Goal: Task Accomplishment & Management: Manage account settings

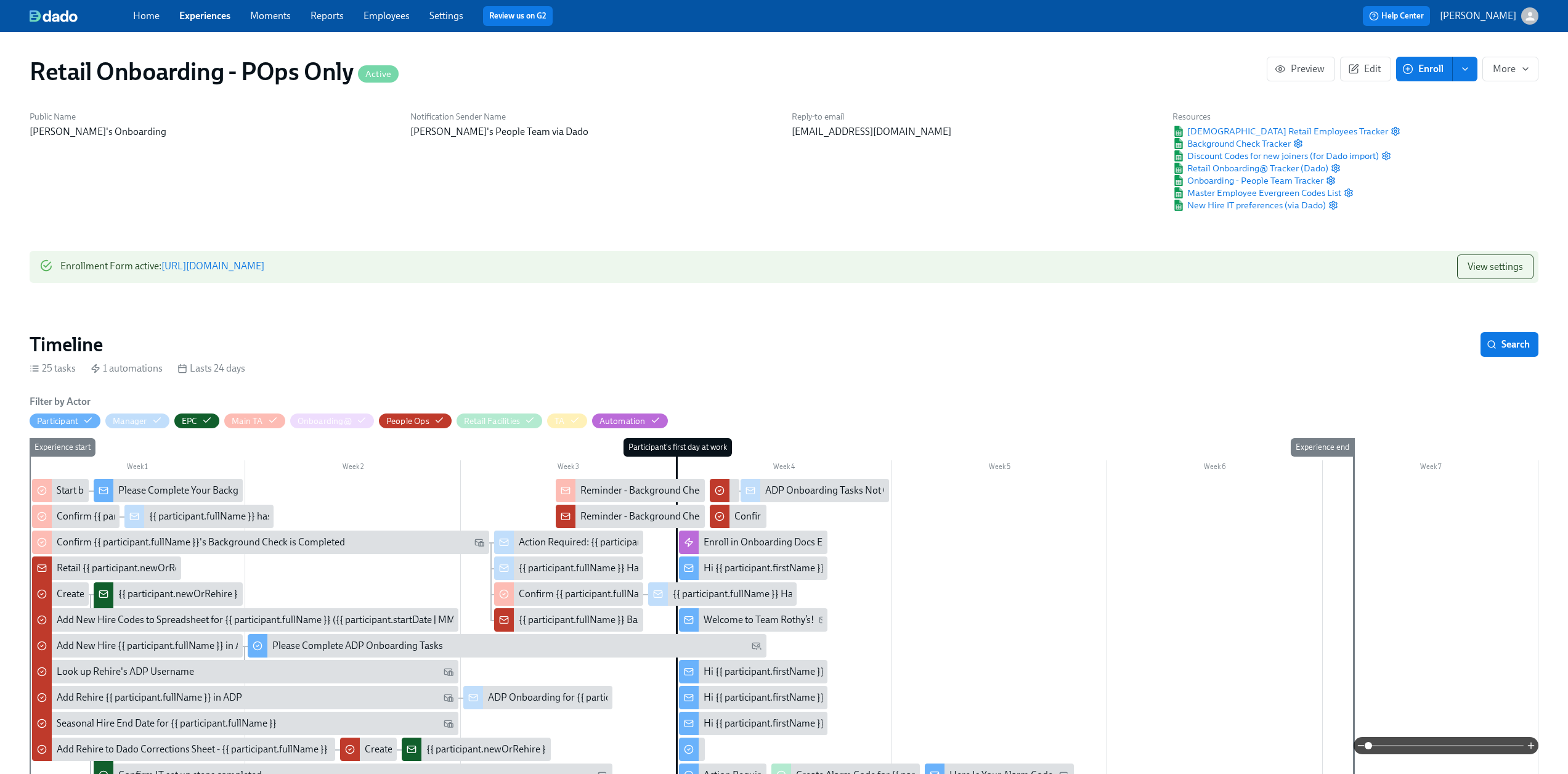
click at [211, 19] on link "Experiences" at bounding box center [205, 15] width 51 height 11
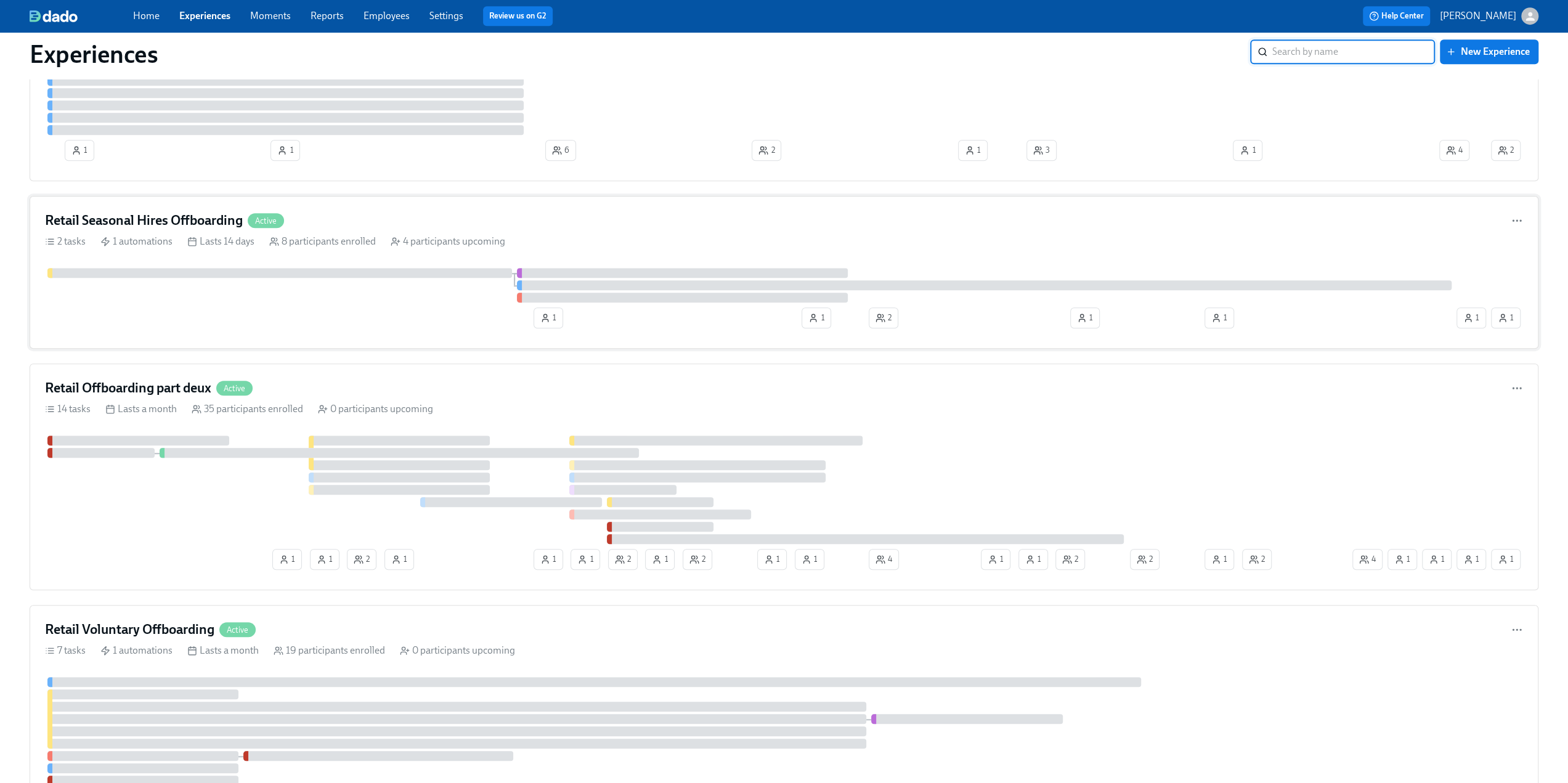
scroll to position [925, 0]
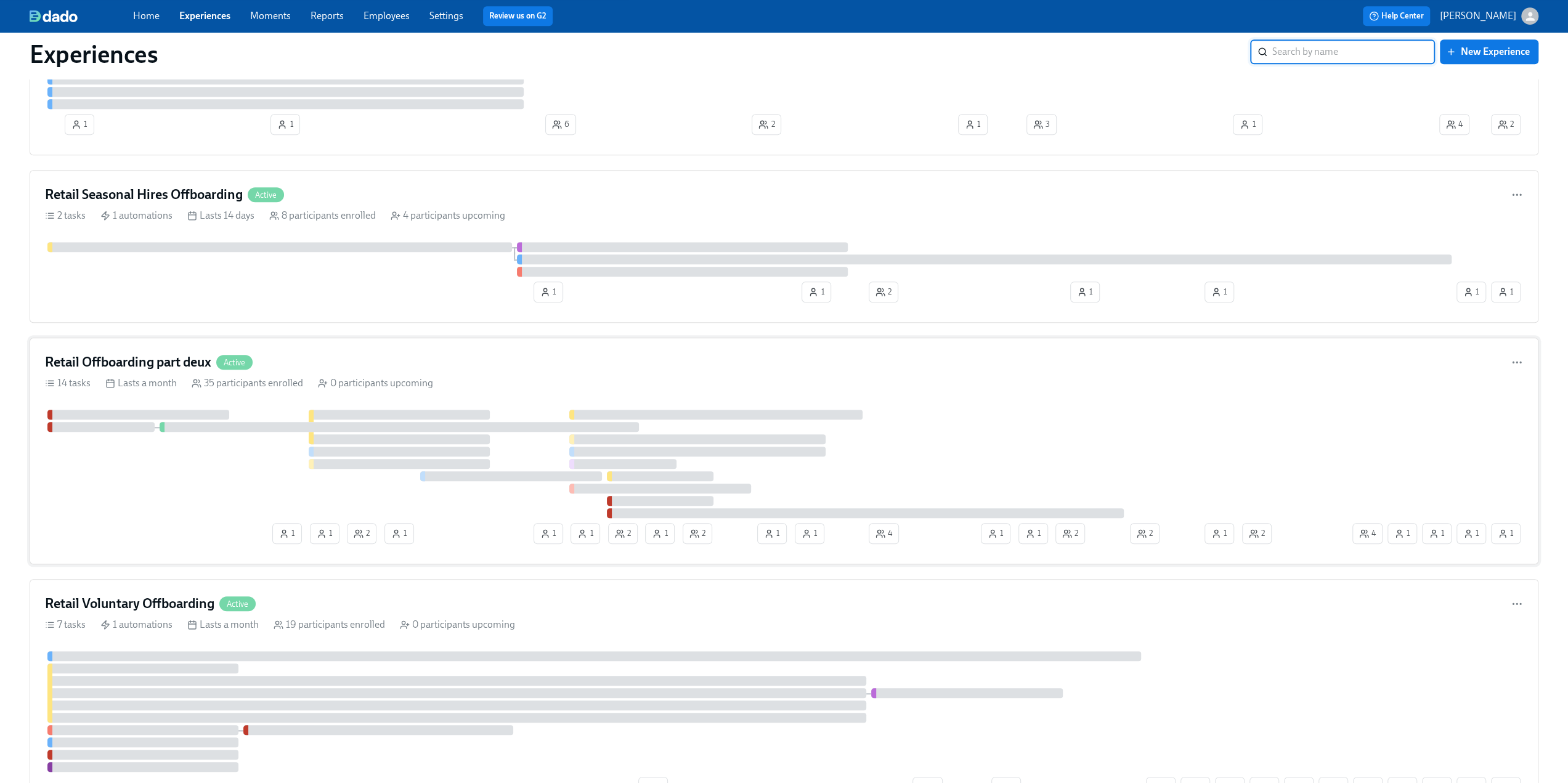
click at [125, 353] on h4 "Retail Offboarding part deux" at bounding box center [129, 362] width 167 height 19
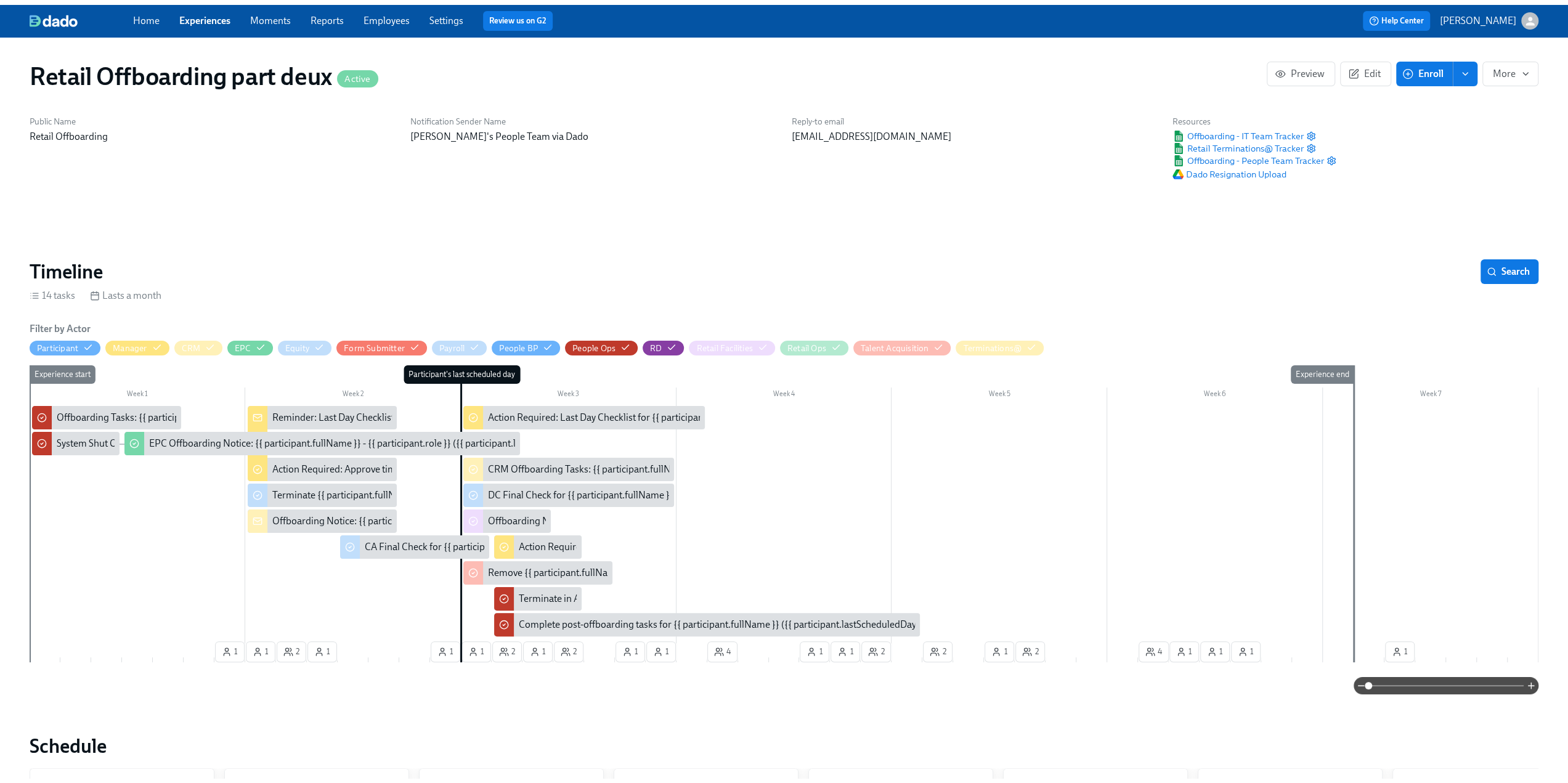
scroll to position [0, 7198]
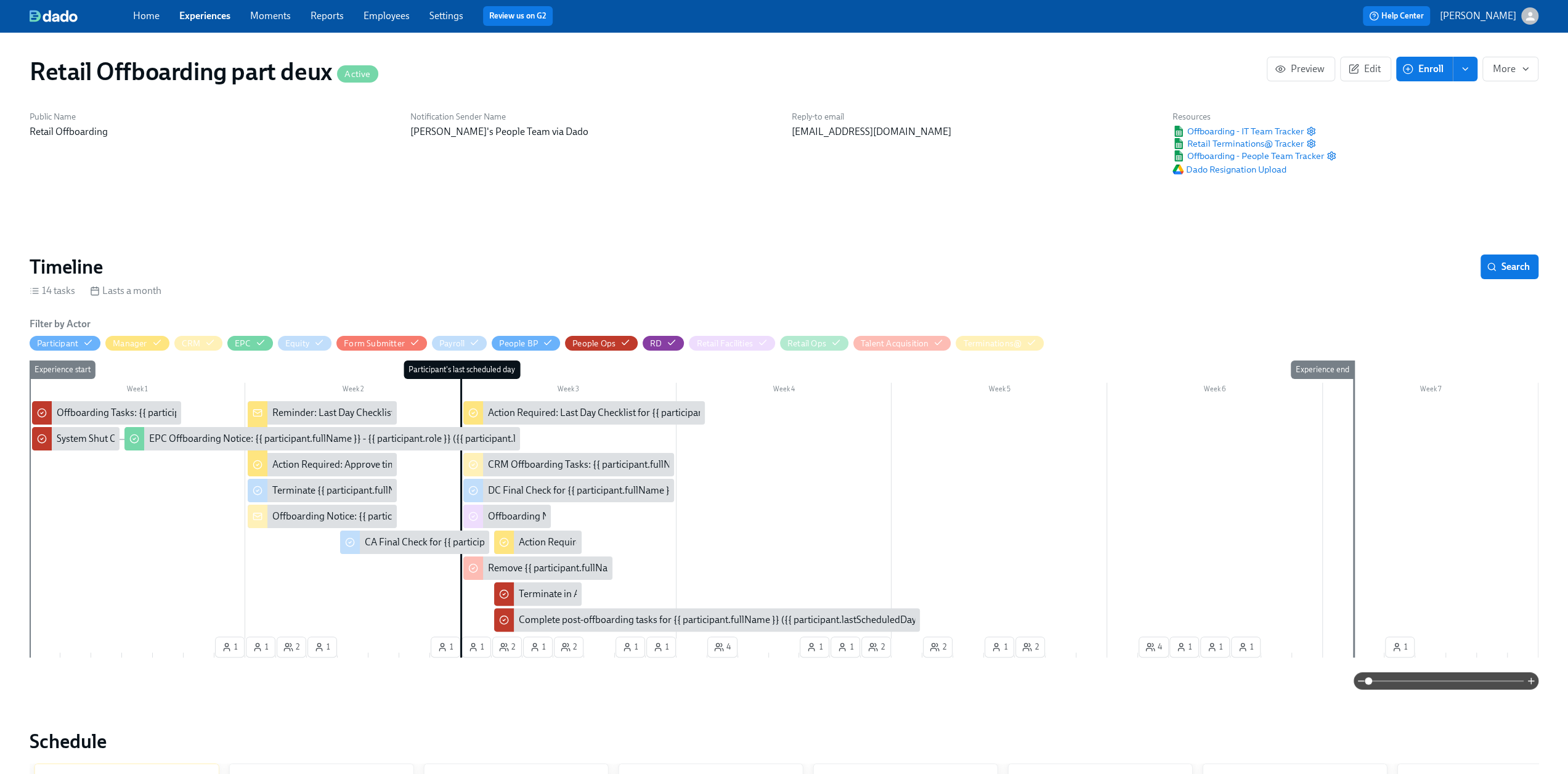
click at [195, 24] on div "Home Experiences Moments Reports Employees Settings Review us on G2" at bounding box center [484, 16] width 703 height 19
click at [200, 18] on link "Experiences" at bounding box center [205, 15] width 51 height 11
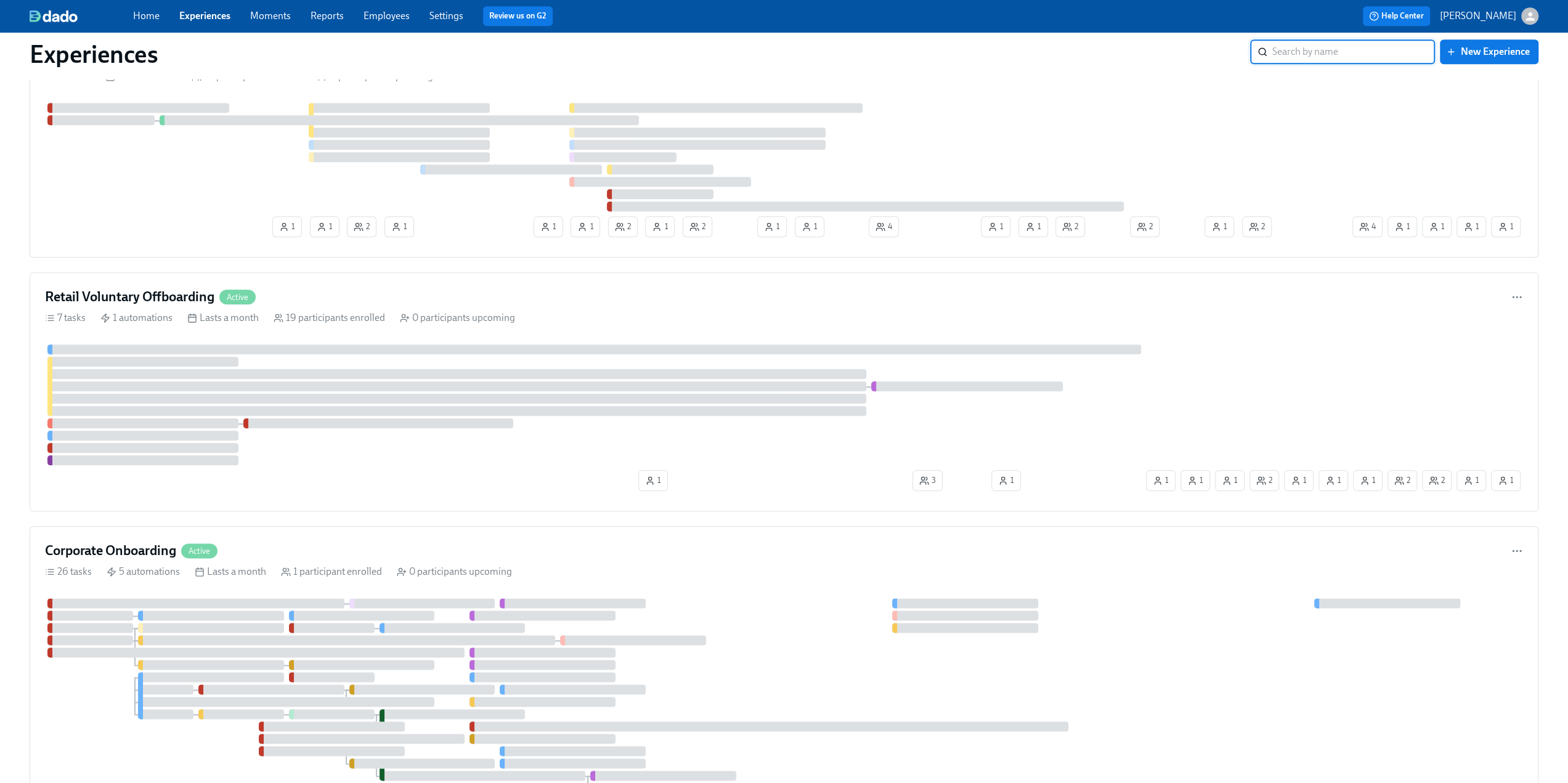
scroll to position [1233, 0]
click at [153, 281] on div "Retail Voluntary Offboarding Active 7 tasks 1 automations Lasts a month 19 part…" at bounding box center [784, 391] width 1509 height 239
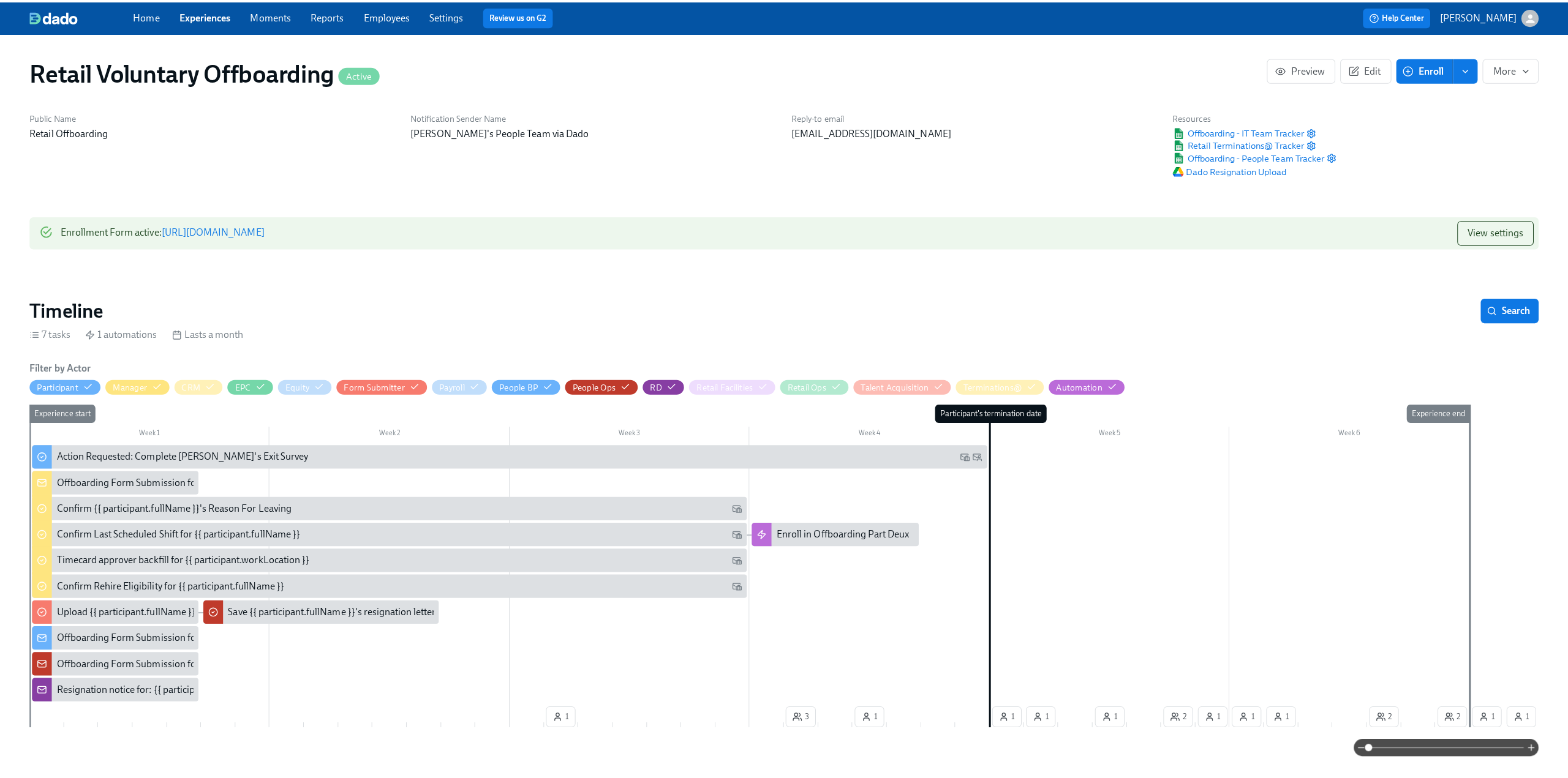
scroll to position [0, 4297]
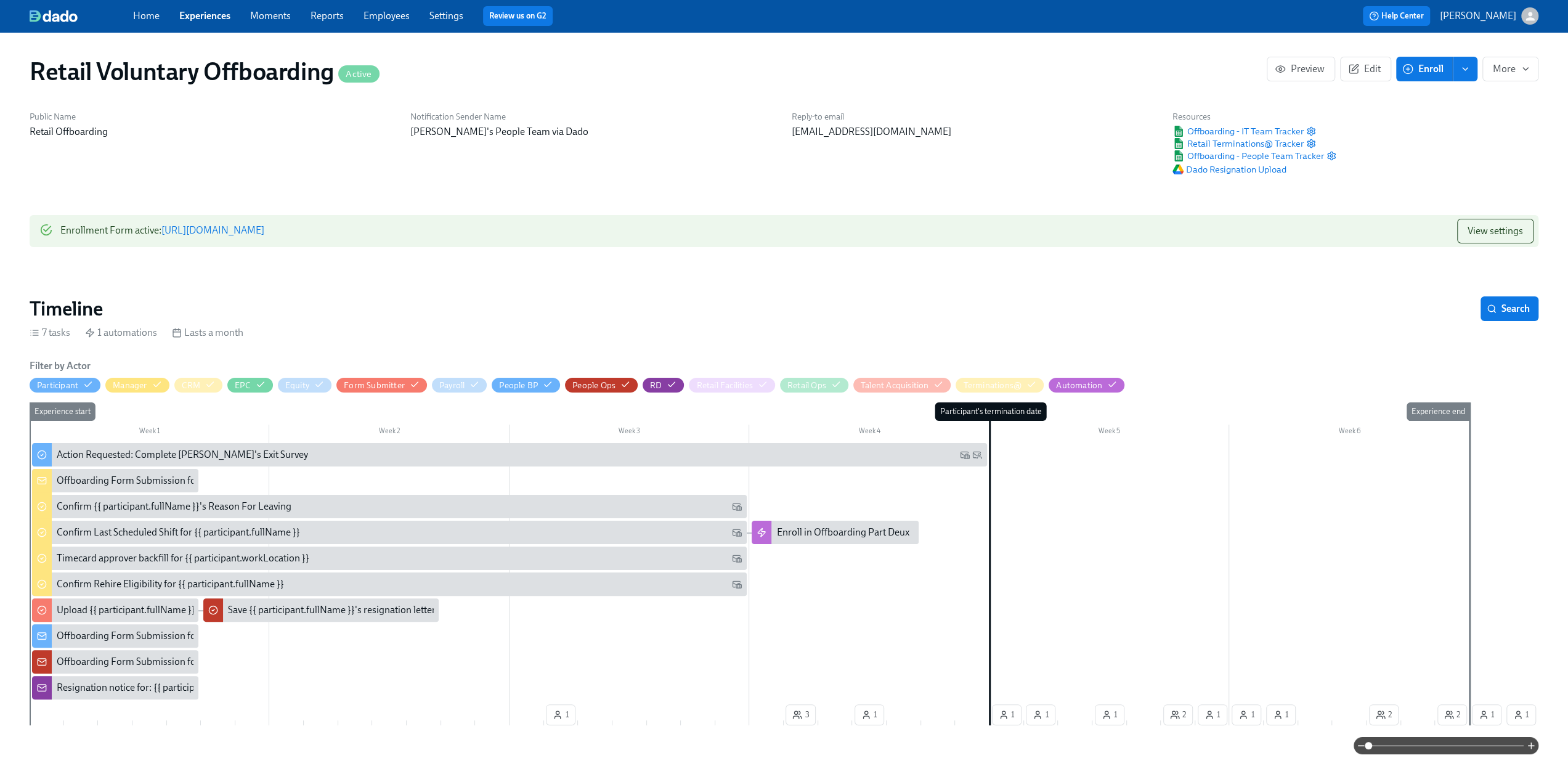
click at [1439, 67] on span "Enroll" at bounding box center [1424, 69] width 39 height 12
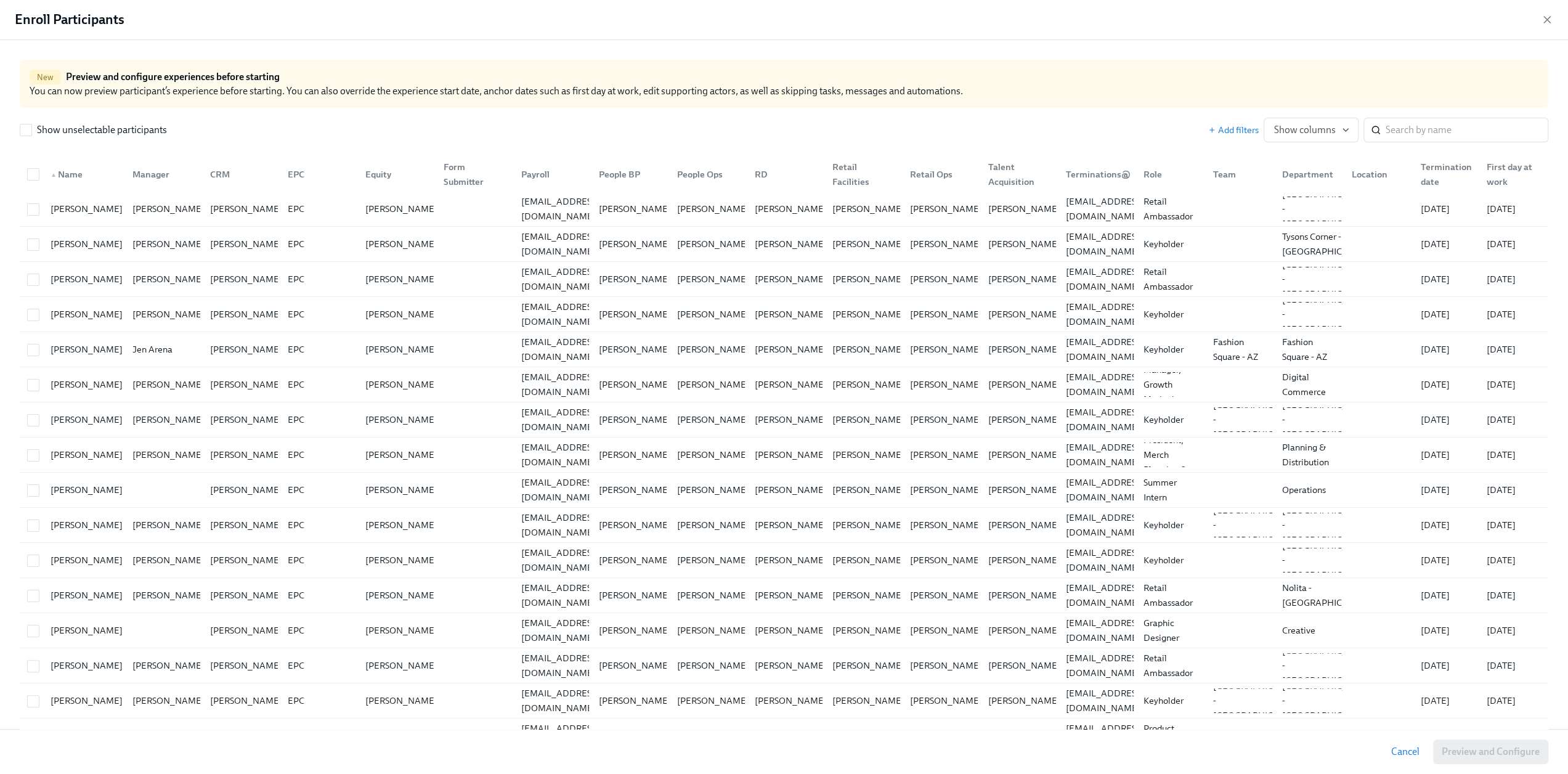
scroll to position [0, 4321]
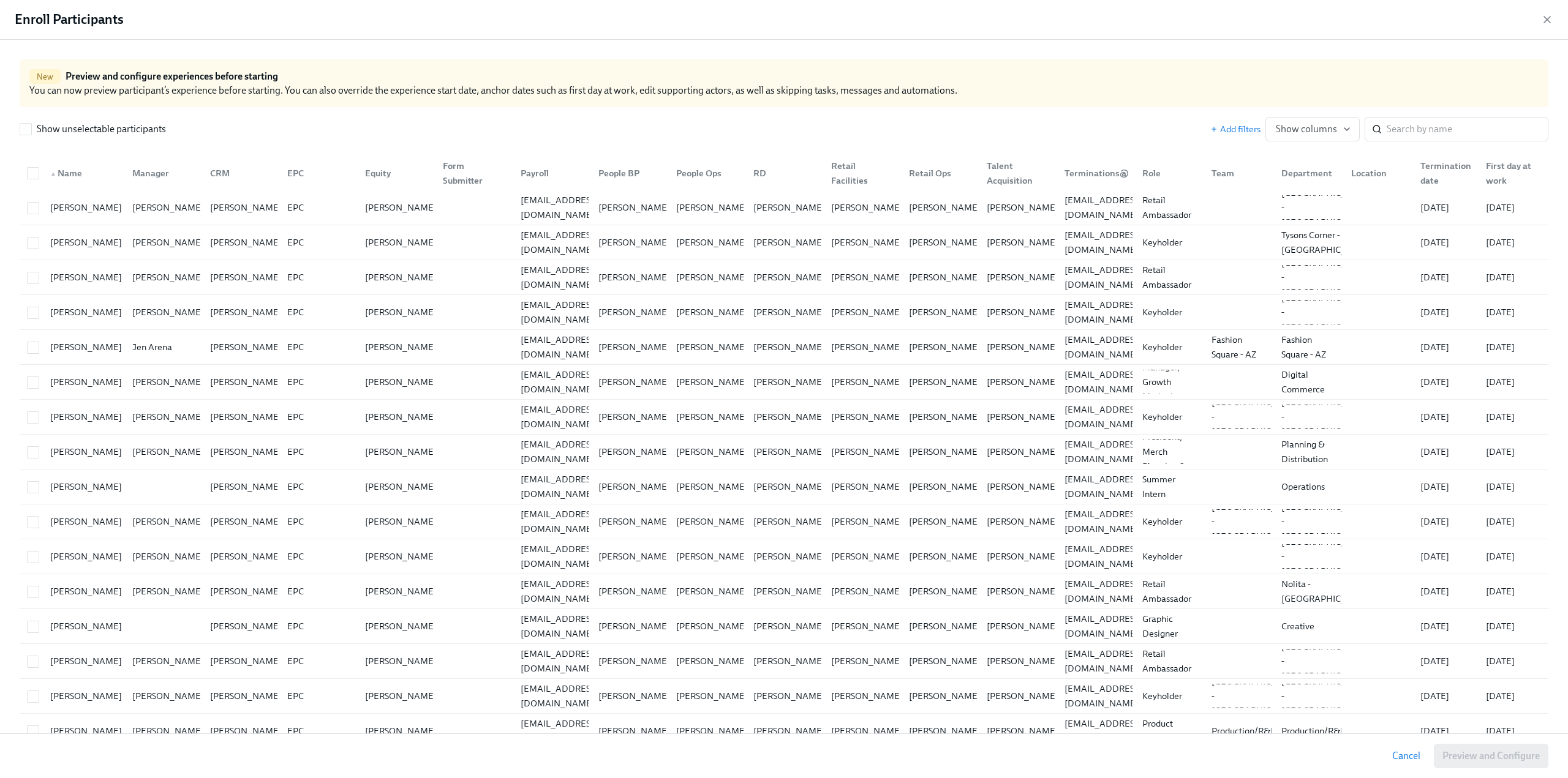
click at [1547, 19] on icon "button" at bounding box center [1548, 20] width 6 height 6
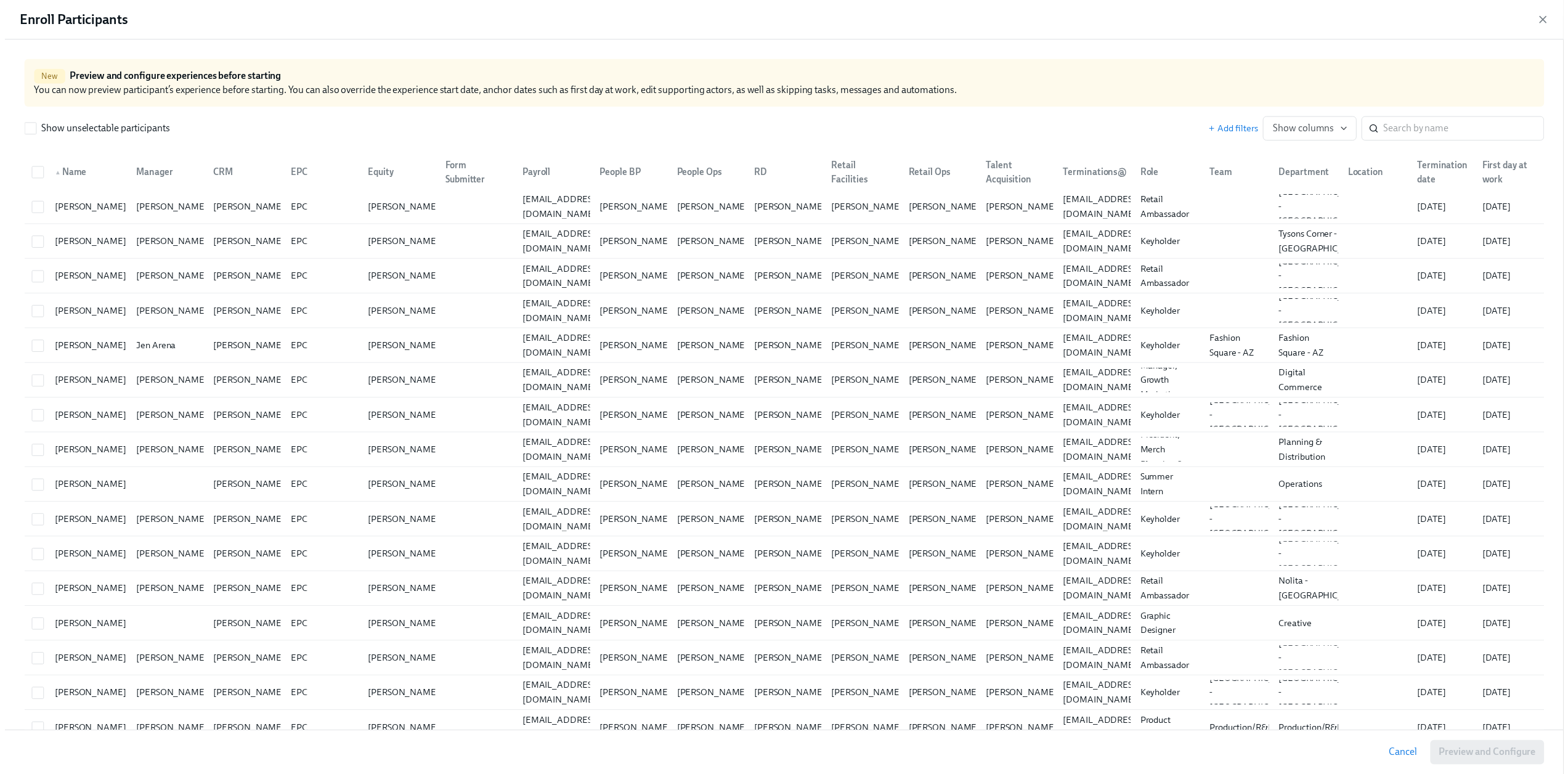
scroll to position [0, 4313]
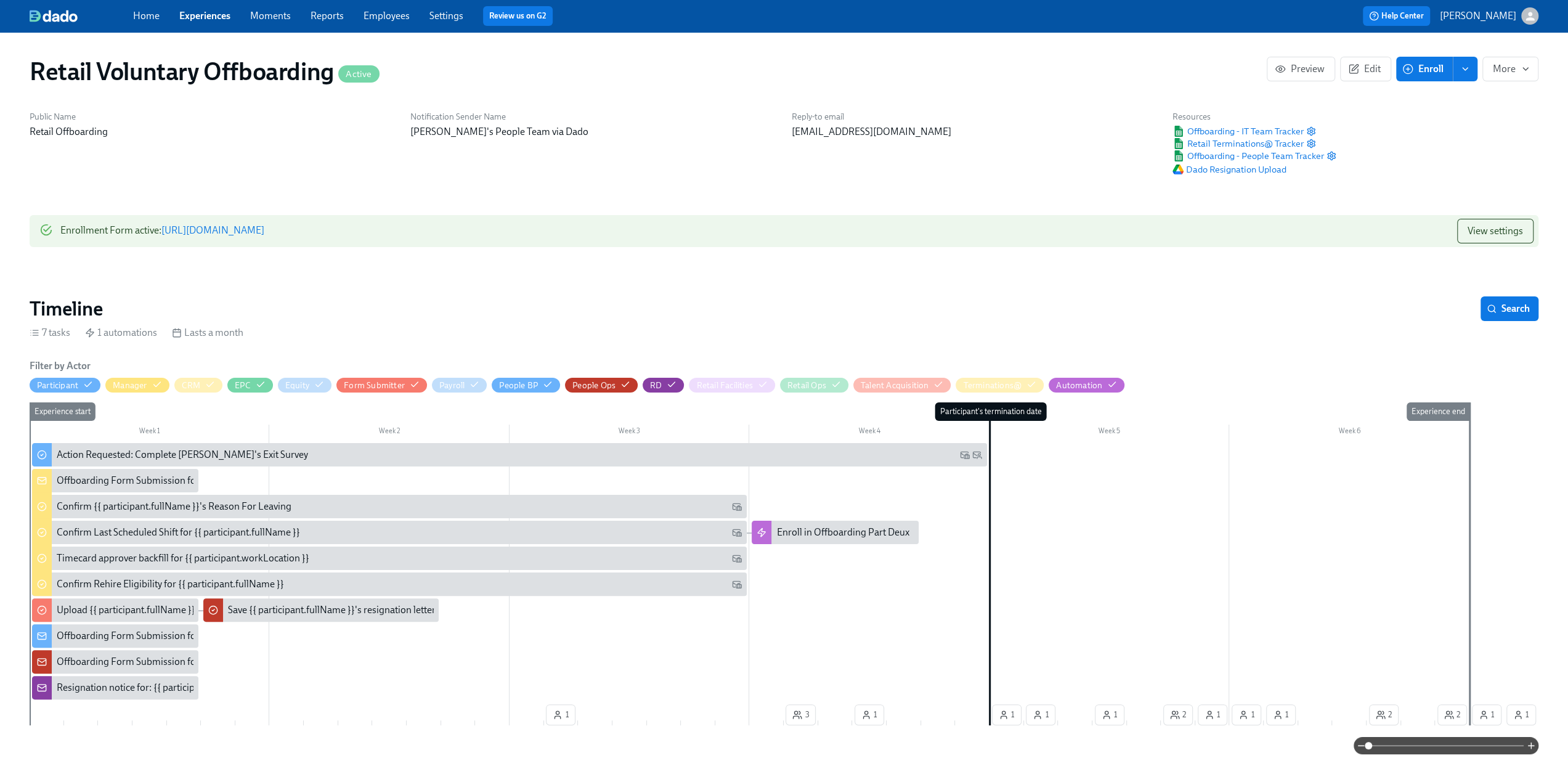
click at [1461, 70] on icon "enroll" at bounding box center [1465, 69] width 10 height 10
click at [1449, 126] on span "Enrollment form" at bounding box center [1433, 125] width 70 height 14
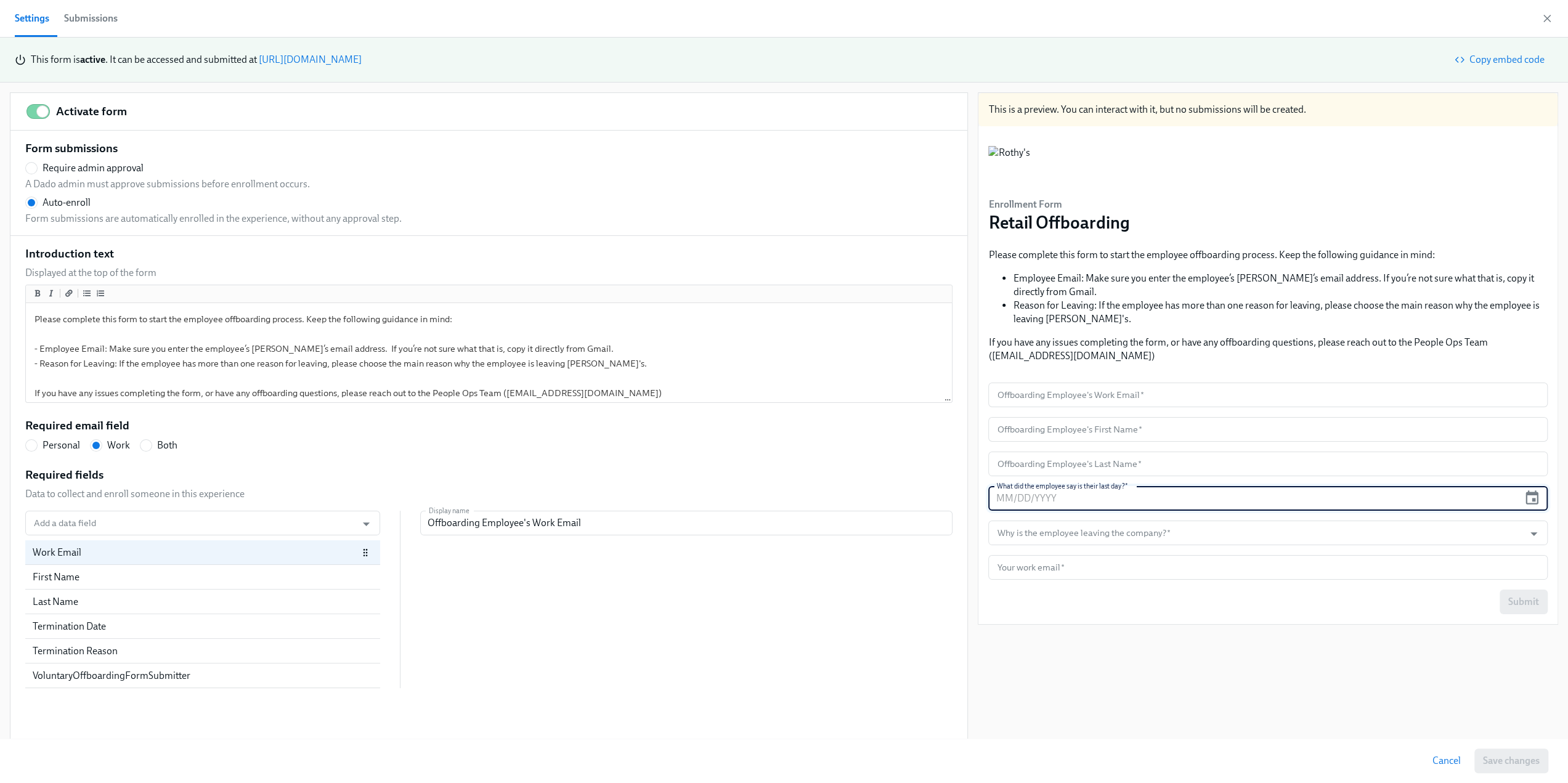
click at [1075, 498] on input "text" at bounding box center [1253, 498] width 530 height 24
drag, startPoint x: 1047, startPoint y: 498, endPoint x: 1021, endPoint y: 498, distance: 26.0
click at [1021, 498] on input "text" at bounding box center [1253, 498] width 530 height 24
drag, startPoint x: 1021, startPoint y: 498, endPoint x: 1049, endPoint y: 499, distance: 28.0
click at [1049, 499] on input "text" at bounding box center [1253, 498] width 530 height 24
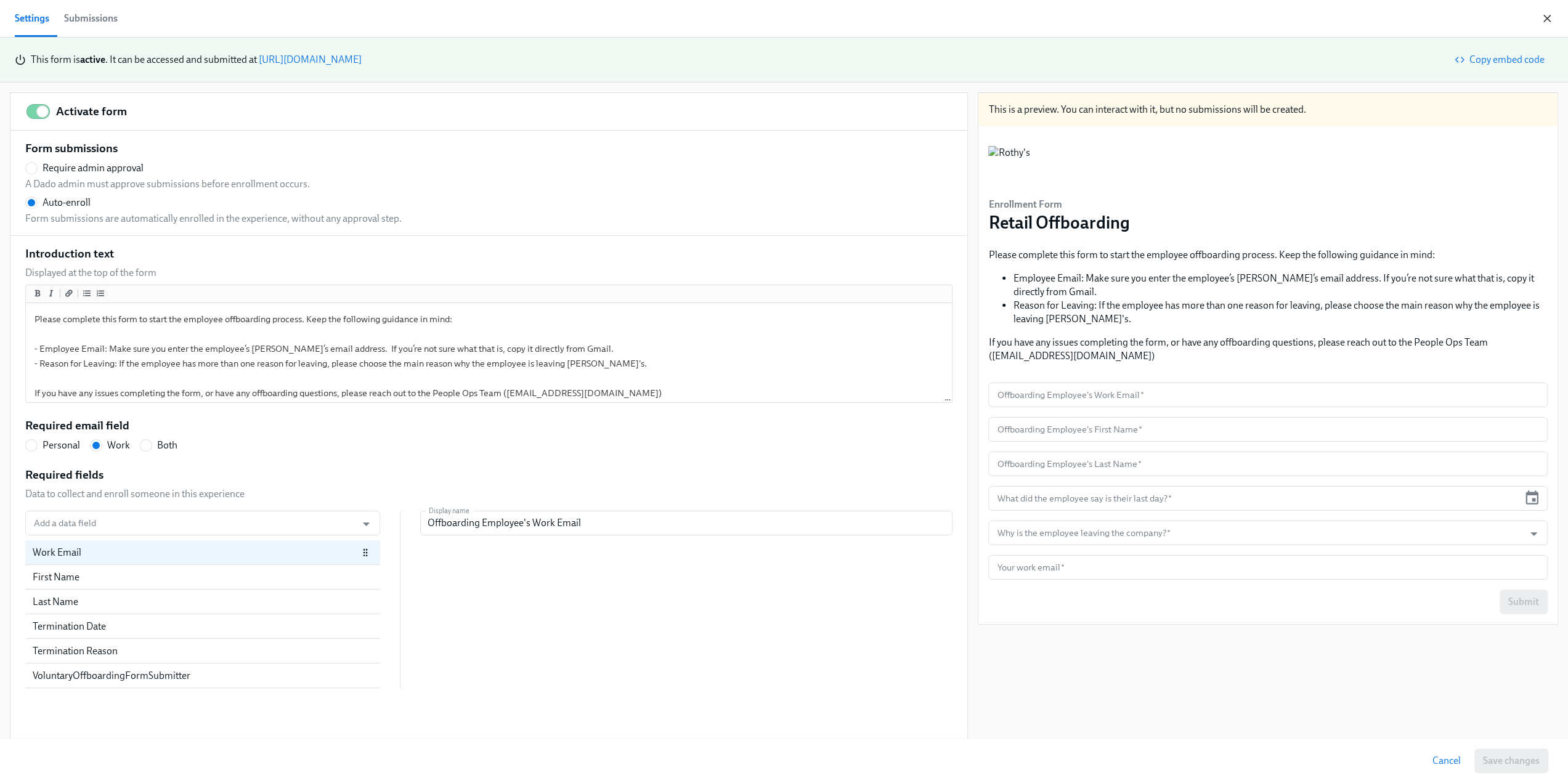
click at [1551, 19] on div "Settings Submissions" at bounding box center [784, 19] width 1568 height 37
click at [1547, 17] on icon "button" at bounding box center [1546, 18] width 12 height 12
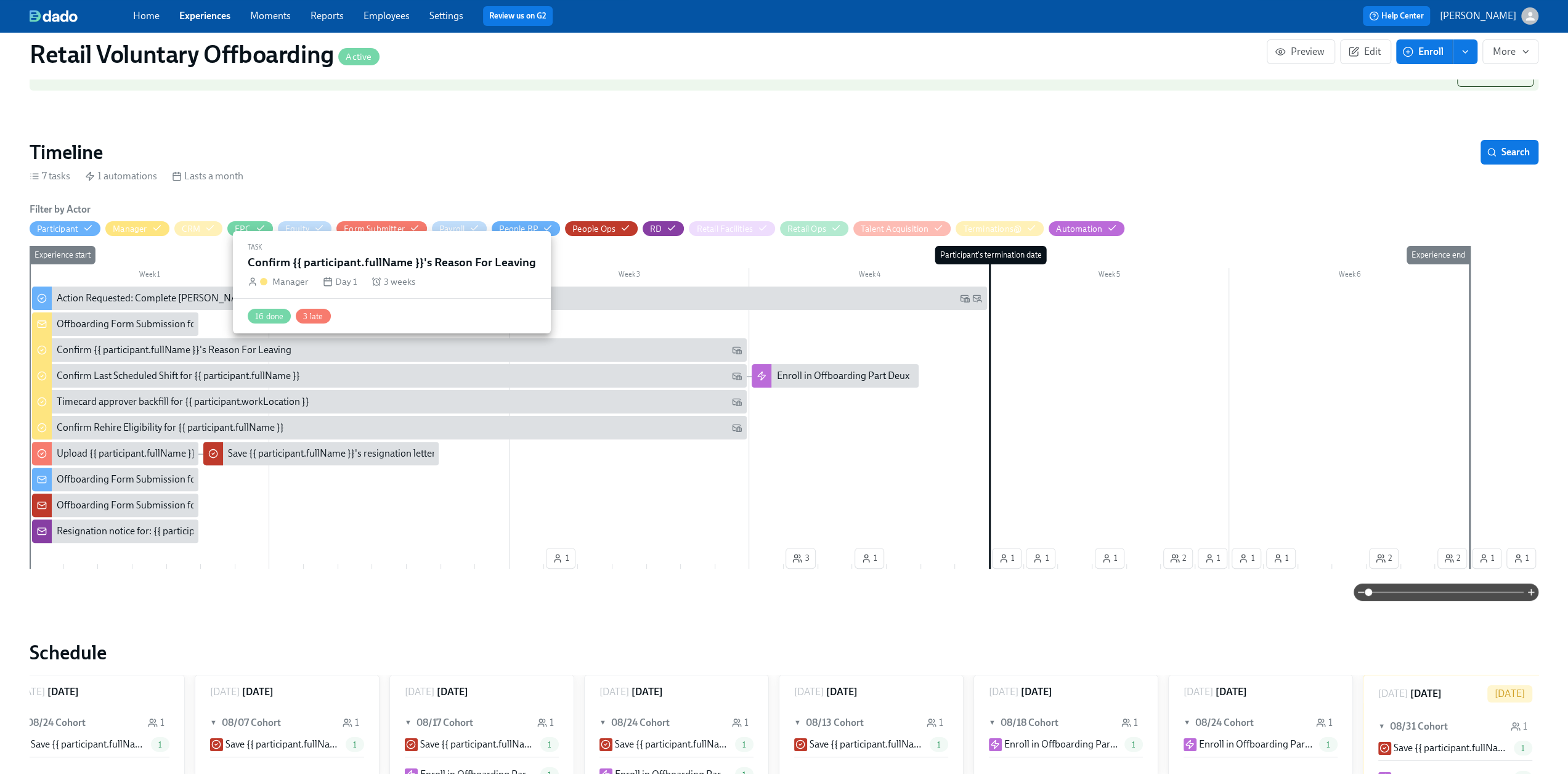
scroll to position [185, 0]
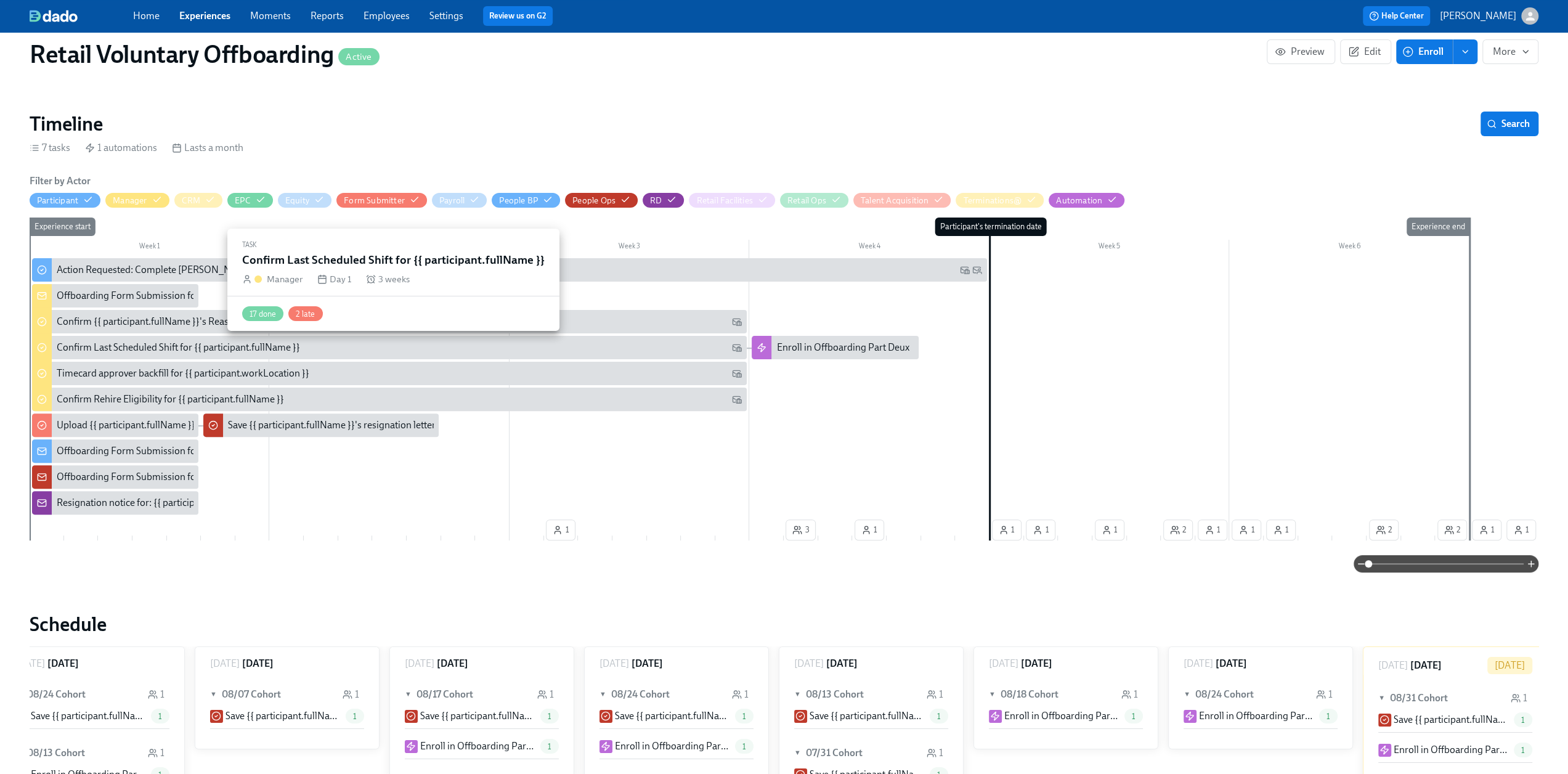
click at [106, 348] on div "Confirm Last Scheduled Shift for {{ participant.fullName }}" at bounding box center [178, 347] width 243 height 14
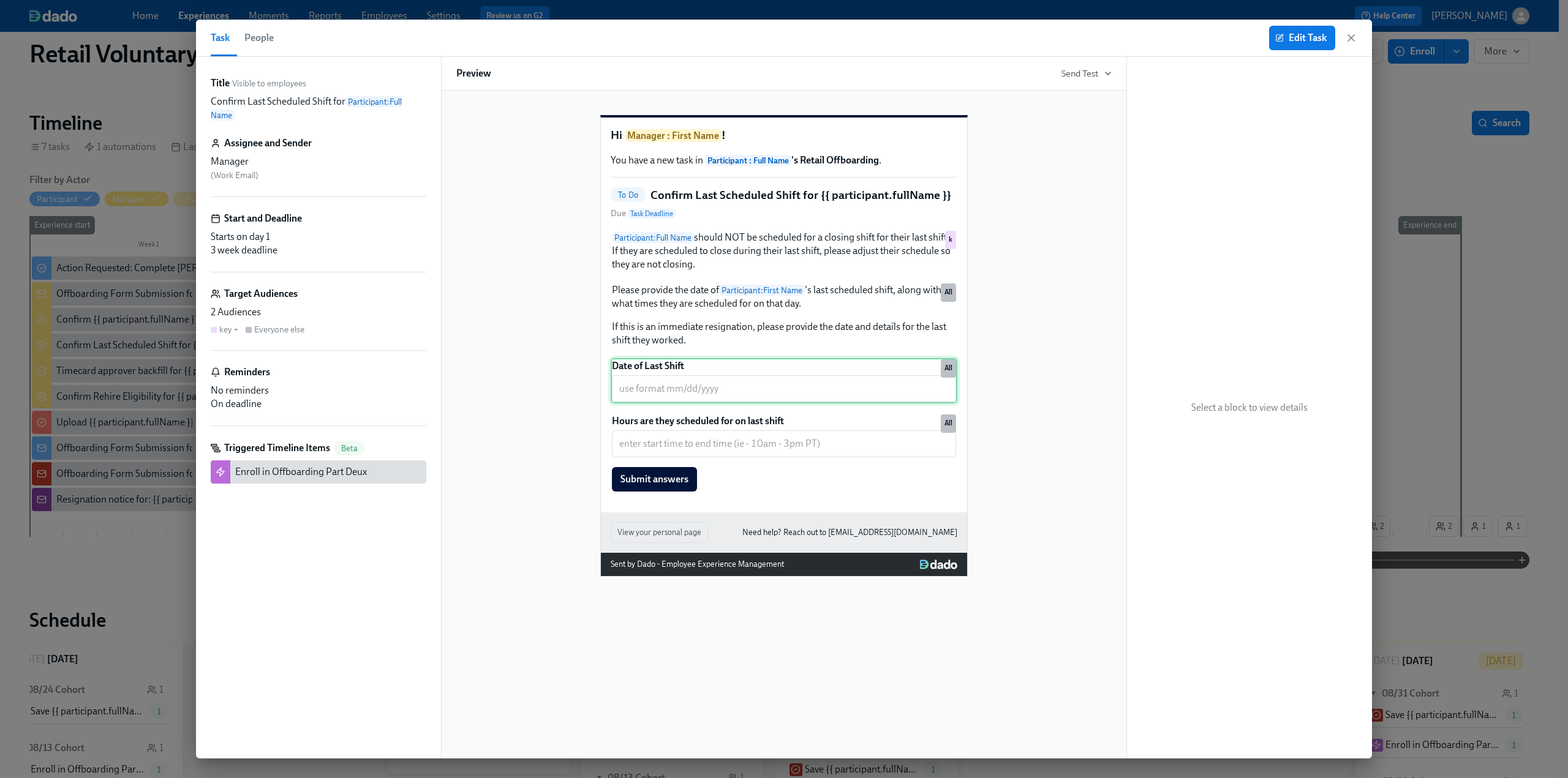
click at [741, 403] on div "Date of Last Shift ​ All" at bounding box center [784, 381] width 347 height 45
click at [1350, 39] on icon "button" at bounding box center [1352, 38] width 6 height 6
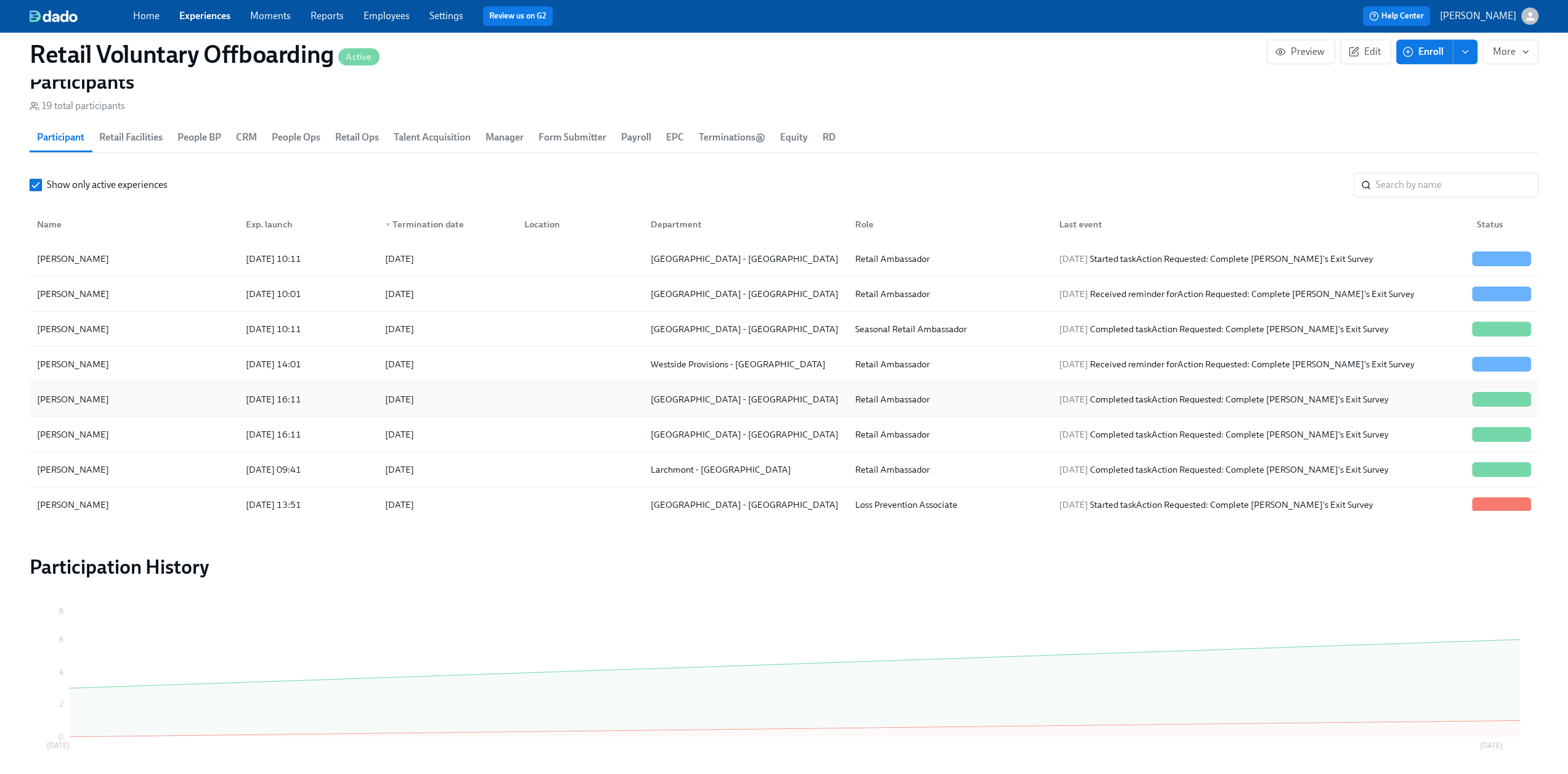
click at [97, 392] on div "[PERSON_NAME]" at bounding box center [73, 400] width 82 height 15
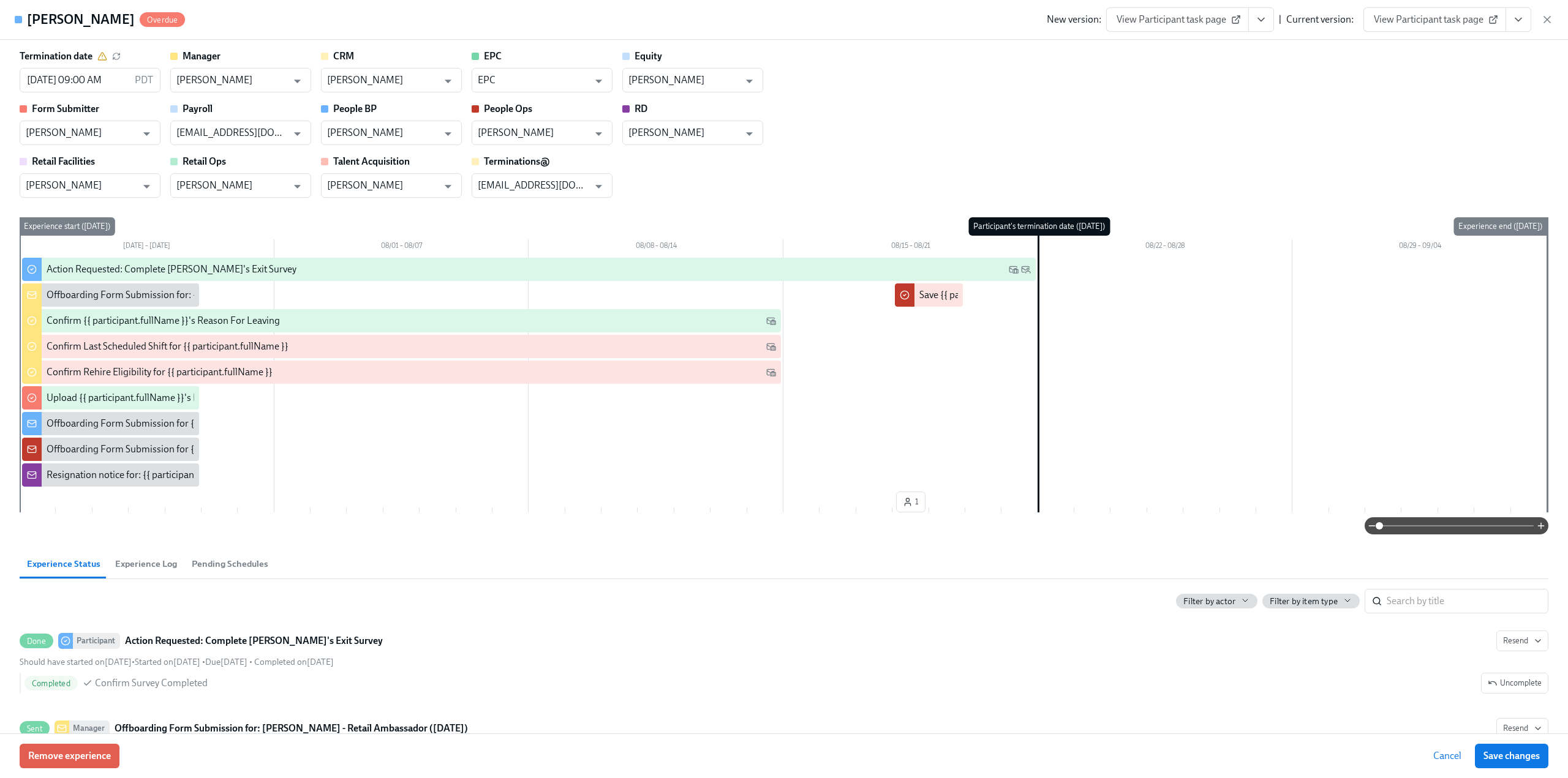
click at [1270, 20] on button "View task page" at bounding box center [1262, 19] width 26 height 24
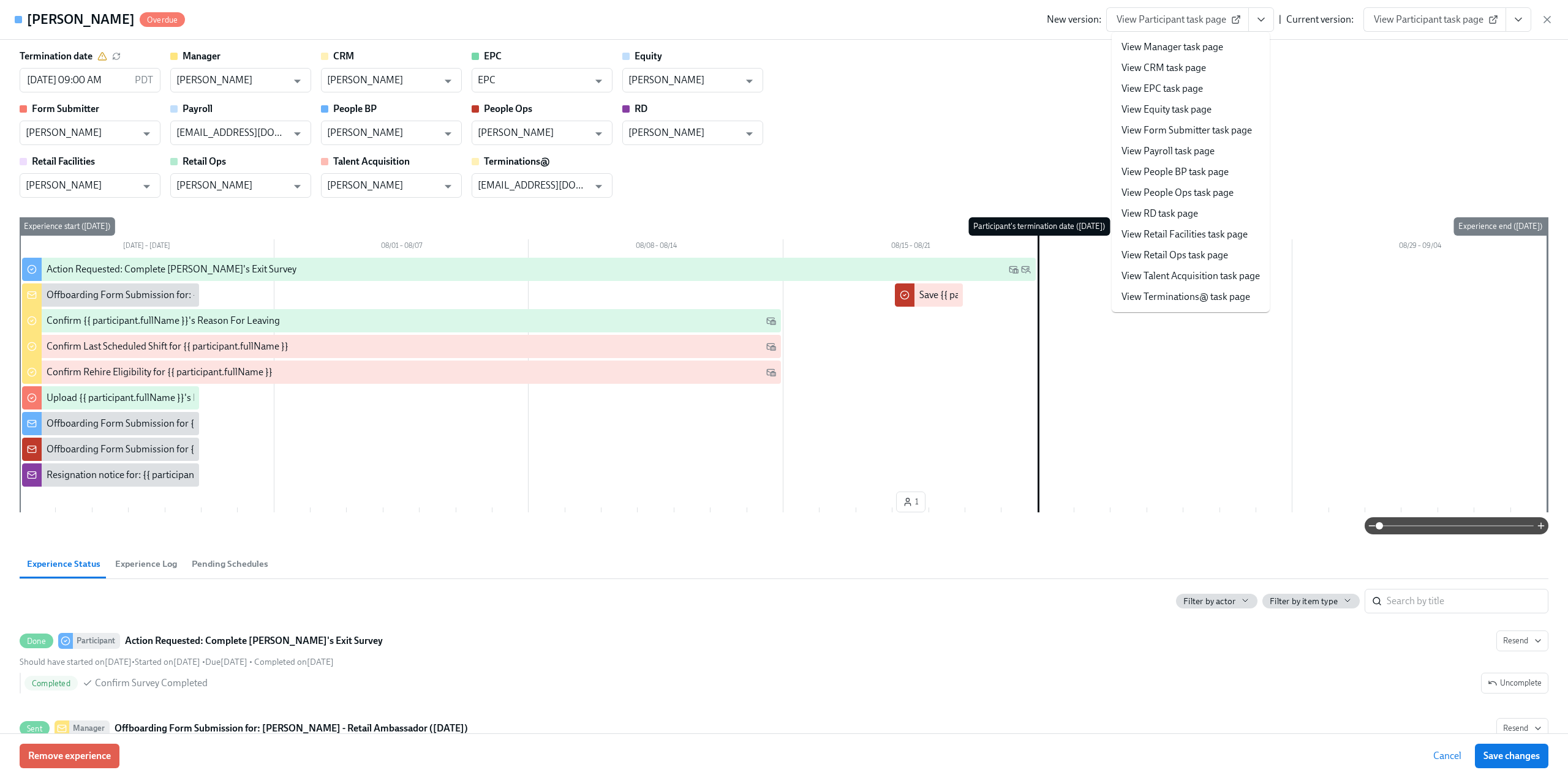
click at [1228, 44] on li "View Manager task page" at bounding box center [1191, 47] width 158 height 21
click at [1180, 43] on link "View Manager task page" at bounding box center [1172, 47] width 101 height 14
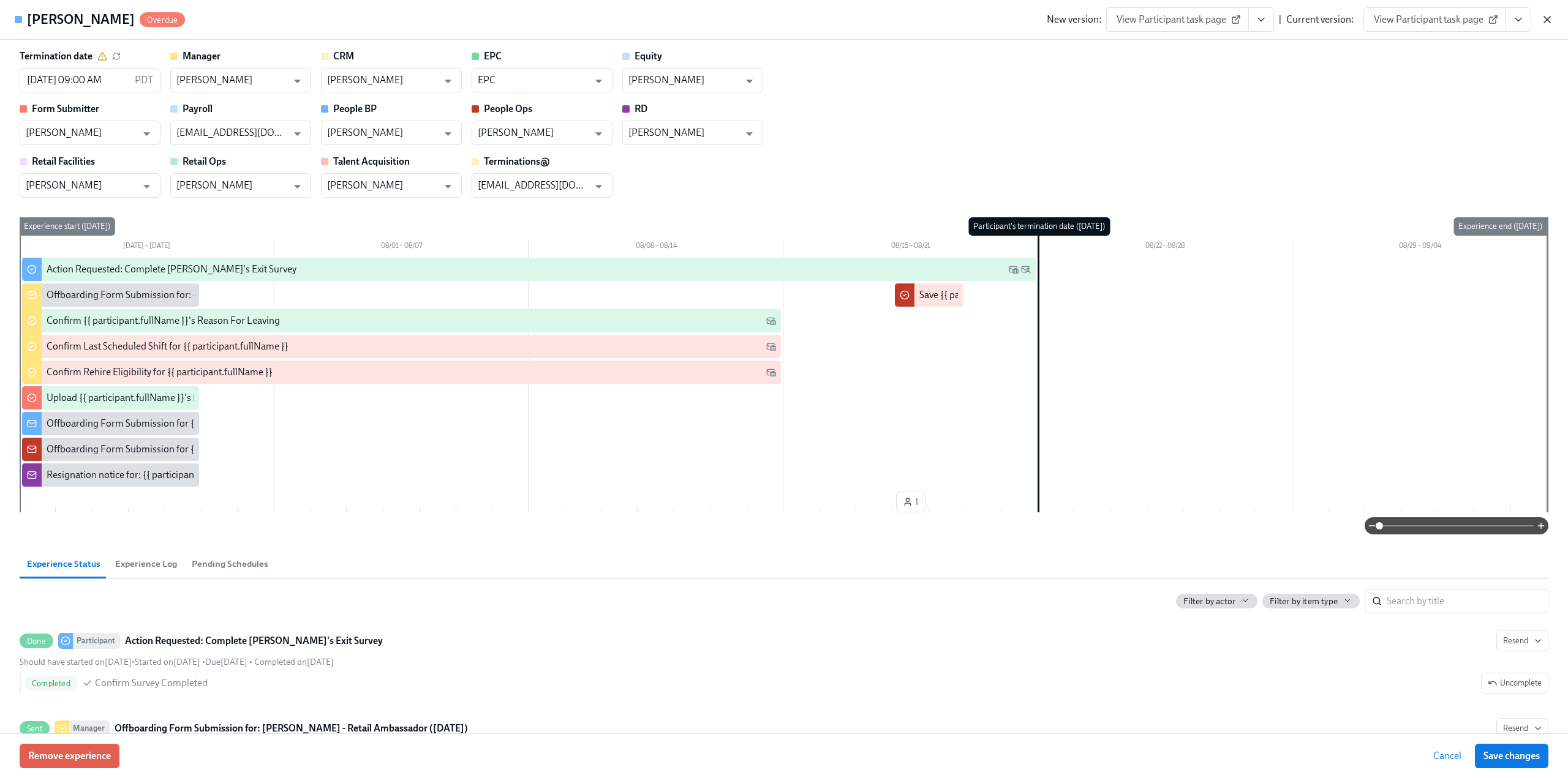
drag, startPoint x: 1545, startPoint y: 20, endPoint x: 922, endPoint y: 69, distance: 624.9
click at [1545, 20] on icon "button" at bounding box center [1547, 19] width 12 height 12
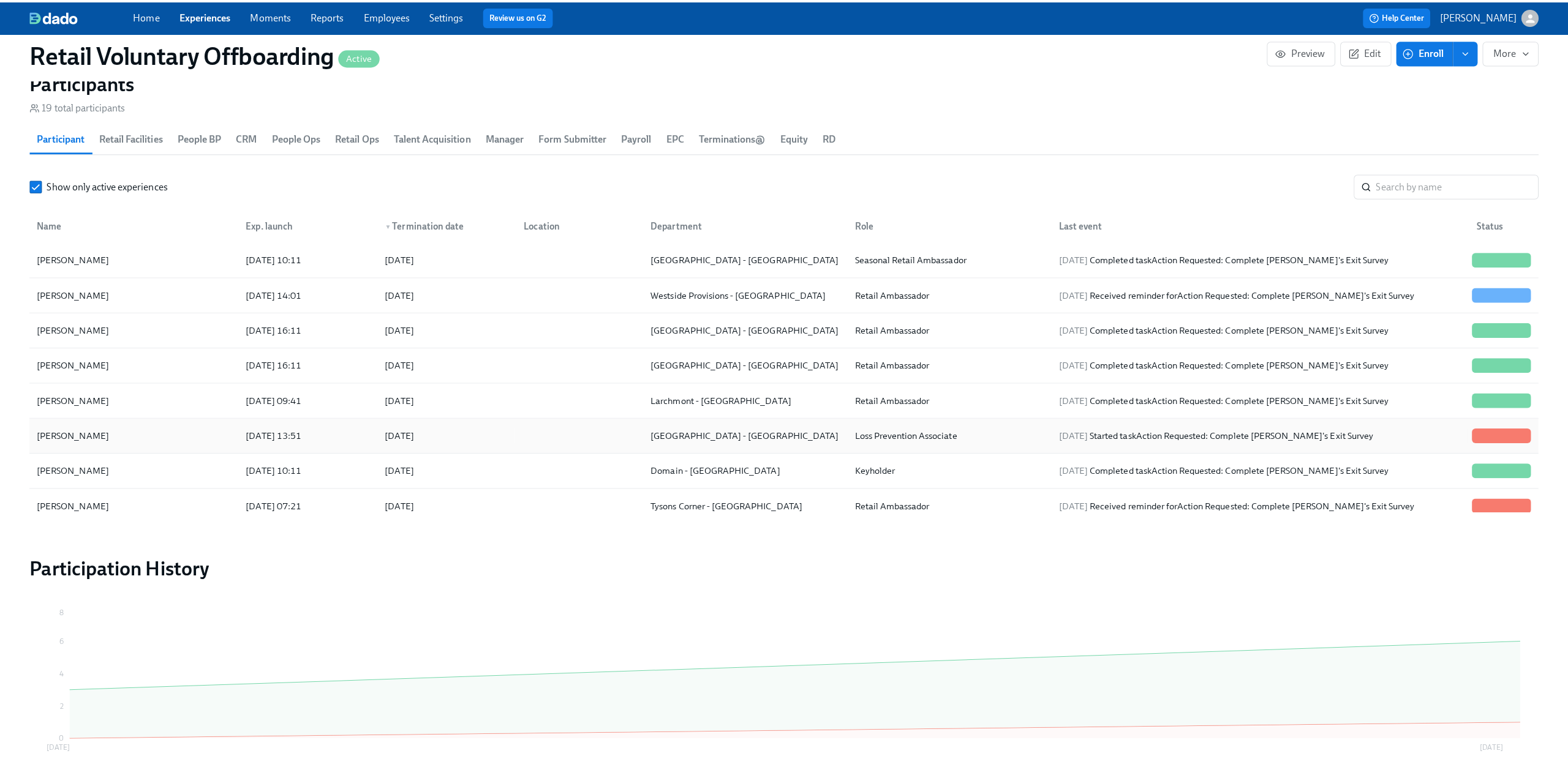
scroll to position [122, 0]
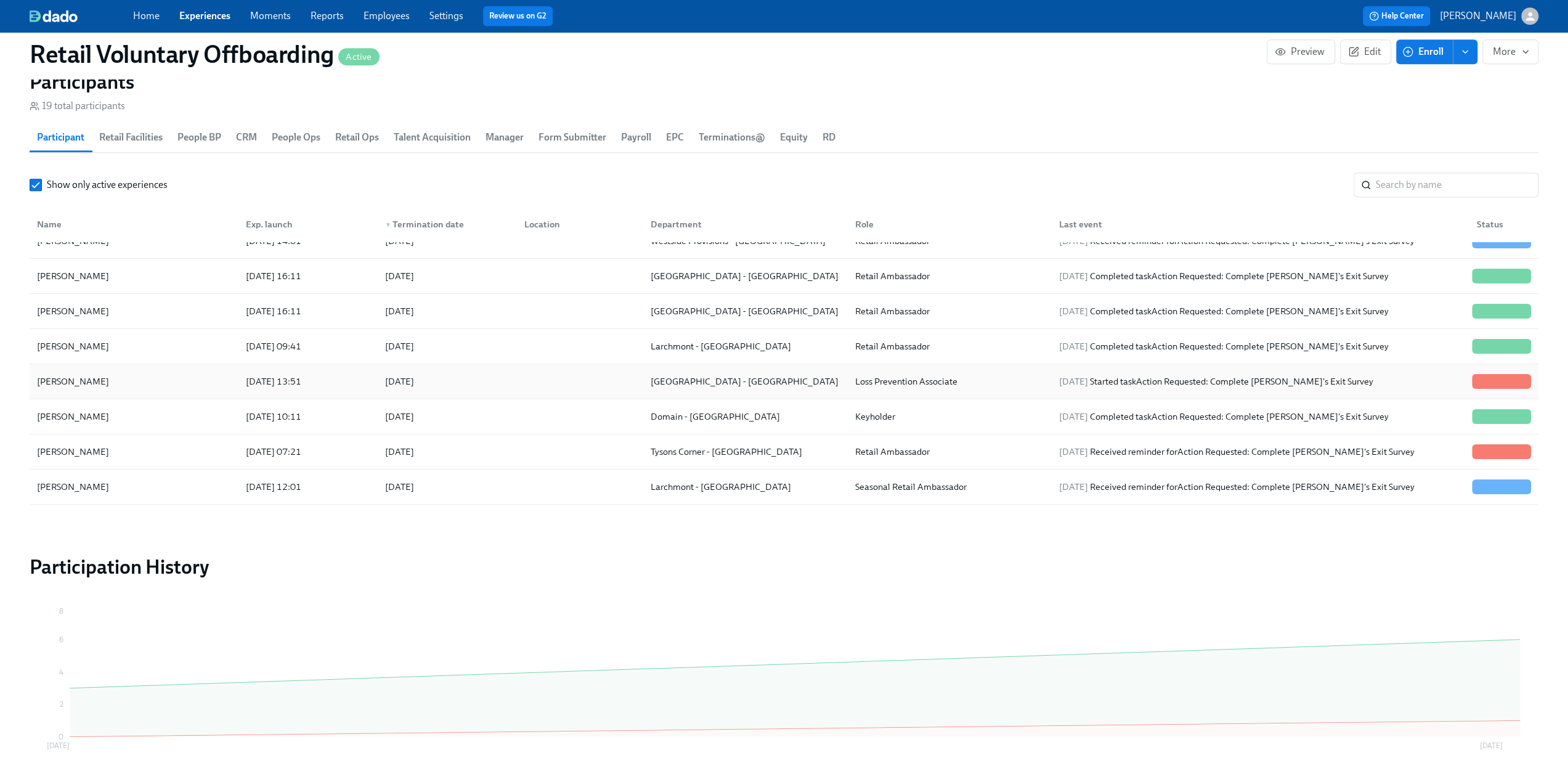
click at [76, 378] on div "[PERSON_NAME]" at bounding box center [73, 381] width 82 height 15
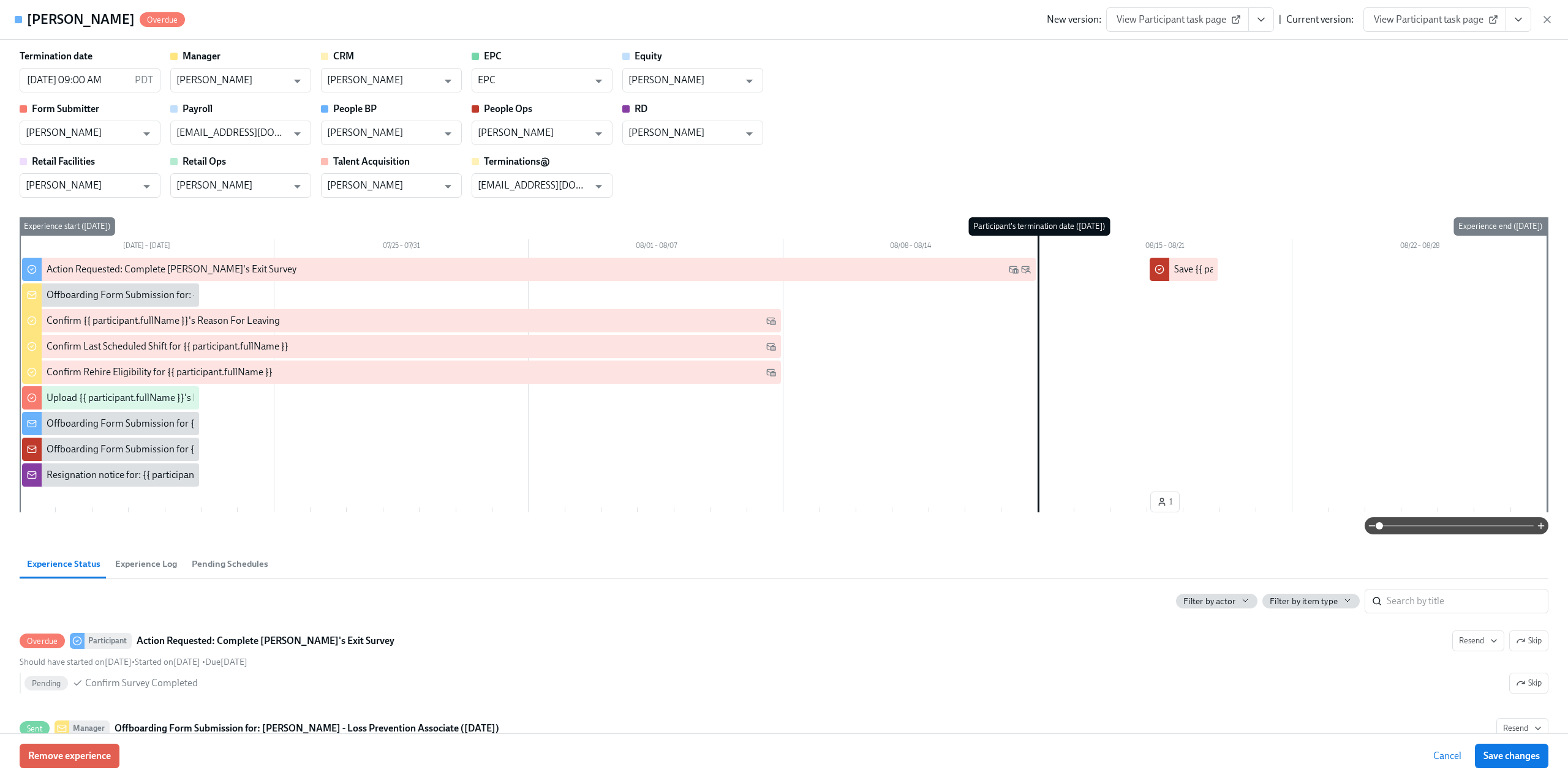
click at [1262, 18] on icon "View task page" at bounding box center [1261, 19] width 12 height 12
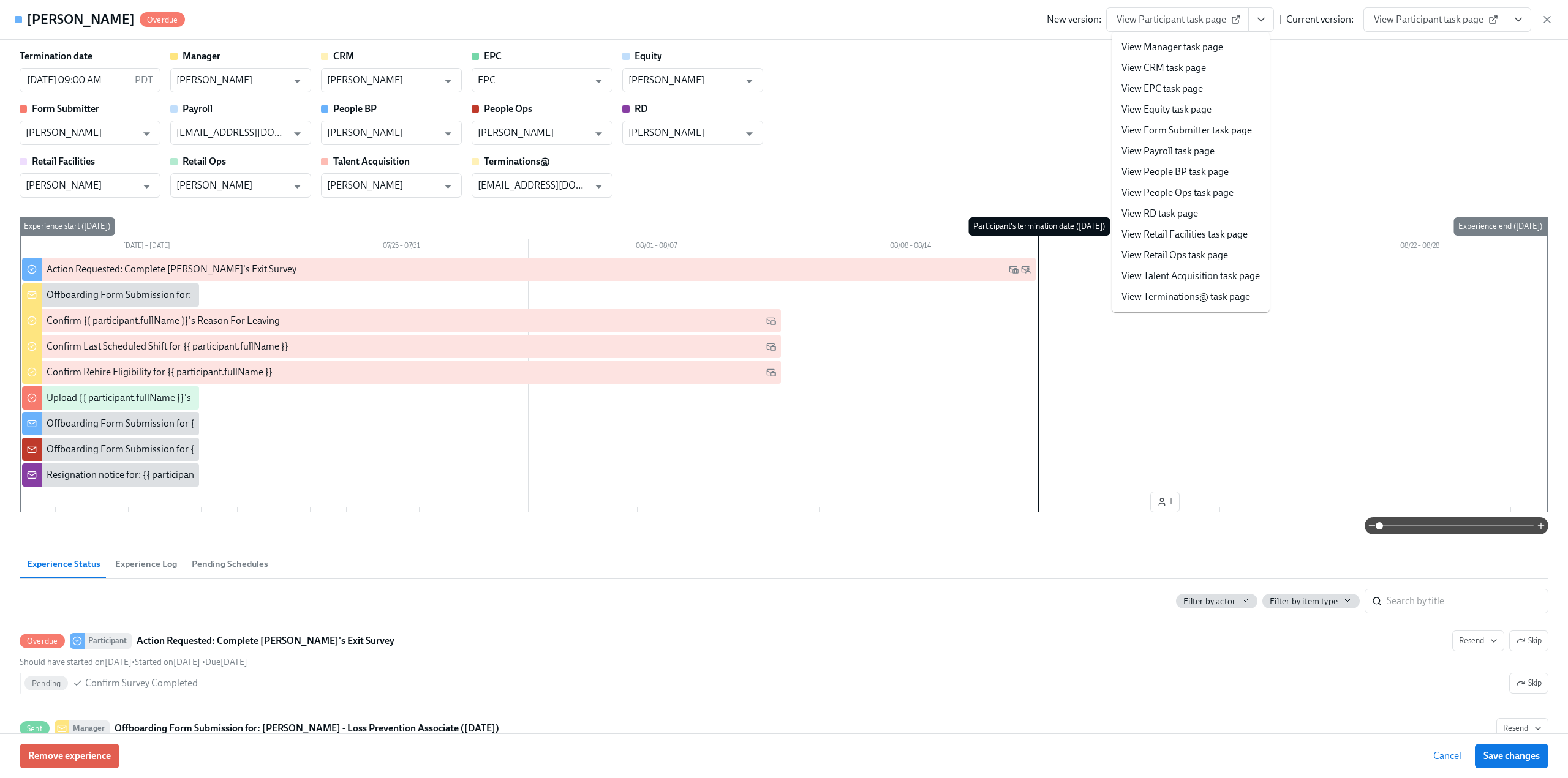
click at [1221, 48] on link "View Manager task page" at bounding box center [1172, 47] width 101 height 14
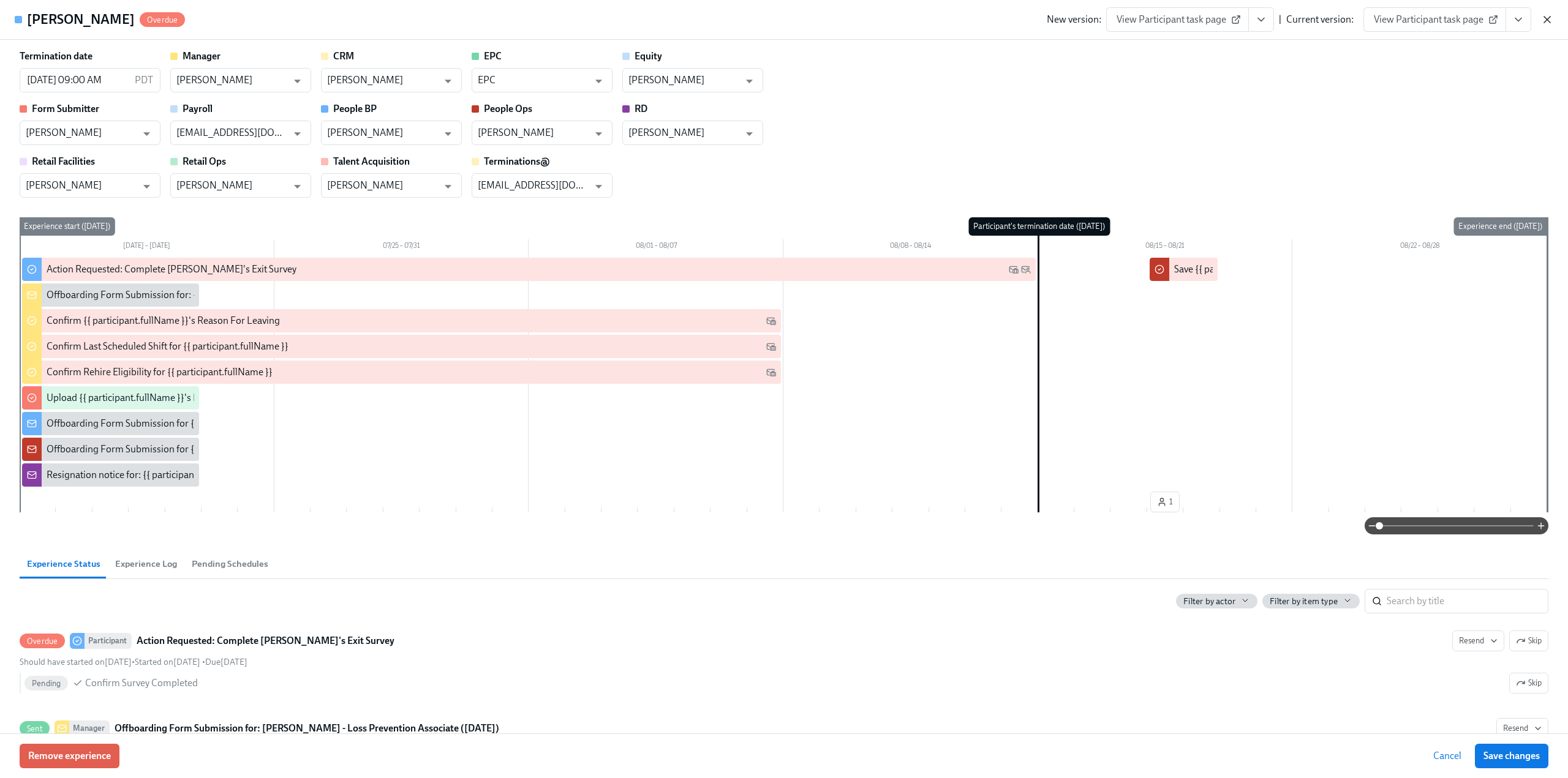
click at [1553, 20] on icon "button" at bounding box center [1547, 19] width 12 height 12
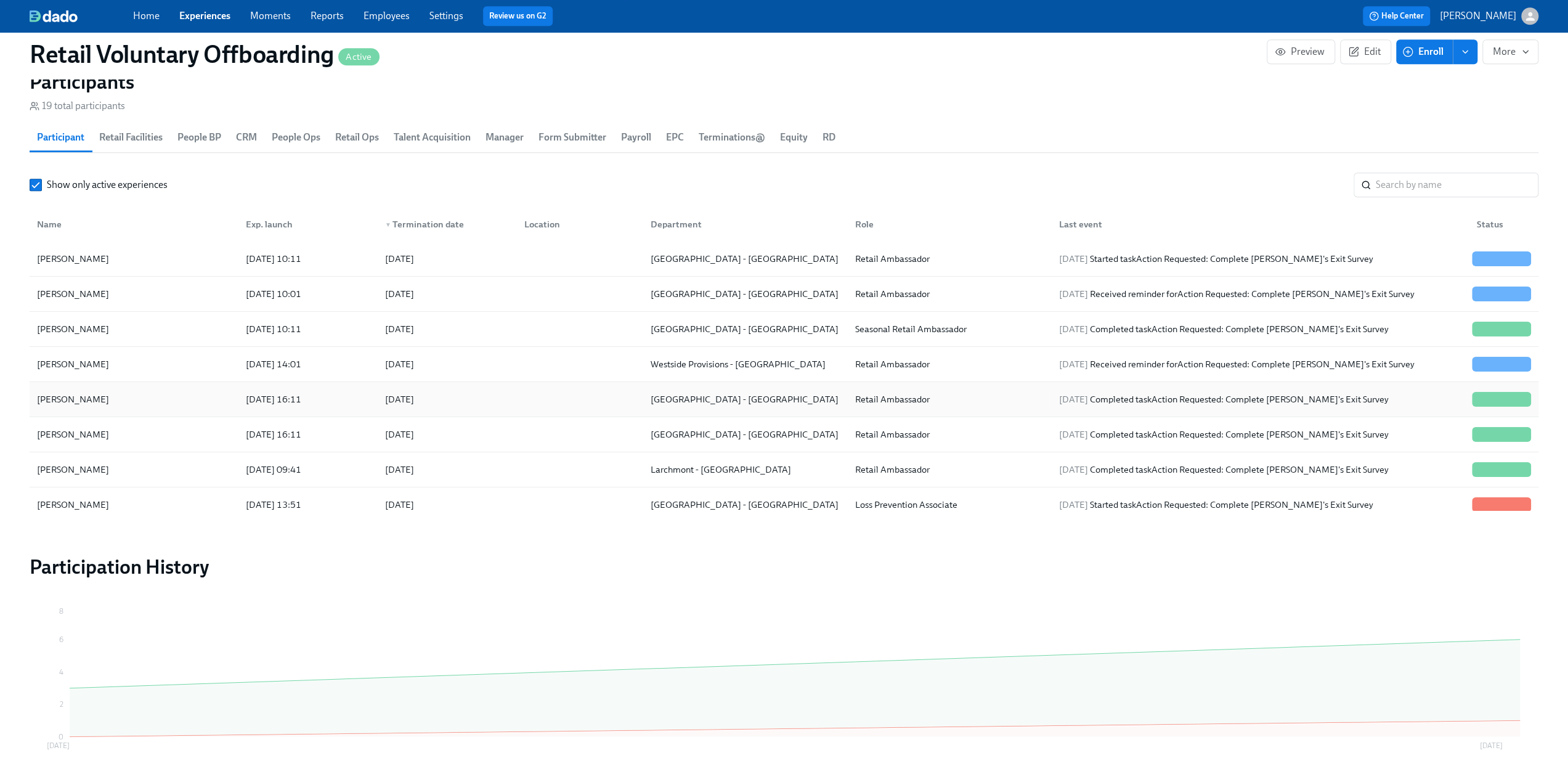
click at [109, 395] on div "[PERSON_NAME]" at bounding box center [134, 399] width 204 height 24
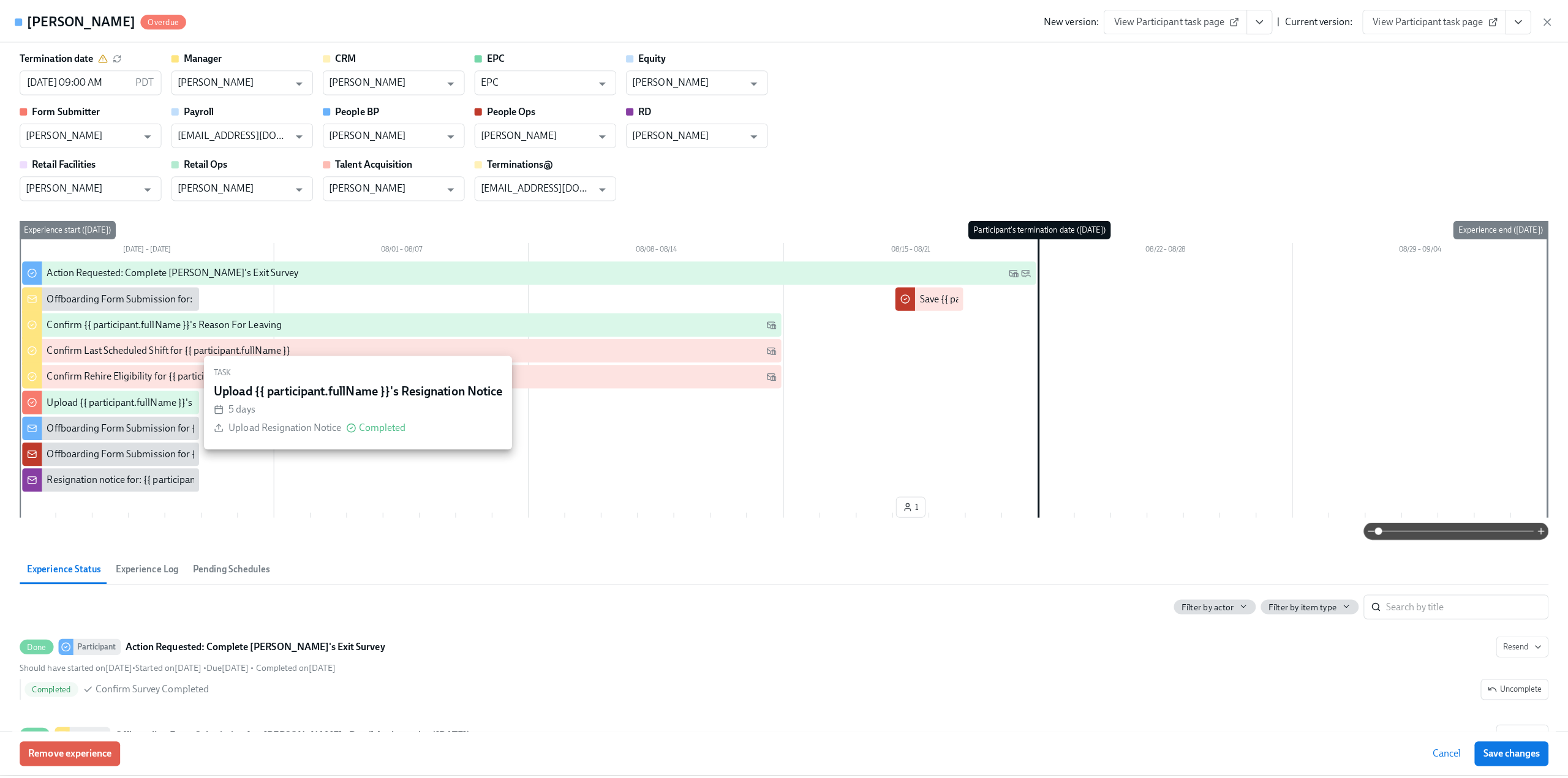
scroll to position [0, 4296]
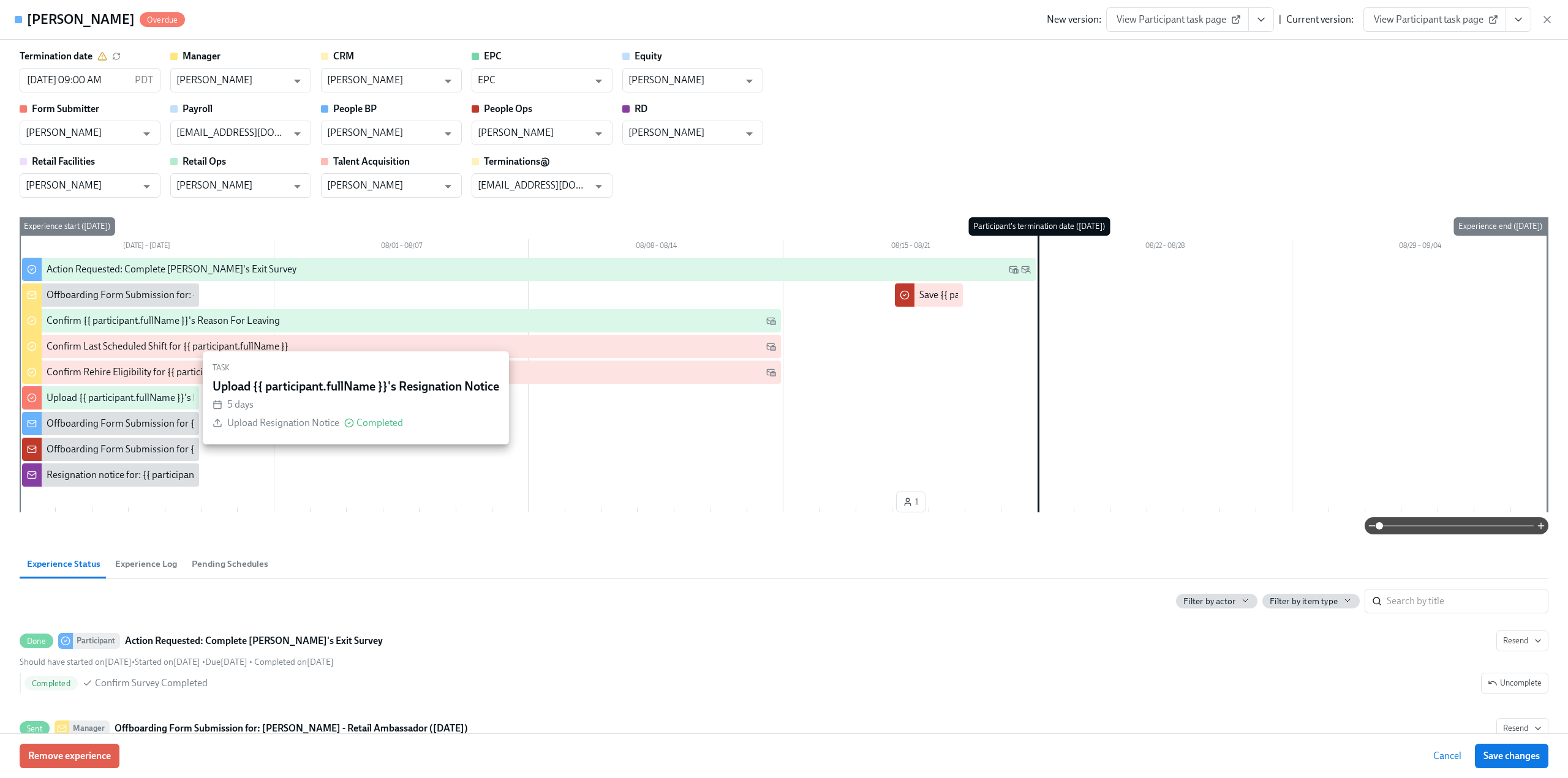
click at [105, 391] on div "Upload {{ participant.fullName }}'s Resignation Notice" at bounding box center [159, 398] width 226 height 14
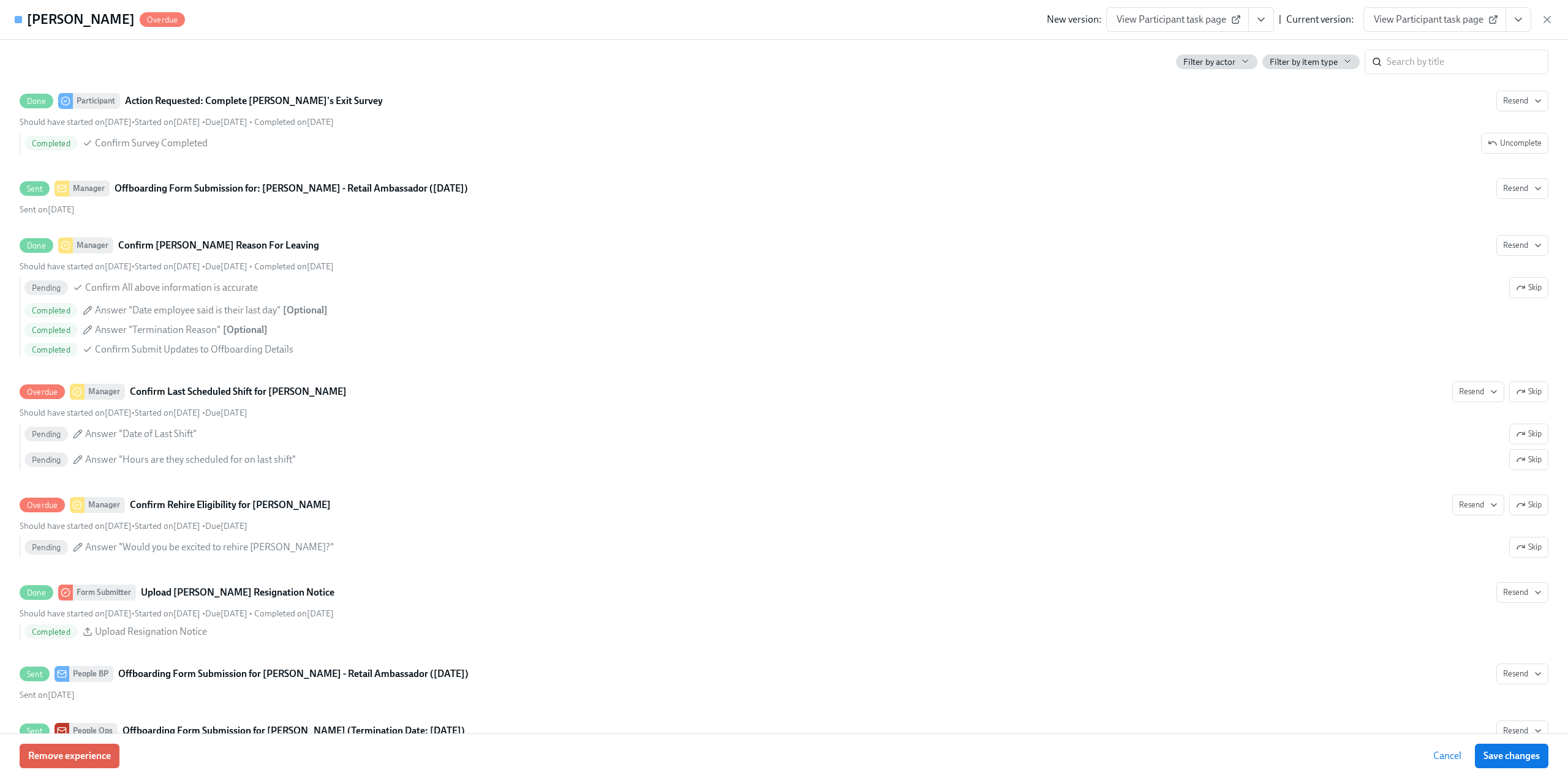
scroll to position [612, 0]
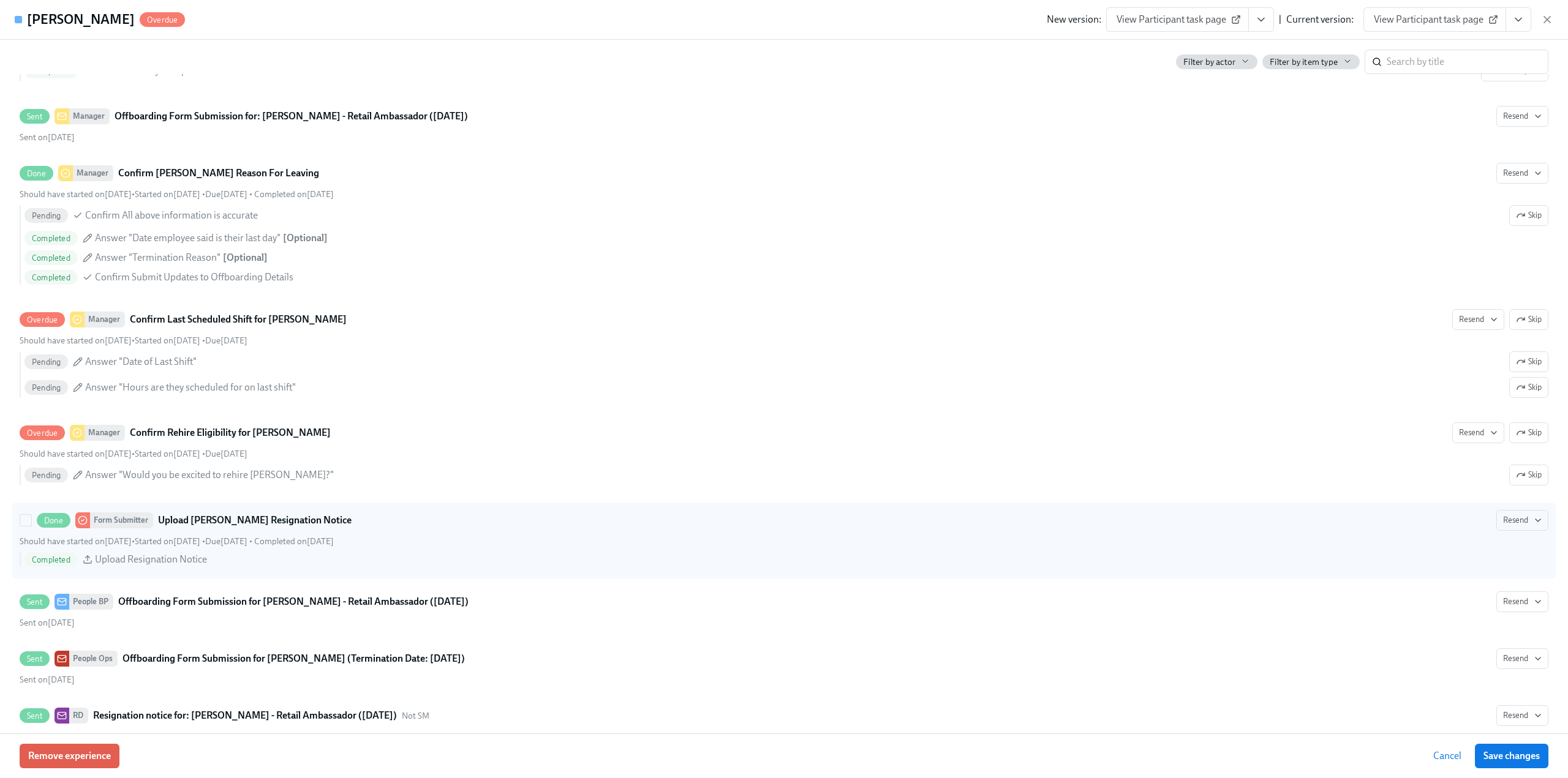
click at [634, 530] on div "Done Form Submitter Upload [PERSON_NAME] Resignation Notice Resend Should have …" at bounding box center [784, 541] width 1529 height 62
click at [31, 526] on input "Done Form Submitter Upload [PERSON_NAME] Resignation Notice Resend Should have …" at bounding box center [26, 521] width 11 height 11
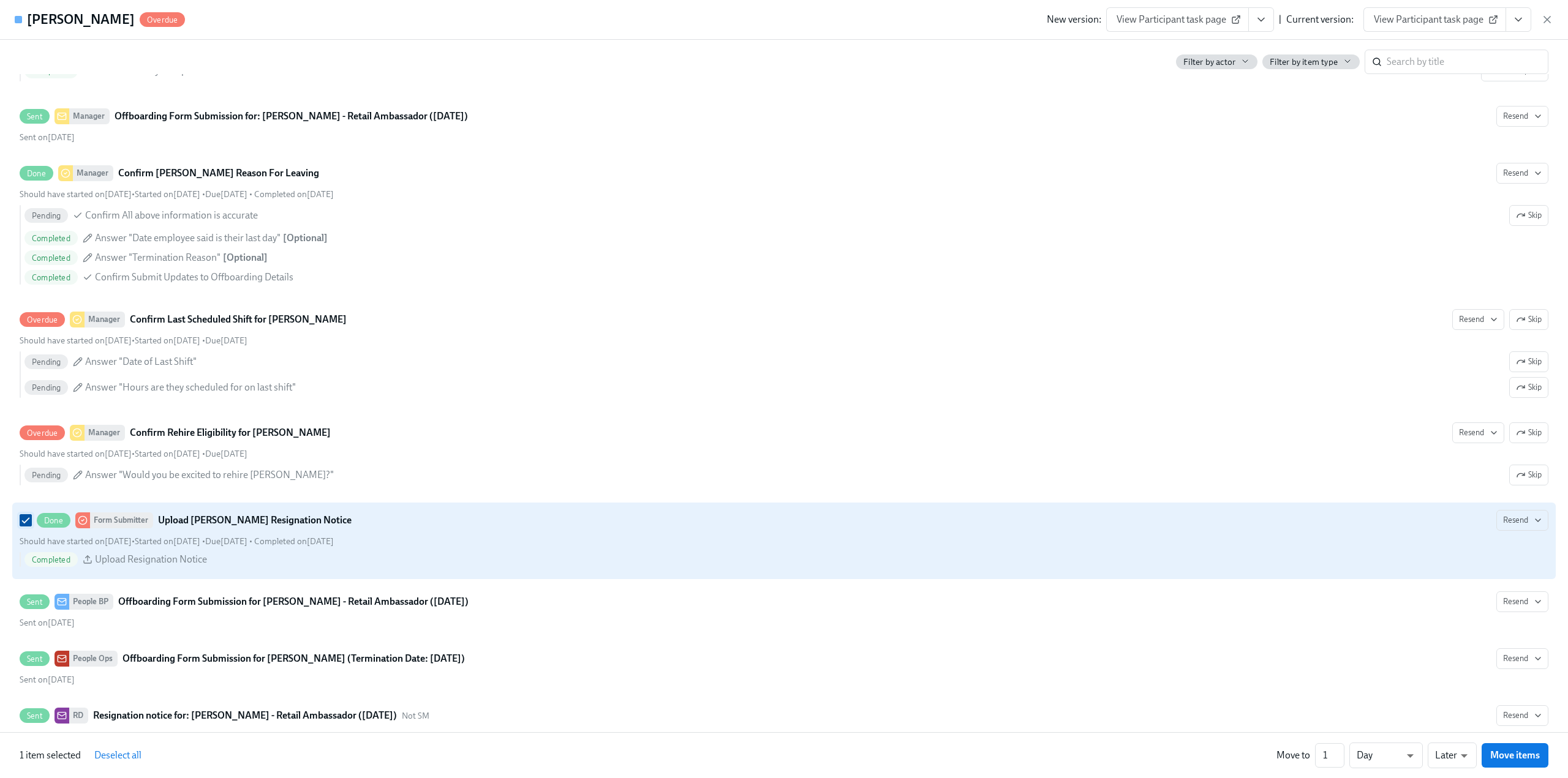
click at [26, 515] on input "Done Form Submitter Upload [PERSON_NAME] Resignation Notice Resend Should have …" at bounding box center [26, 521] width 11 height 11
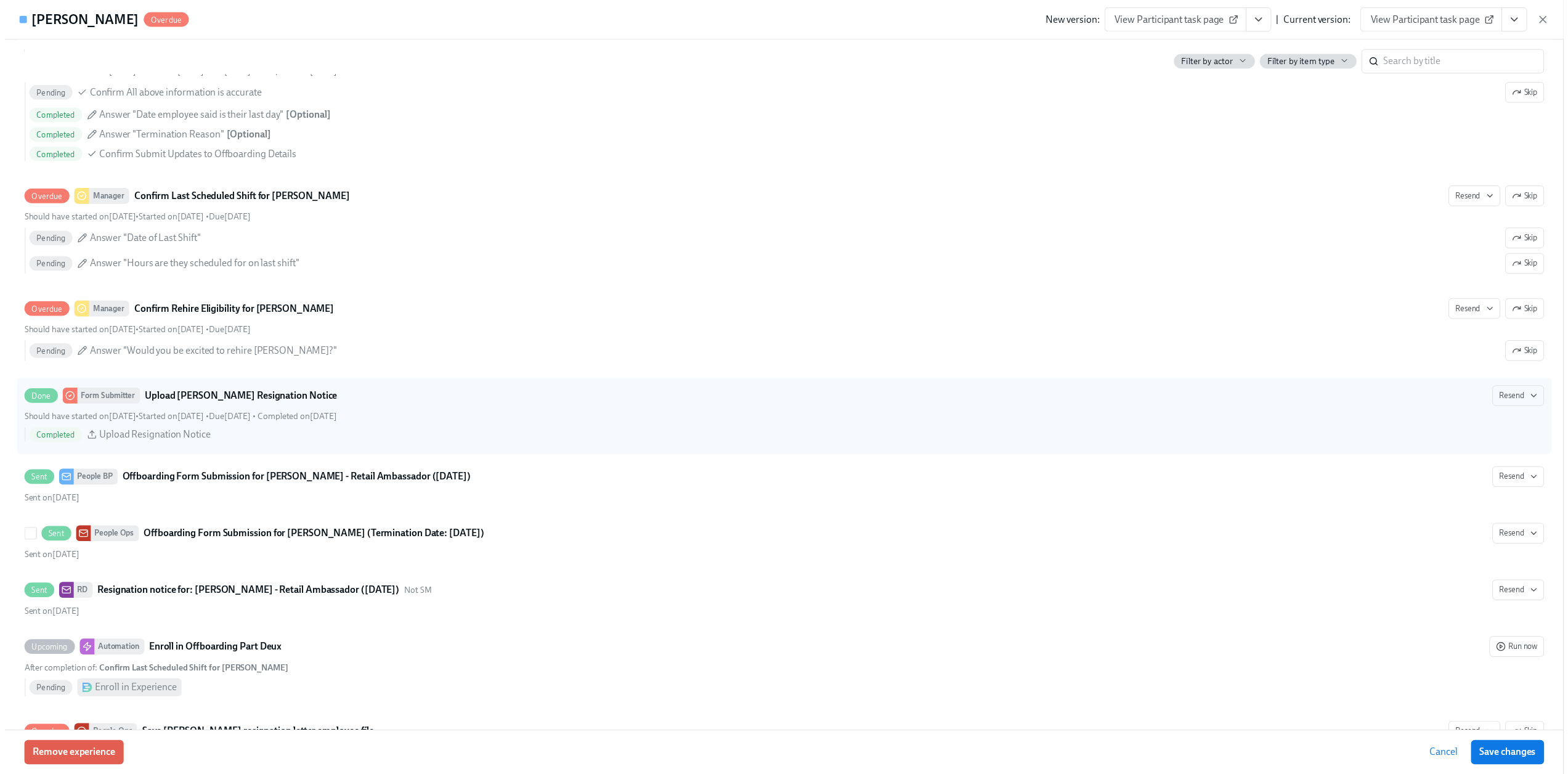
scroll to position [814, 0]
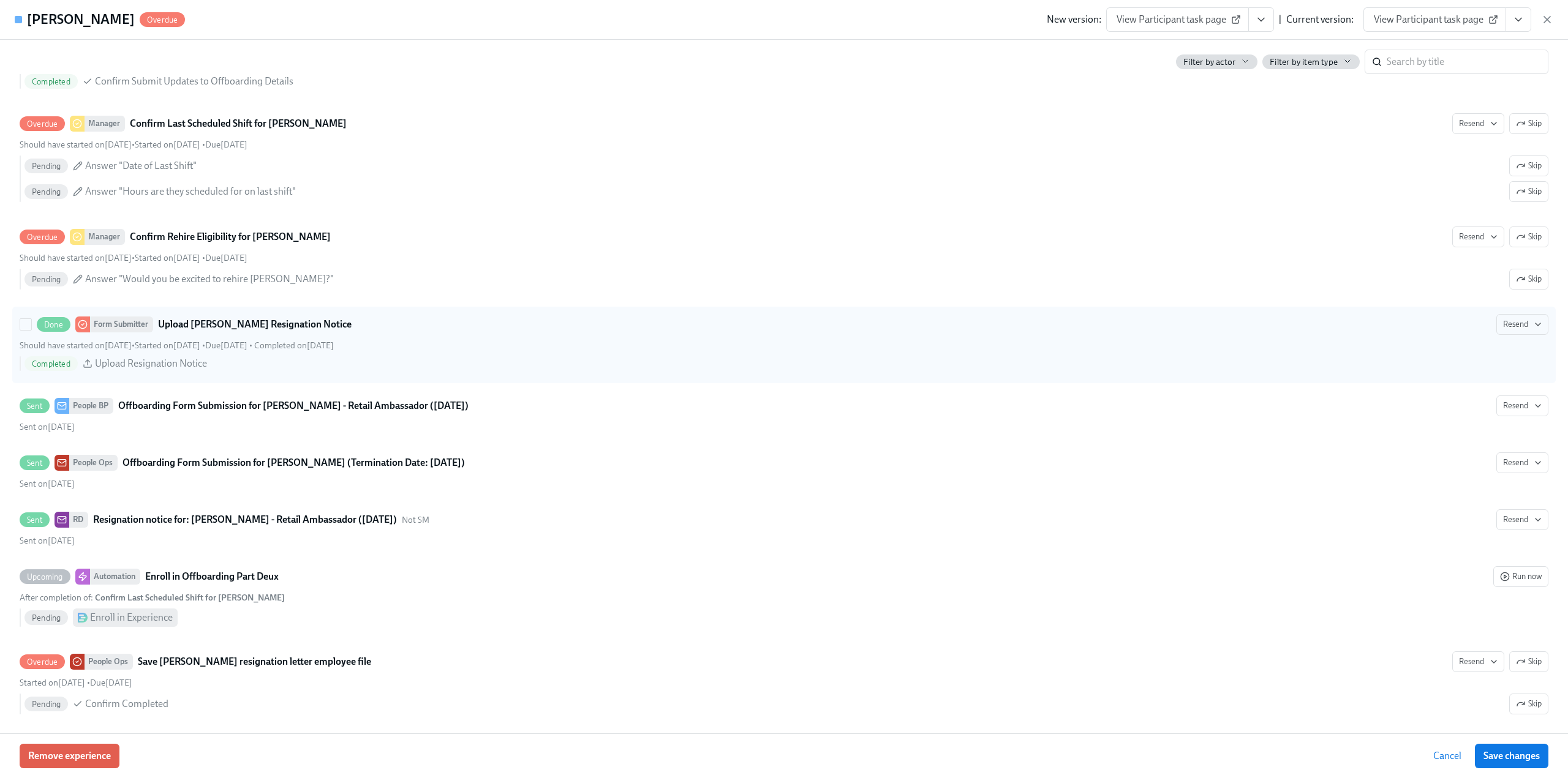
click at [273, 317] on strong "Upload [PERSON_NAME] Resignation Notice" at bounding box center [255, 325] width 194 height 14
click at [31, 319] on input "Done Form Submitter Upload [PERSON_NAME] Resignation Notice Resend Should have …" at bounding box center [26, 325] width 11 height 11
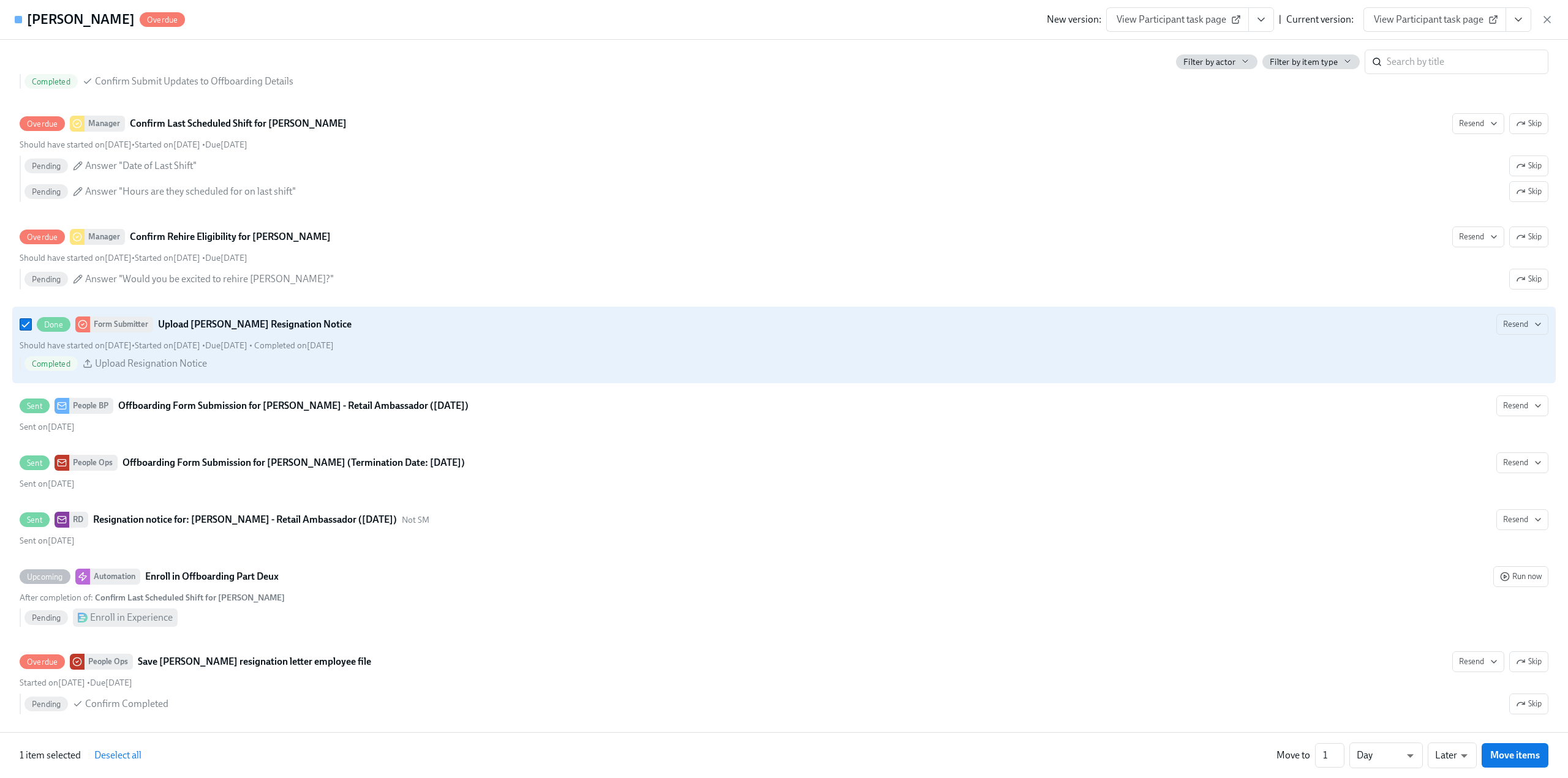
click at [273, 317] on strong "Upload [PERSON_NAME] Resignation Notice" at bounding box center [255, 325] width 194 height 14
click at [31, 319] on input "Done Form Submitter Upload [PERSON_NAME] Resignation Notice Resend Should have …" at bounding box center [26, 325] width 11 height 11
checkbox input "false"
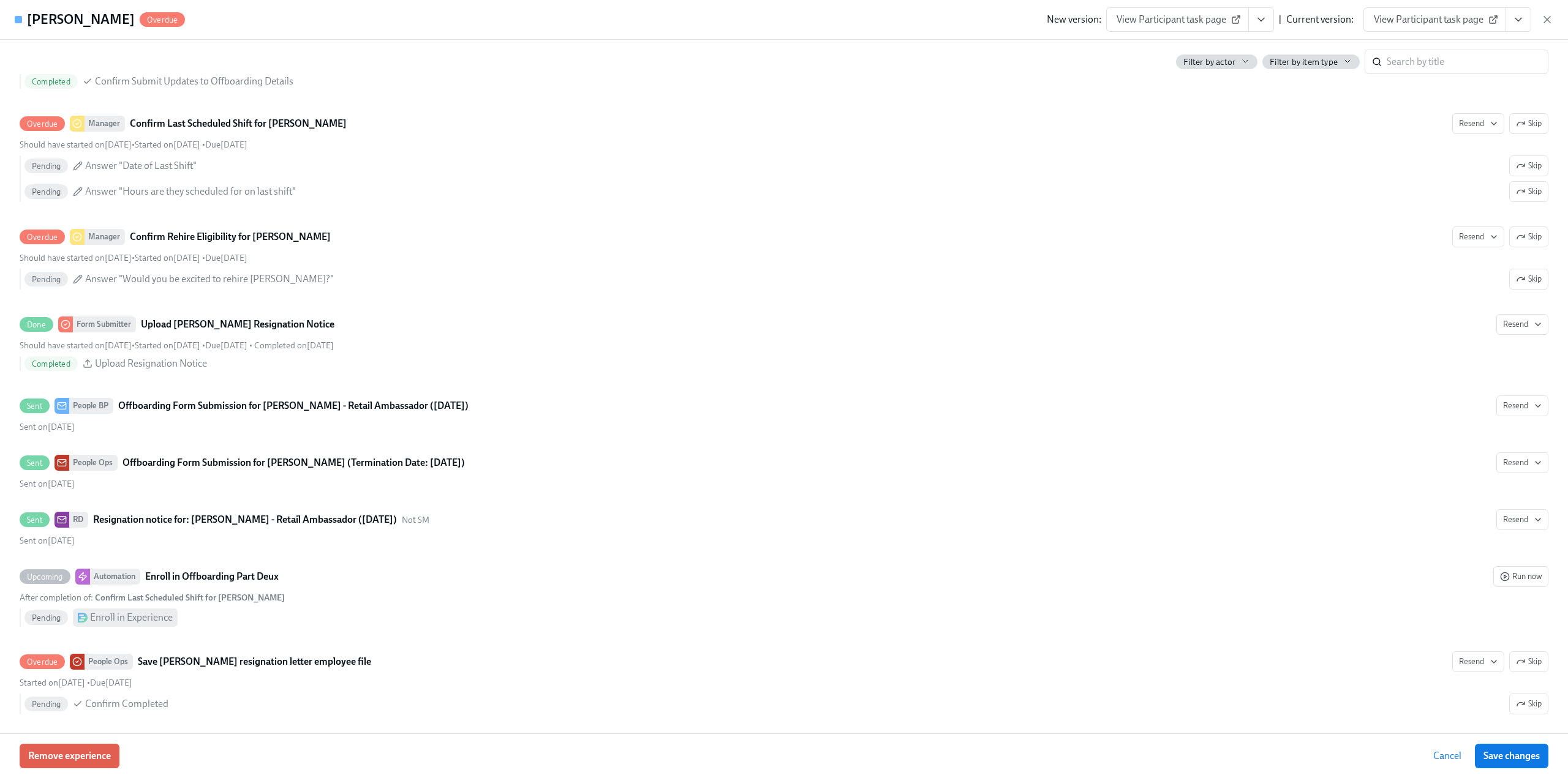
click at [1265, 17] on icon "View task page" at bounding box center [1261, 19] width 12 height 12
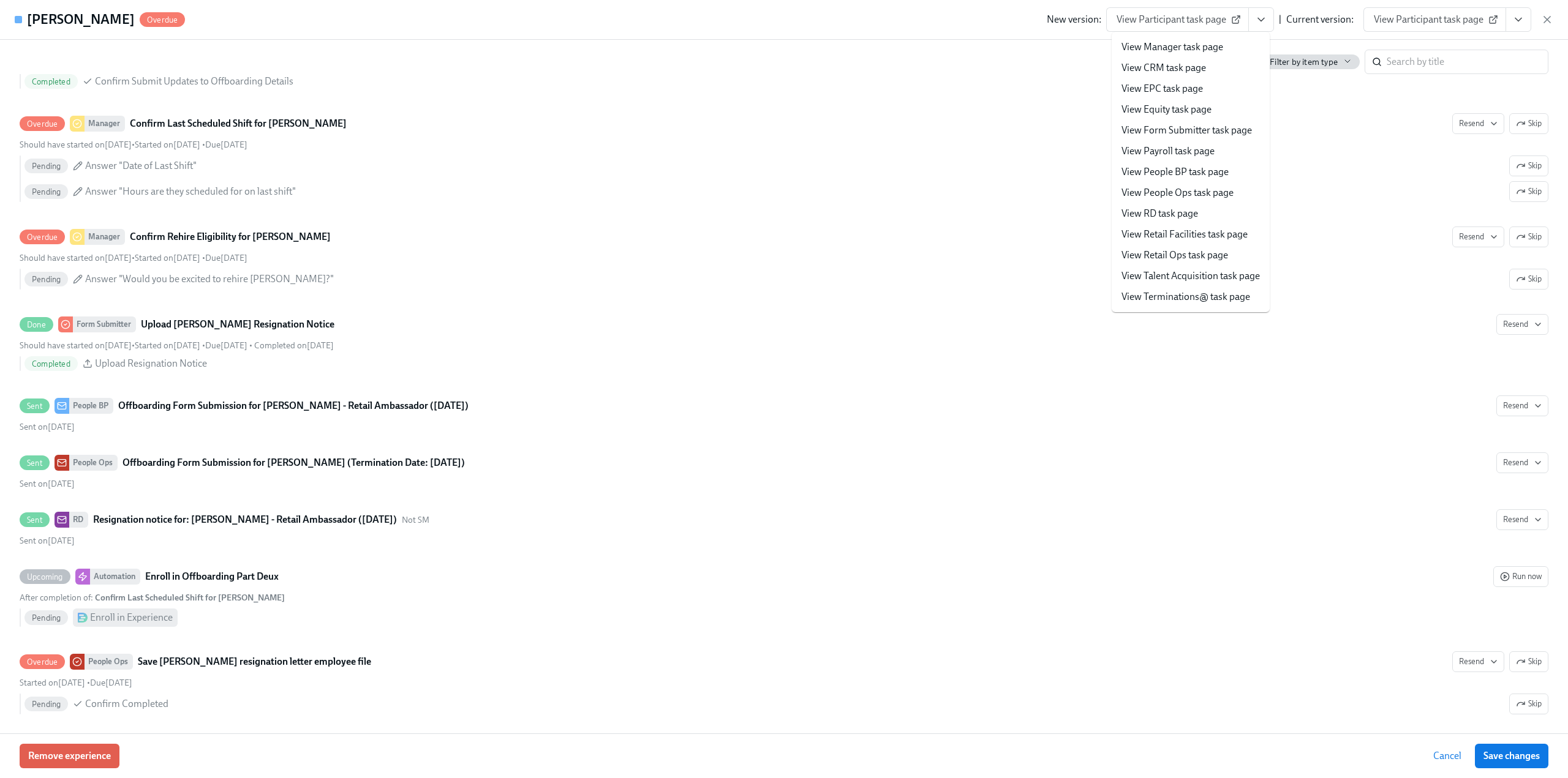
click at [1176, 127] on link "View Form Submitter task page" at bounding box center [1187, 130] width 130 height 14
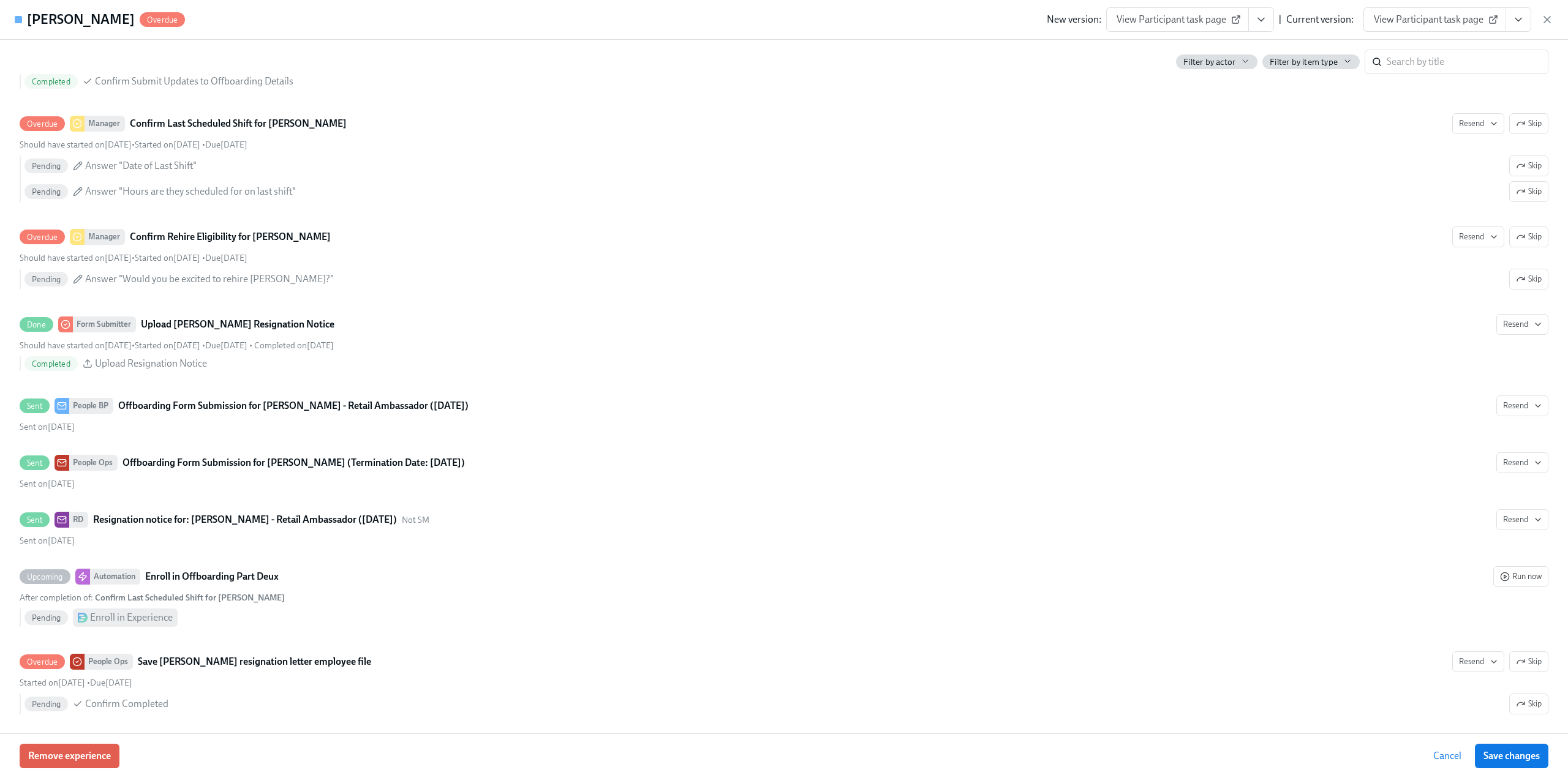
drag, startPoint x: 1551, startPoint y: 22, endPoint x: 940, endPoint y: 141, distance: 622.5
click at [1551, 22] on icon "button" at bounding box center [1547, 19] width 12 height 12
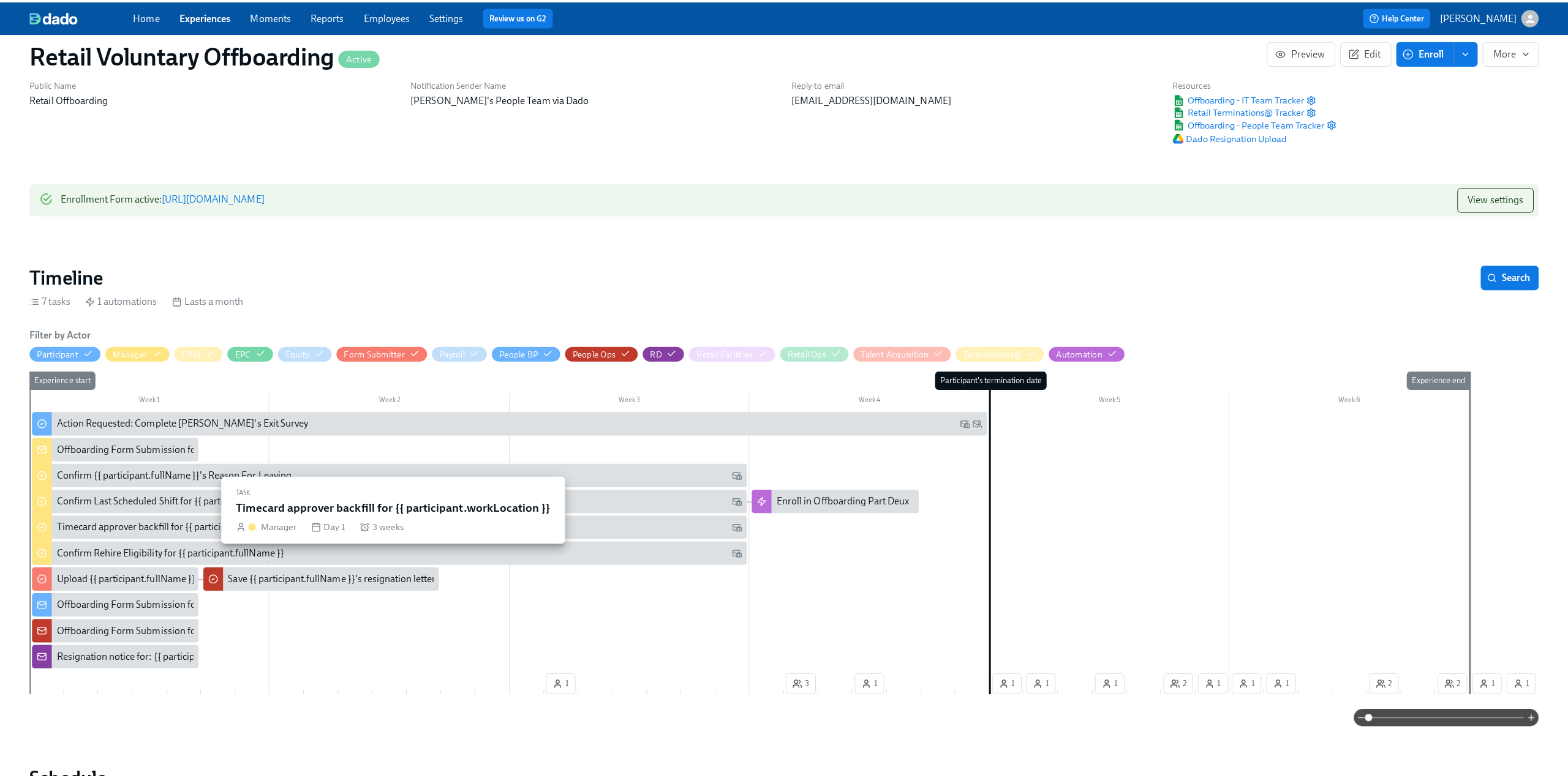
scroll to position [61, 0]
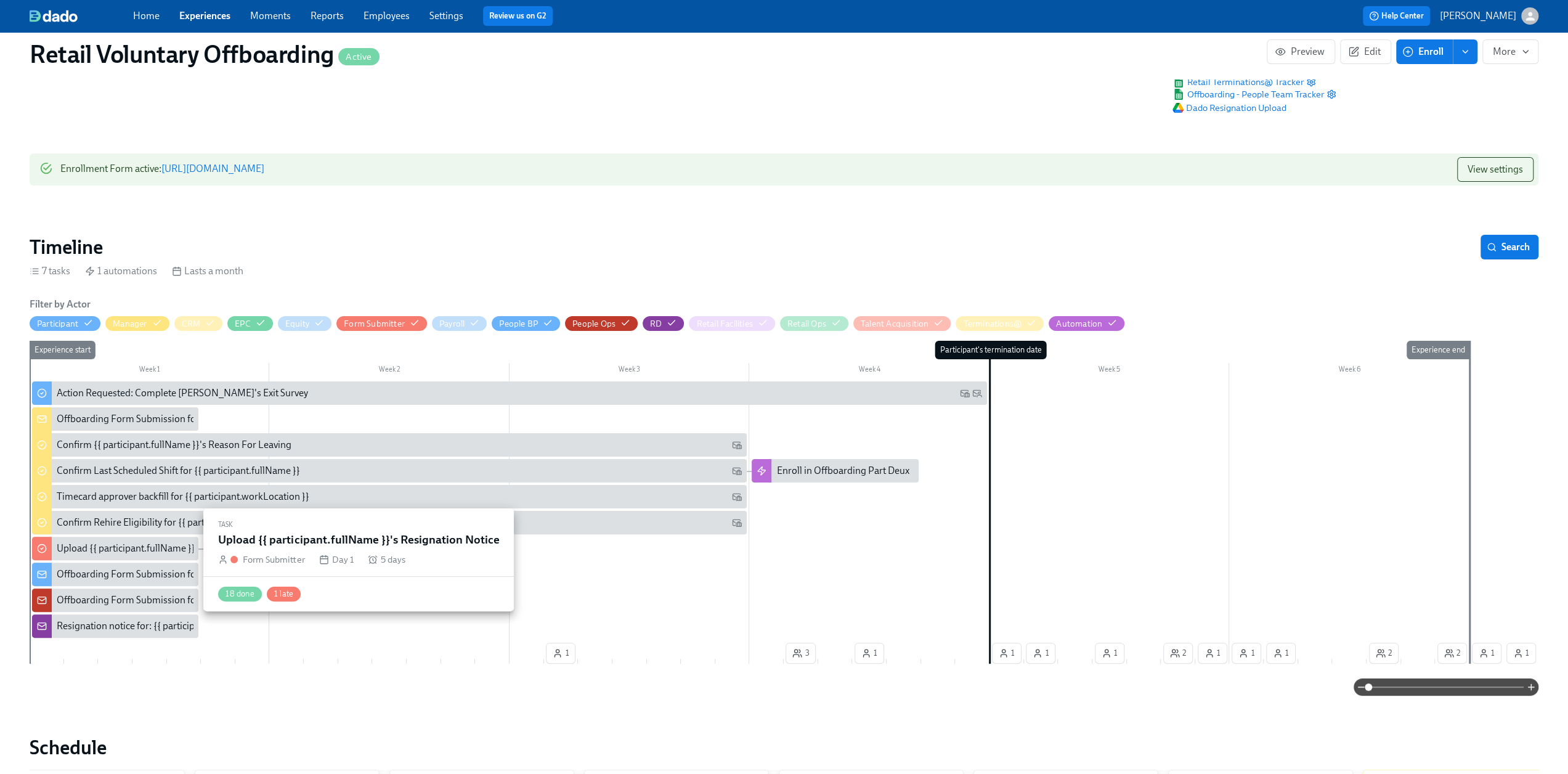
click at [100, 548] on div "Upload {{ participant.fullName }}'s Resignation Notice" at bounding box center [170, 548] width 227 height 14
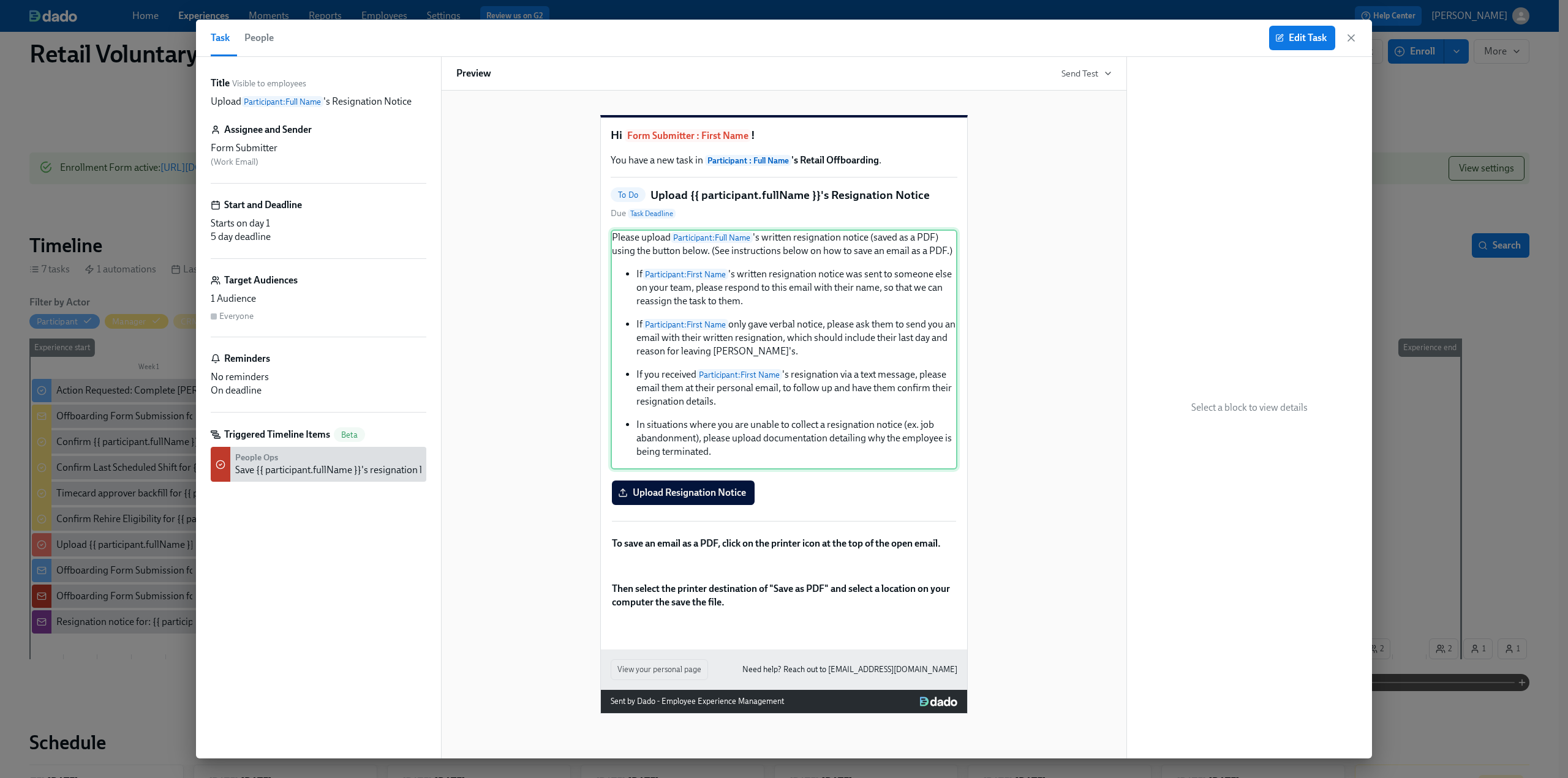
click at [870, 266] on div "Please upload Participant : Full Name 's written resignation notice (saved as a…" at bounding box center [784, 350] width 347 height 240
click at [1311, 35] on span "Edit Task" at bounding box center [1302, 38] width 49 height 12
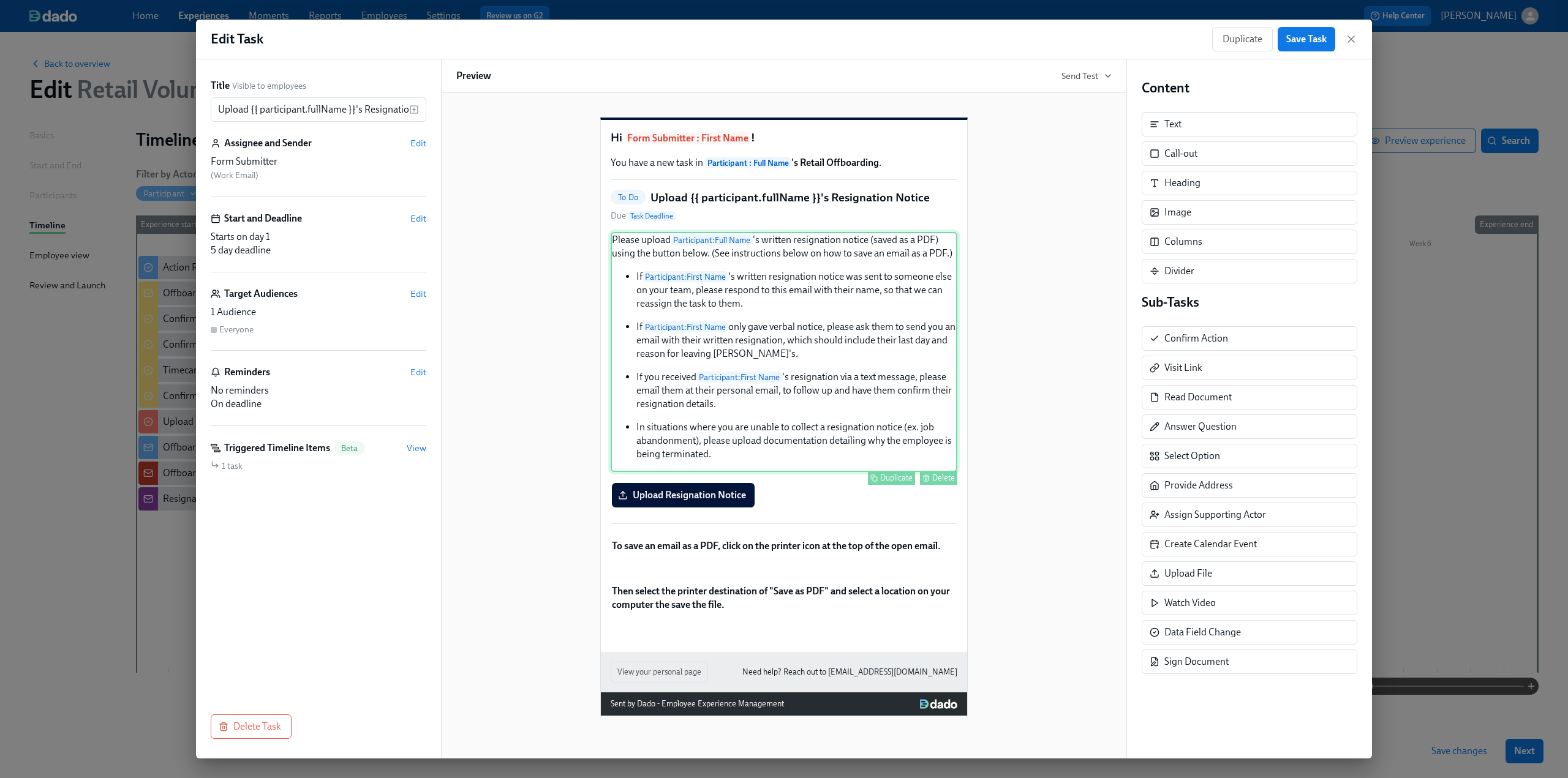
click at [801, 268] on div "Please upload Participant : Full Name 's written resignation notice (saved as a…" at bounding box center [784, 352] width 347 height 240
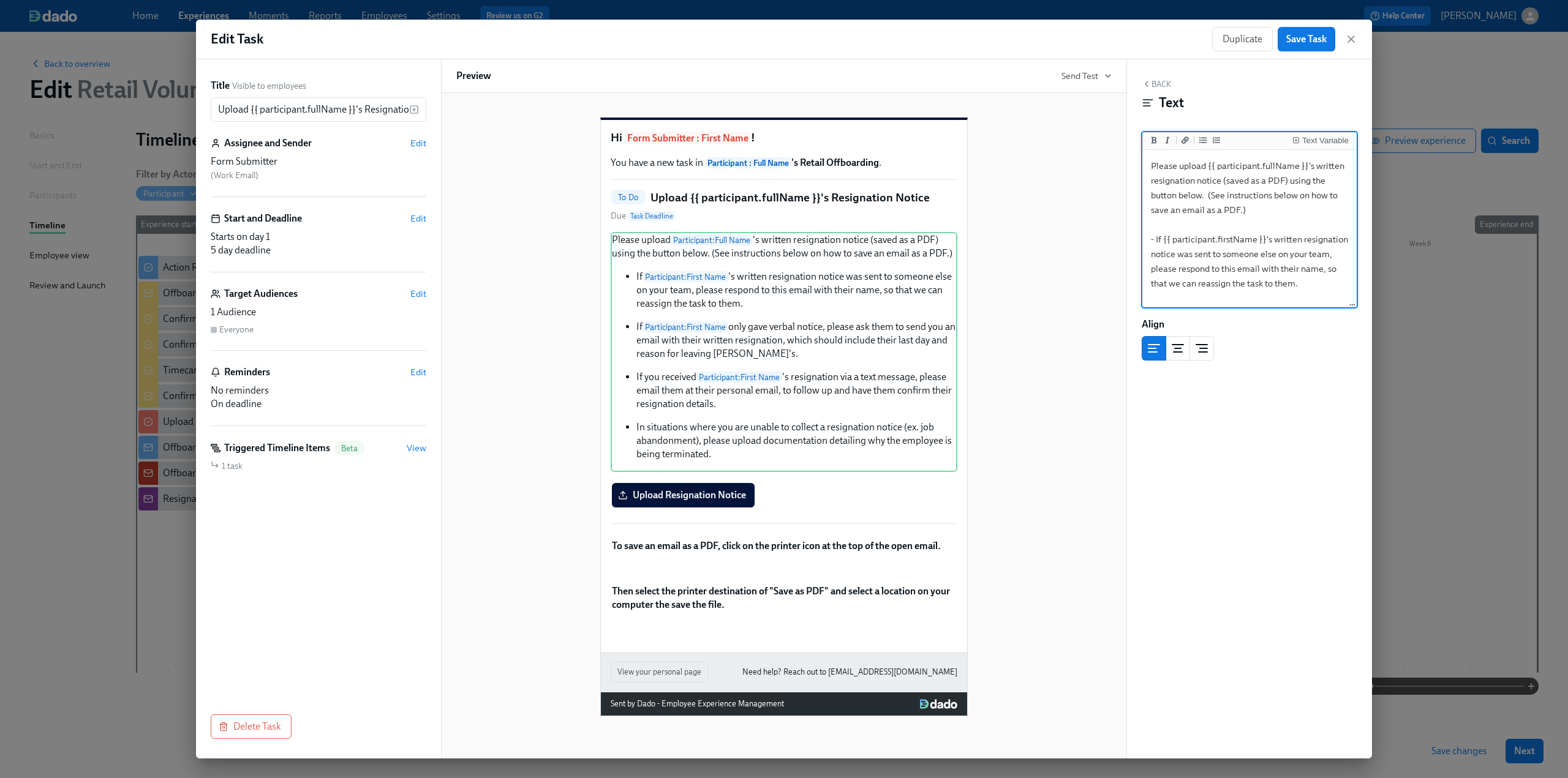
drag, startPoint x: 1298, startPoint y: 214, endPoint x: 1141, endPoint y: 162, distance: 165.4
click at [1141, 162] on div "Back Text Text Variable Please upload {{ participant.fullName }}'s written resi…" at bounding box center [1250, 409] width 245 height 699
click at [1157, 137] on icon "Add bold text" at bounding box center [1154, 140] width 7 height 7
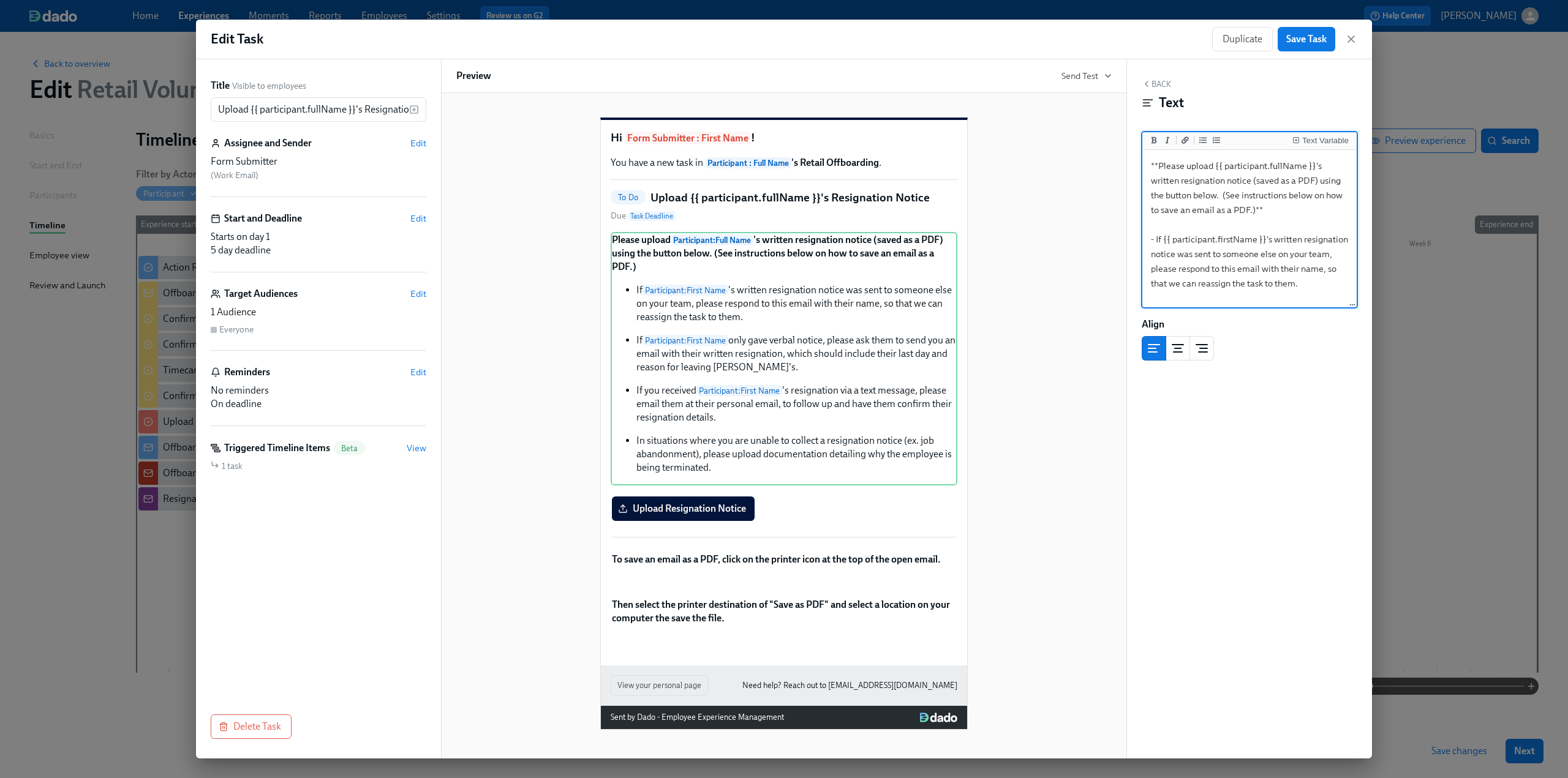
click at [1278, 209] on textarea "**Please upload {{ participant.fullName }}'s written resignation notice (saved …" at bounding box center [1250, 342] width 210 height 379
drag, startPoint x: 1257, startPoint y: 182, endPoint x: 1312, endPoint y: 182, distance: 55.0
click at [1312, 182] on textarea "**Please upload {{ participant.fullName }}'s written resignation notice (saved …" at bounding box center [1250, 342] width 210 height 379
click at [1302, 214] on textarea "**Please upload {{ participant.fullName }}'s written resignation notice (saved …" at bounding box center [1250, 342] width 210 height 379
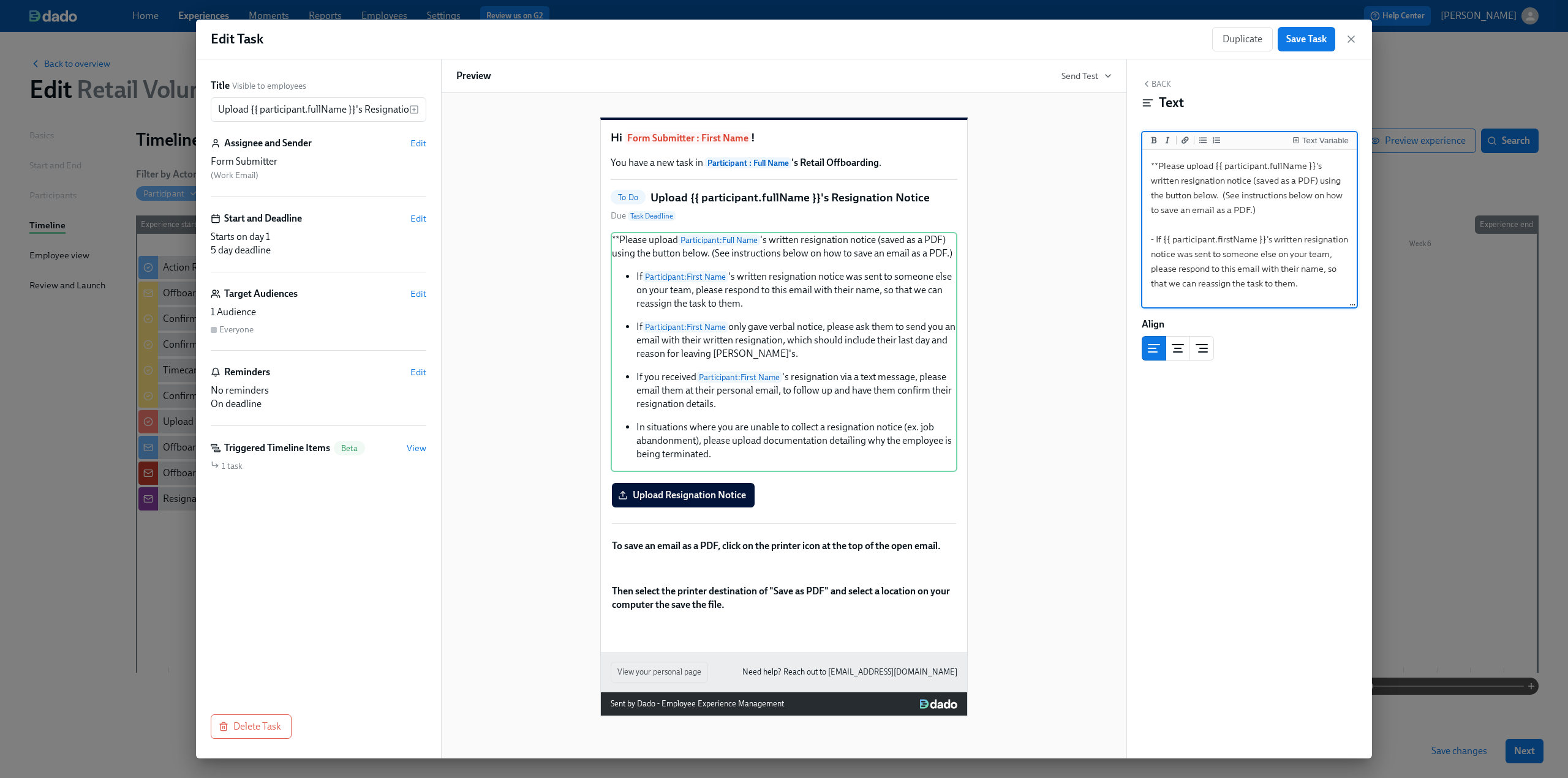
click at [1158, 166] on textarea "**Please upload {{ participant.fullName }}'s written resignation notice (saved …" at bounding box center [1250, 342] width 210 height 379
drag, startPoint x: 1313, startPoint y: 178, endPoint x: 1255, endPoint y: 178, distance: 58.0
click at [1255, 178] on textarea "Please upload {{ participant.fullName }}'s written resignation notice (saved as…" at bounding box center [1250, 342] width 210 height 379
drag, startPoint x: 1320, startPoint y: 183, endPoint x: 1254, endPoint y: 177, distance: 66.3
click at [1254, 177] on textarea "Please upload {{ participant.fullName }}'s written resignation notice (saved as…" at bounding box center [1250, 342] width 210 height 379
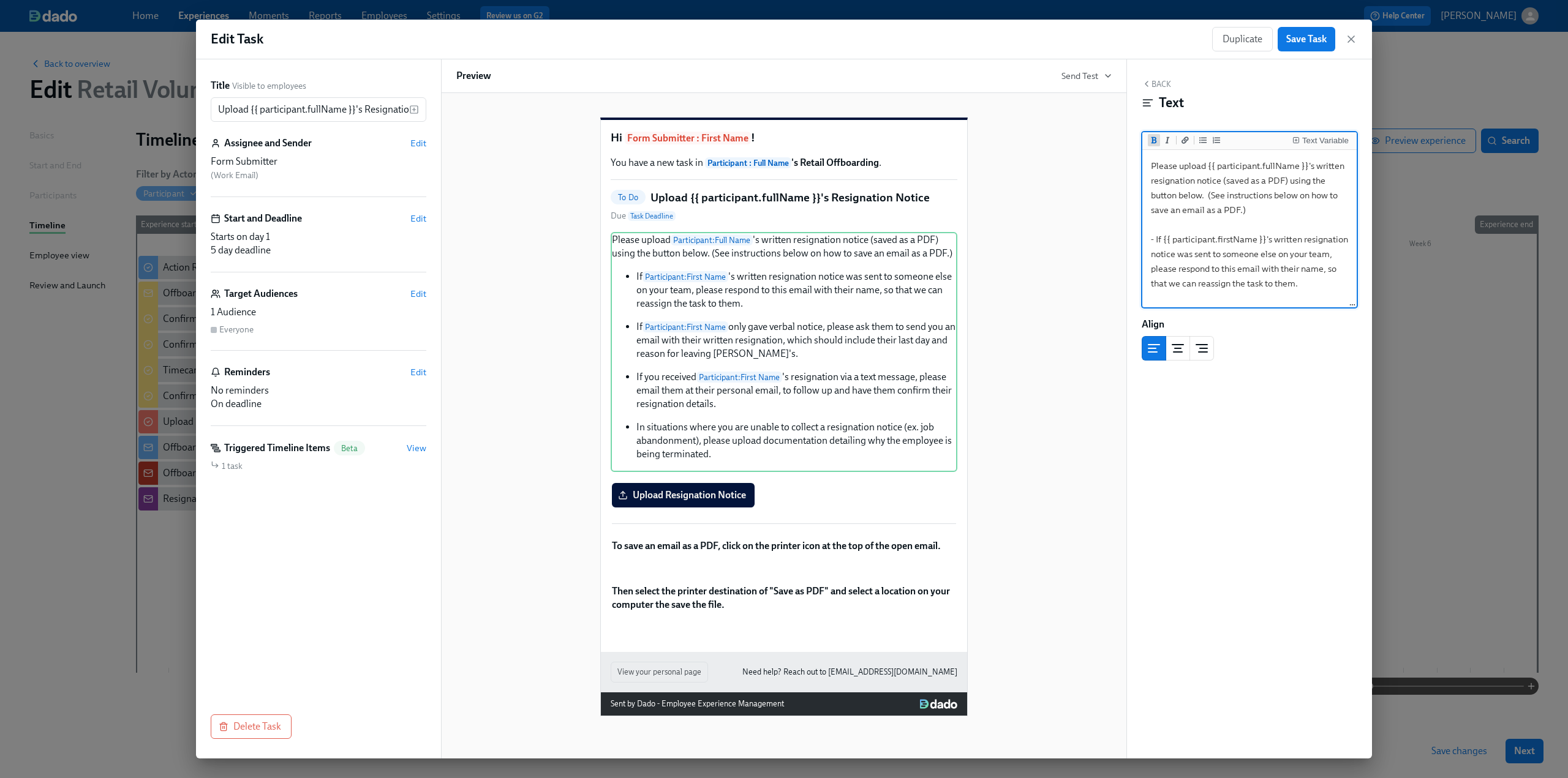
click at [1156, 137] on icon "Add bold text" at bounding box center [1154, 140] width 7 height 7
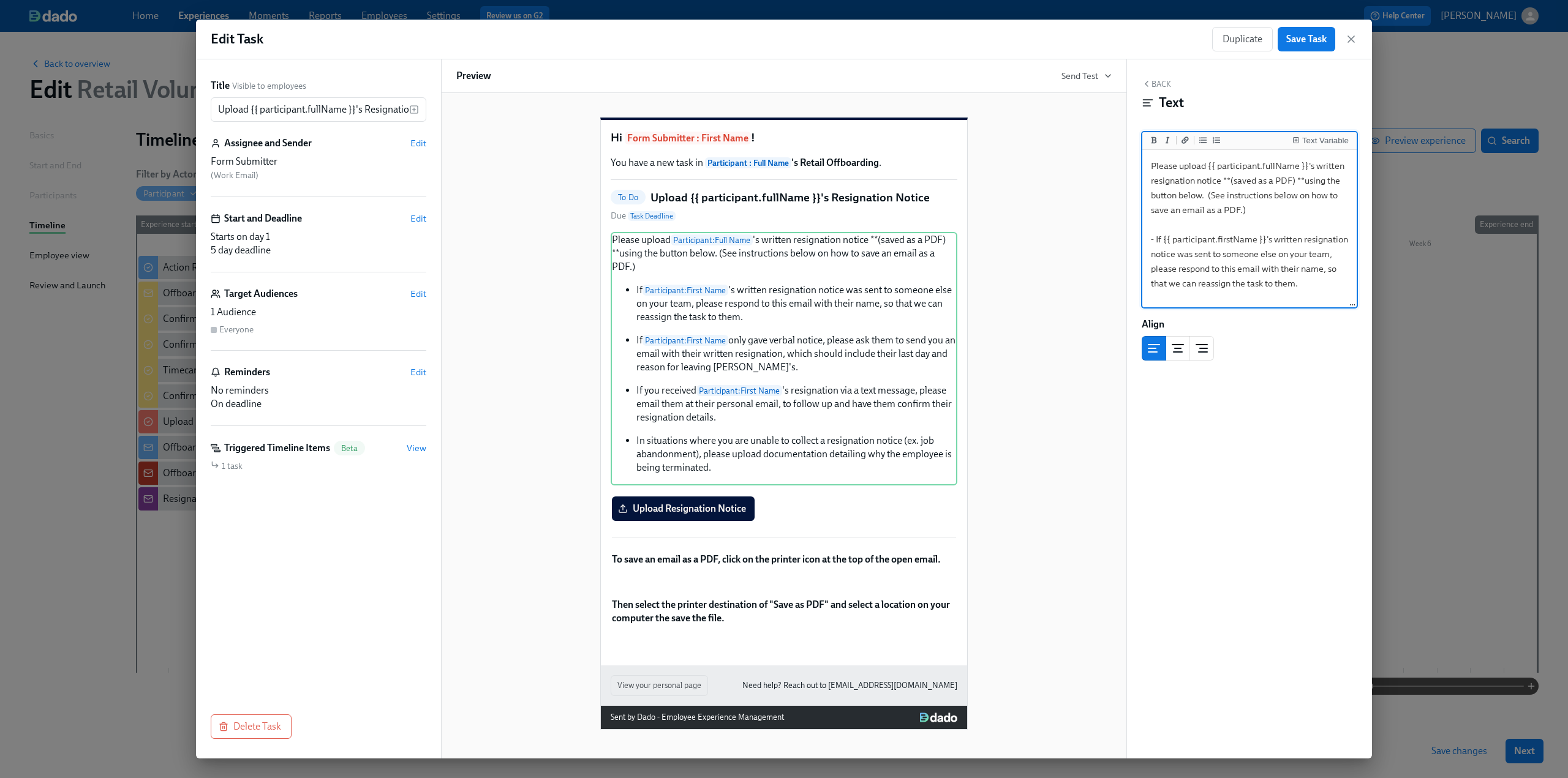
click at [1258, 238] on textarea "Please upload {{ participant.fullName }}'s written resignation notice **(saved …" at bounding box center [1250, 342] width 210 height 379
click at [1148, 197] on textarea "Please upload {{ participant.fullName }}'s written resignation notice **(saved …" at bounding box center [1250, 342] width 210 height 379
click at [1263, 226] on textarea "Please upload {{ participant.fullName }}'s written resignation notice **(saved …" at bounding box center [1250, 342] width 210 height 379
drag, startPoint x: 1281, startPoint y: 210, endPoint x: 1249, endPoint y: 194, distance: 35.8
click at [1249, 194] on textarea "Please upload {{ participant.fullName }}'s written resignation notice **(saved …" at bounding box center [1250, 342] width 210 height 379
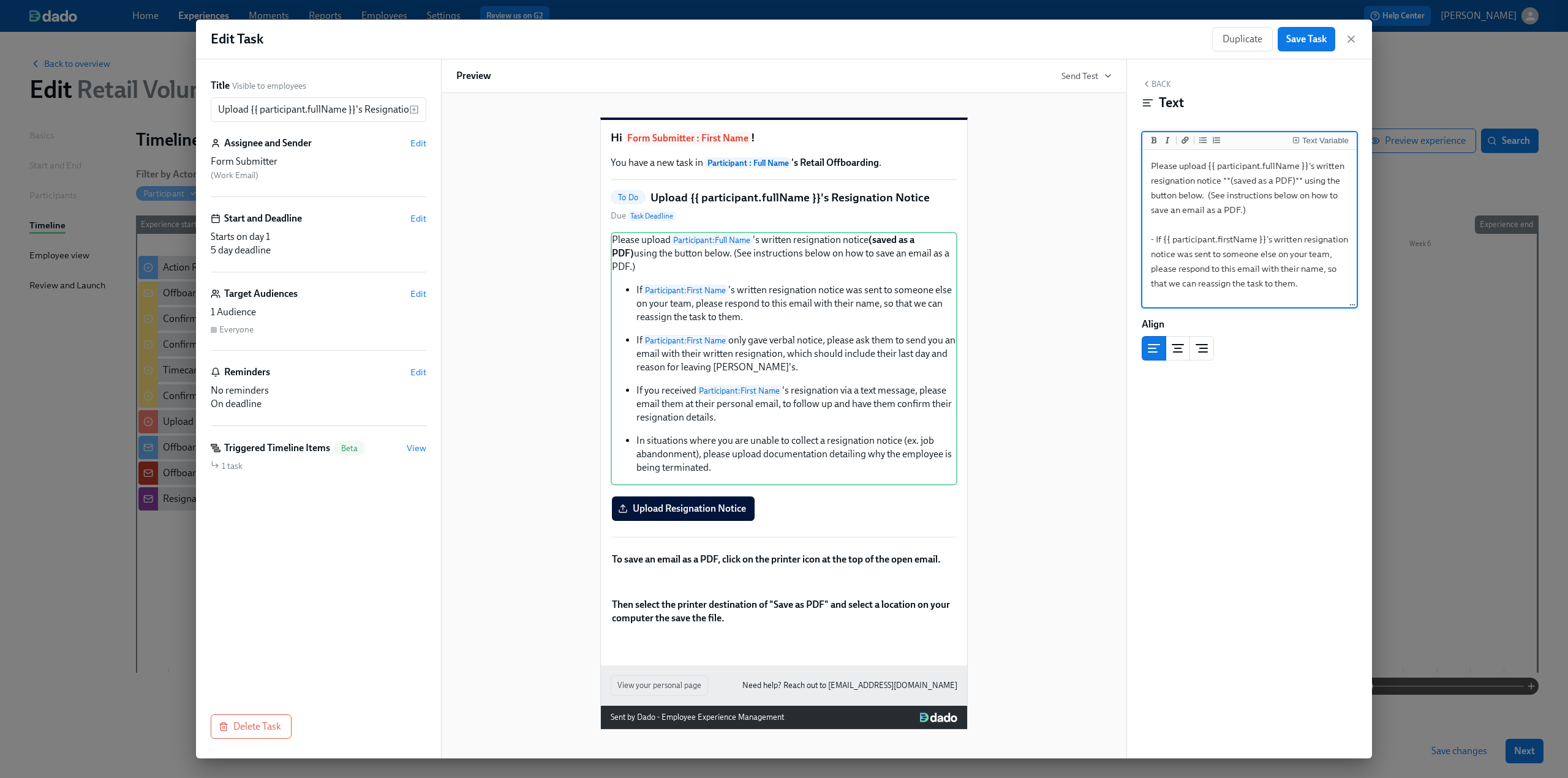
click at [1219, 208] on textarea "Please upload {{ participant.fullName }}'s written resignation notice **(saved …" at bounding box center [1250, 342] width 210 height 379
drag, startPoint x: 1291, startPoint y: 210, endPoint x: 1246, endPoint y: 198, distance: 46.6
click at [1246, 198] on textarea "Please upload {{ participant.fullName }}'s written resignation notice **(saved …" at bounding box center [1250, 342] width 210 height 379
click at [1154, 137] on icon "Add bold text" at bounding box center [1154, 140] width 7 height 7
click at [1307, 237] on textarea "Please upload {{ participant.fullName }}'s written resignation notice **(saved …" at bounding box center [1250, 342] width 210 height 379
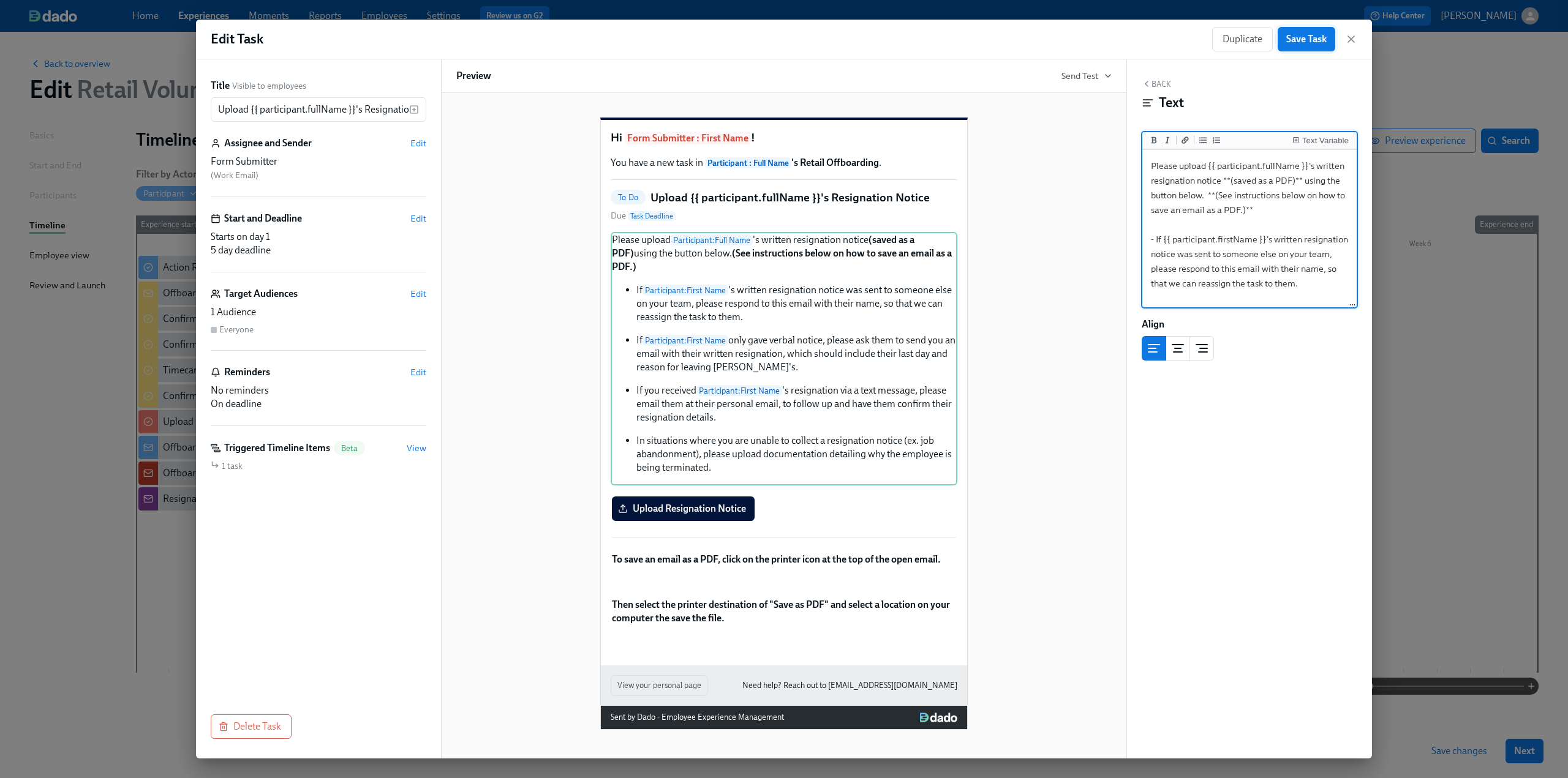
type textarea "Please upload {{ participant.fullName }}'s written resignation notice **(saved …"
click at [1301, 37] on span "Save Task" at bounding box center [1307, 39] width 40 height 12
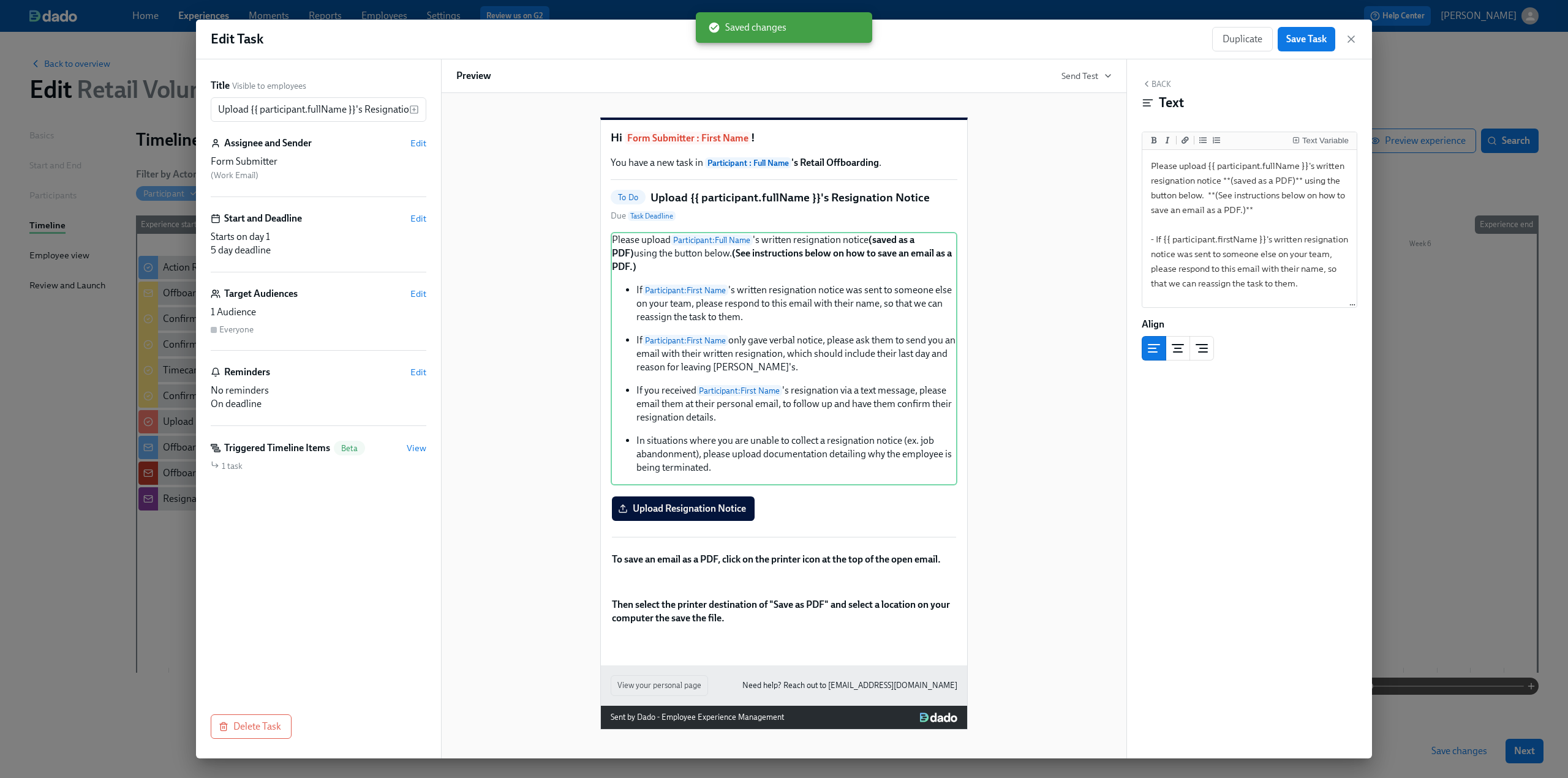
click at [1344, 43] on div "Duplicate Save Task" at bounding box center [1285, 39] width 146 height 24
click at [1350, 39] on icon "button" at bounding box center [1352, 39] width 6 height 6
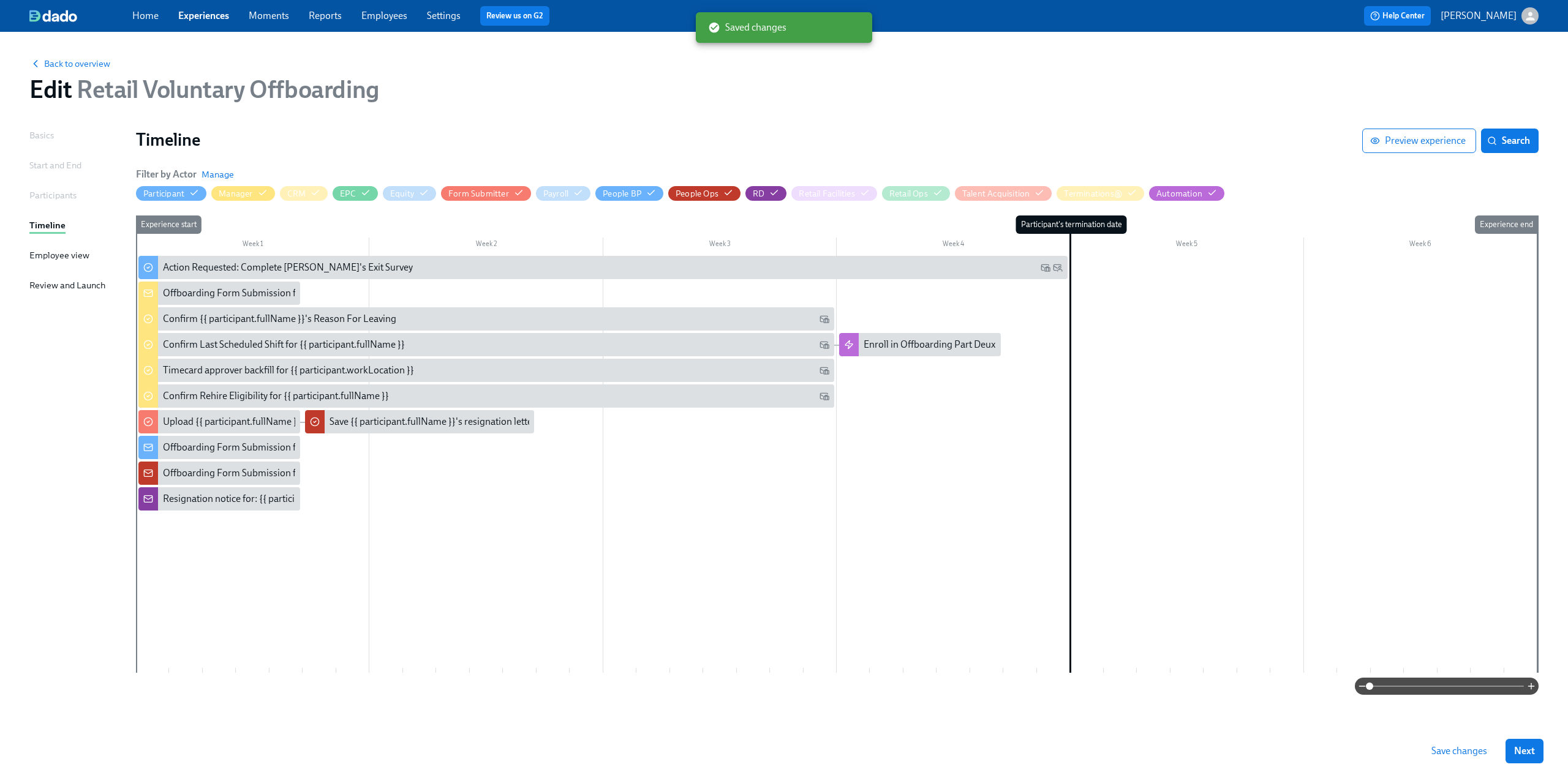
click at [1474, 753] on span "Save changes" at bounding box center [1459, 751] width 55 height 12
click at [66, 71] on div "Back to overview Edit Retail Voluntary Offboarding" at bounding box center [784, 80] width 1529 height 68
click at [65, 66] on span "Back to overview" at bounding box center [70, 63] width 81 height 12
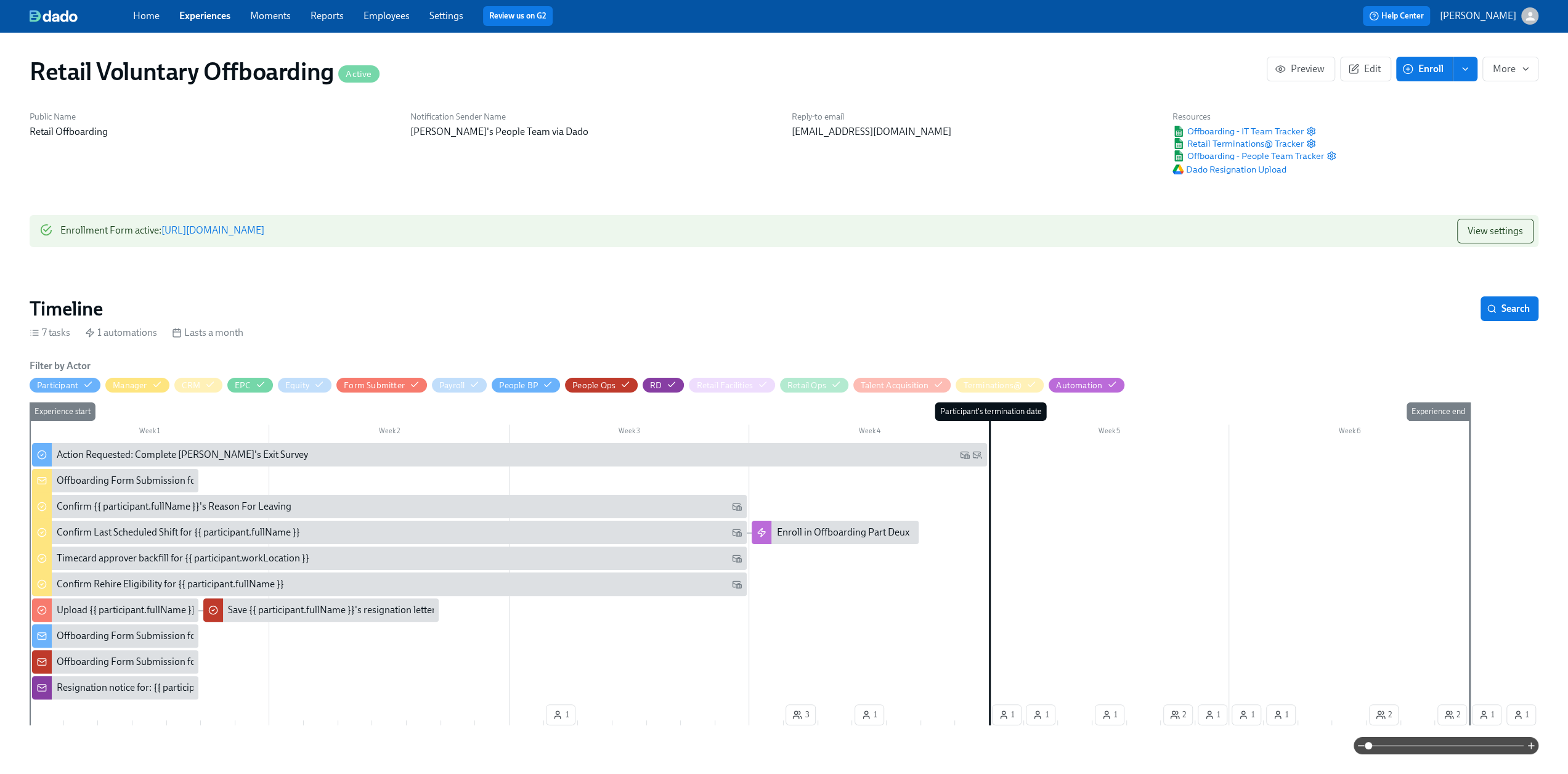
scroll to position [0, 4322]
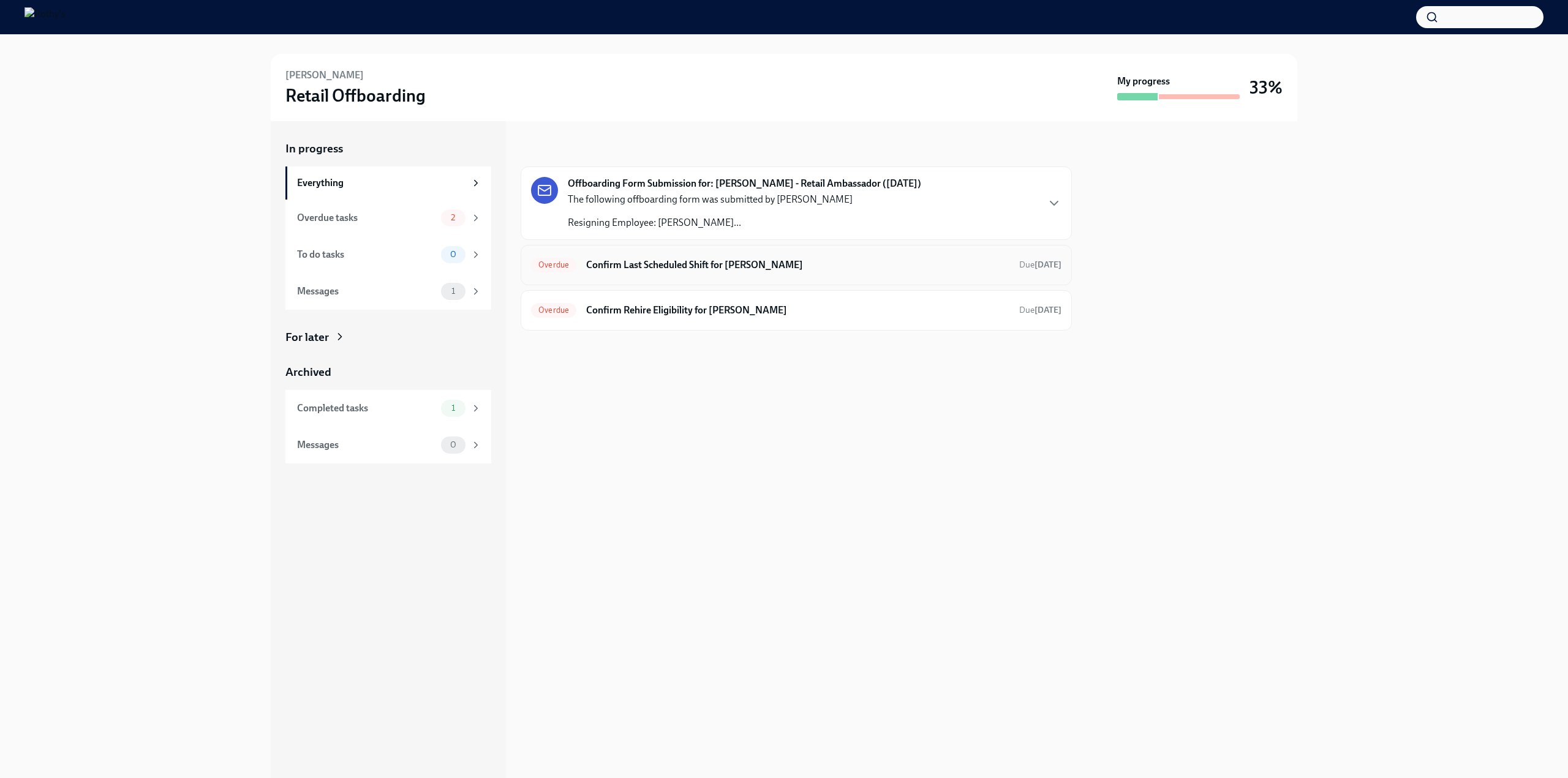
click at [674, 258] on h6 "Confirm Last Scheduled Shift for Natalie Dionisio" at bounding box center [798, 264] width 423 height 14
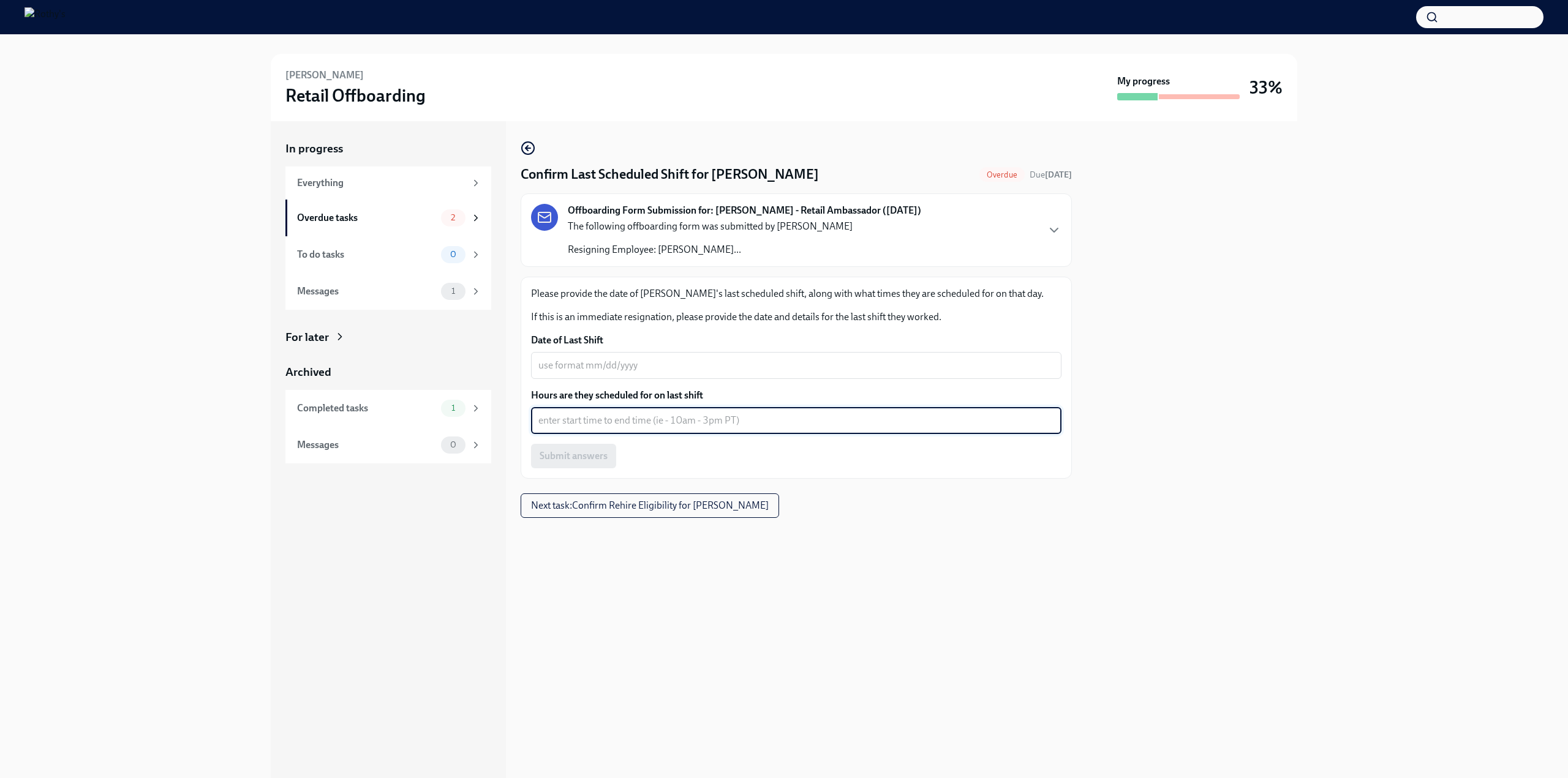
click at [603, 422] on textarea "Hours are they scheduled for on last shift" at bounding box center [796, 420] width 515 height 14
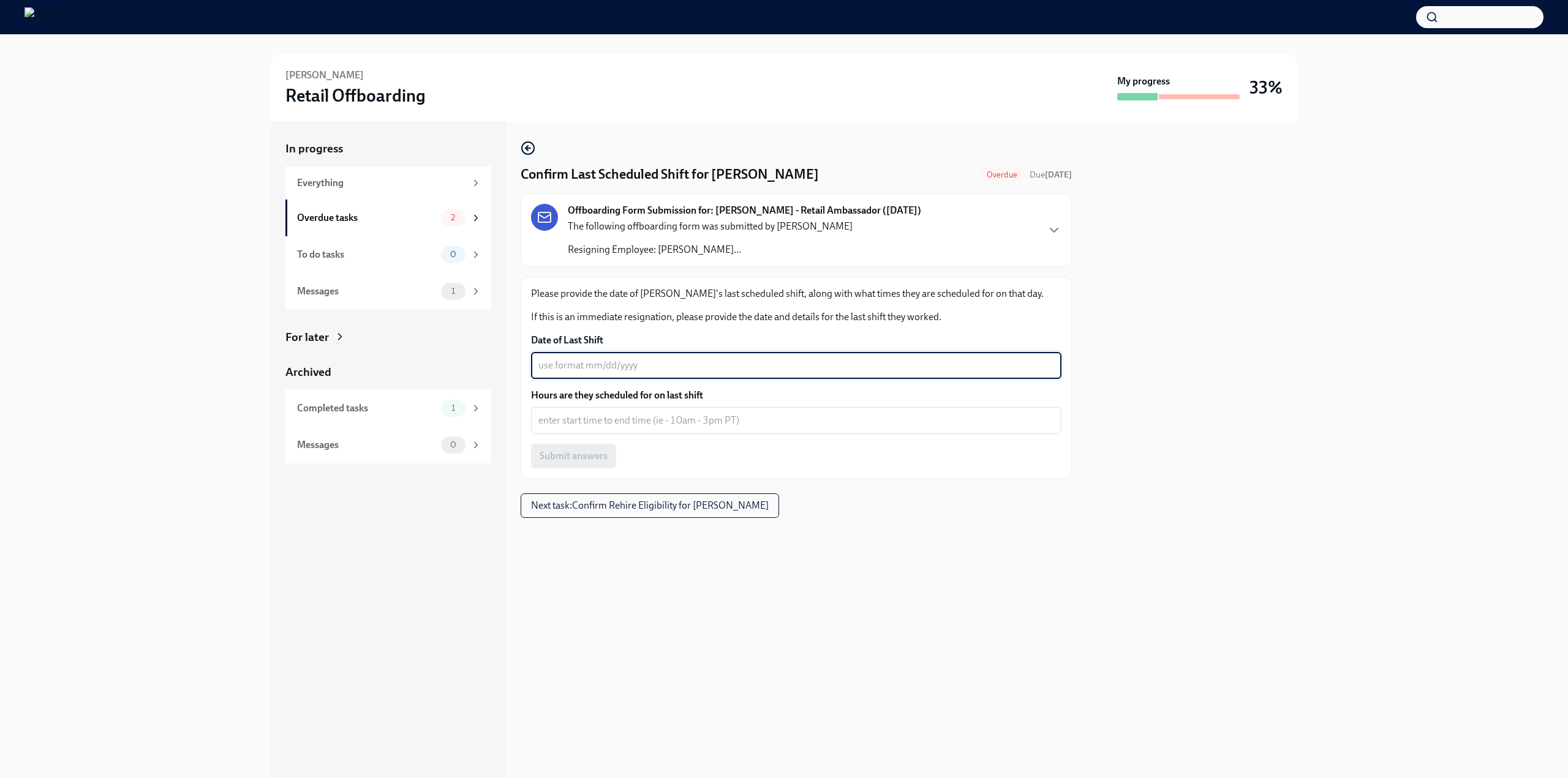
click at [589, 361] on textarea "Date of Last Shift" at bounding box center [796, 366] width 515 height 14
click at [713, 421] on textarea "Hours are they scheduled for on last shift" at bounding box center [796, 420] width 515 height 14
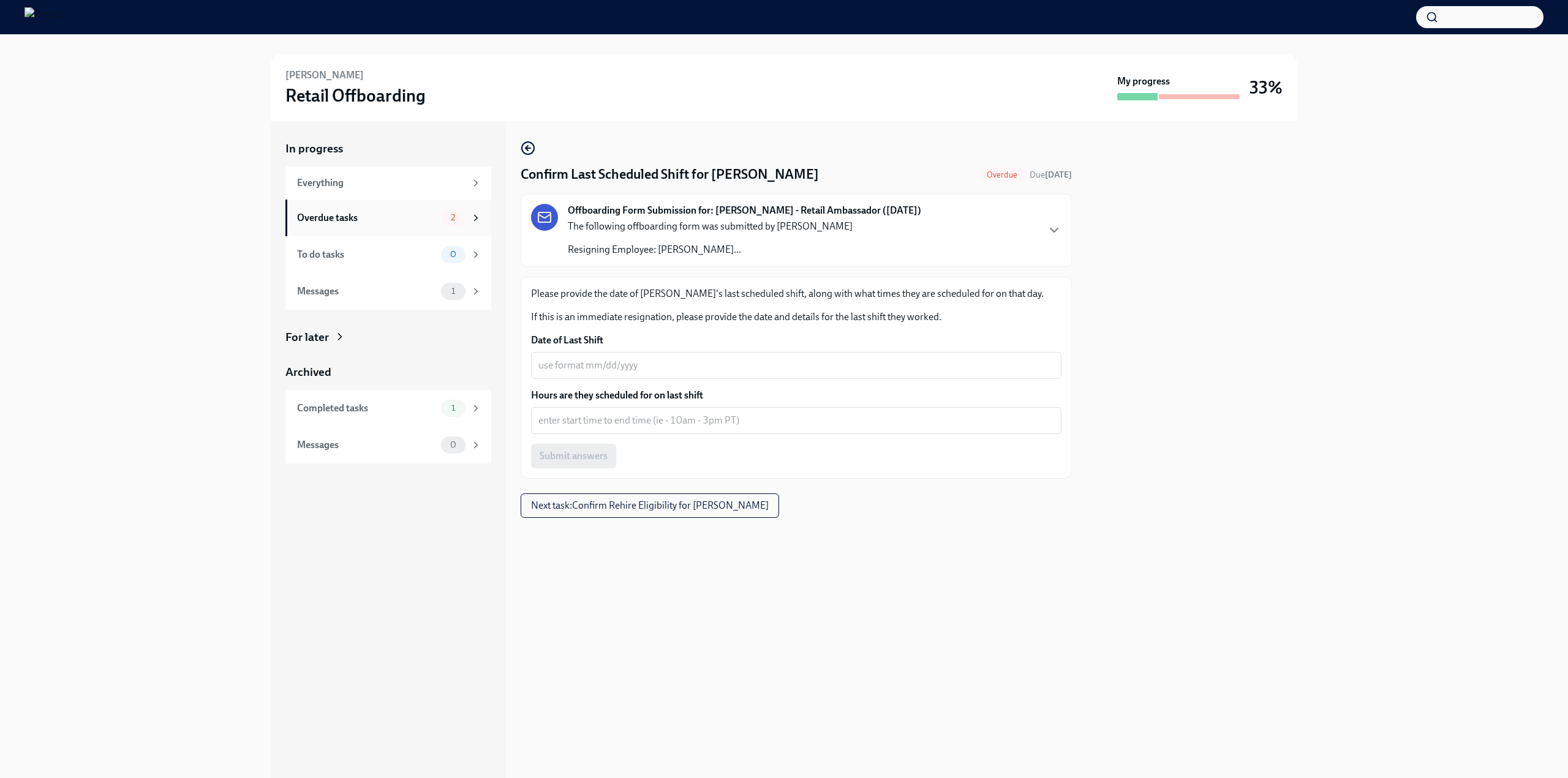
click at [347, 216] on div "Overdue tasks" at bounding box center [366, 218] width 139 height 14
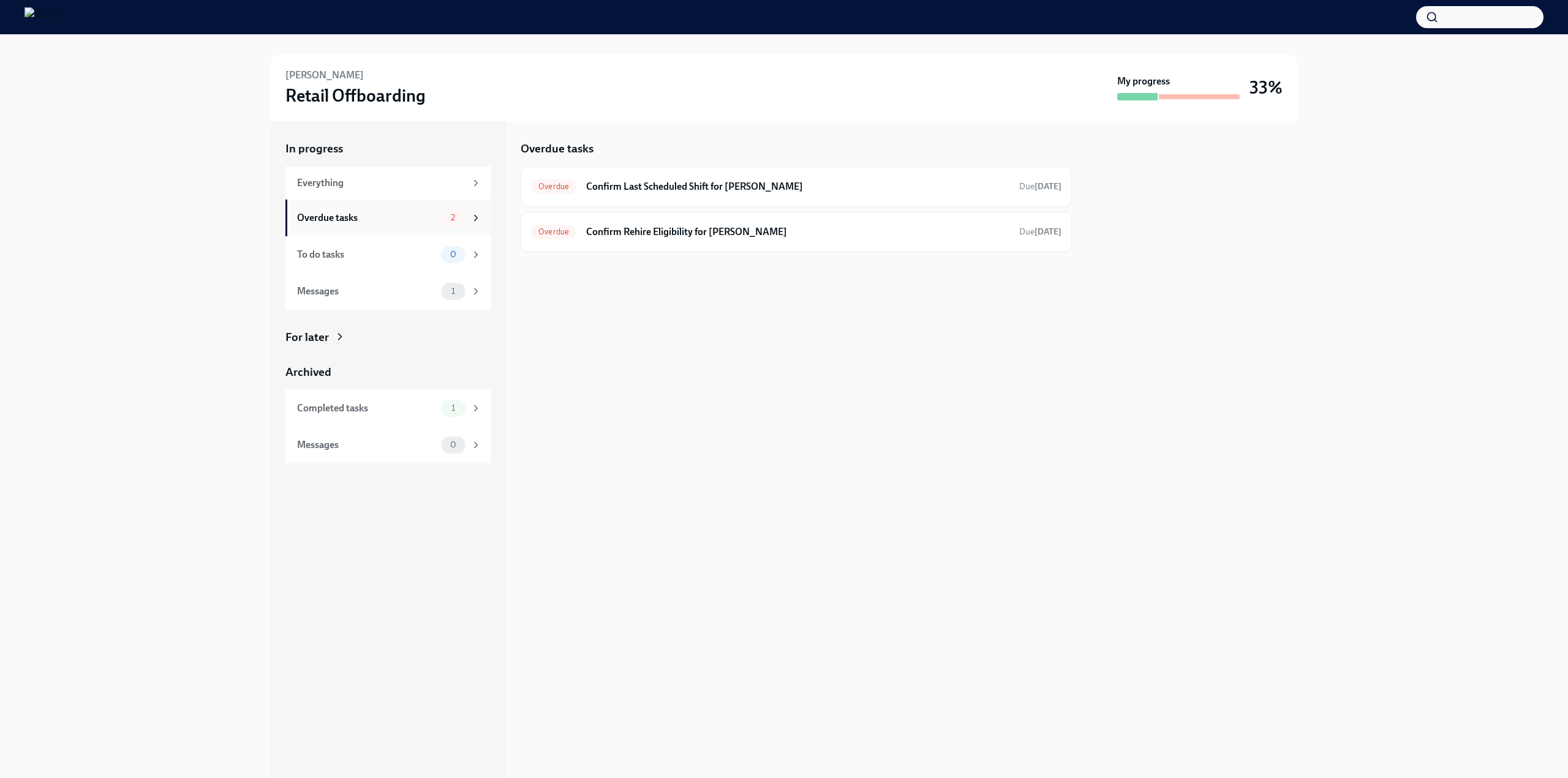
click at [394, 216] on div "Overdue tasks" at bounding box center [366, 218] width 139 height 14
click at [759, 182] on h6 "Confirm Last Scheduled Shift for [PERSON_NAME]" at bounding box center [798, 186] width 423 height 14
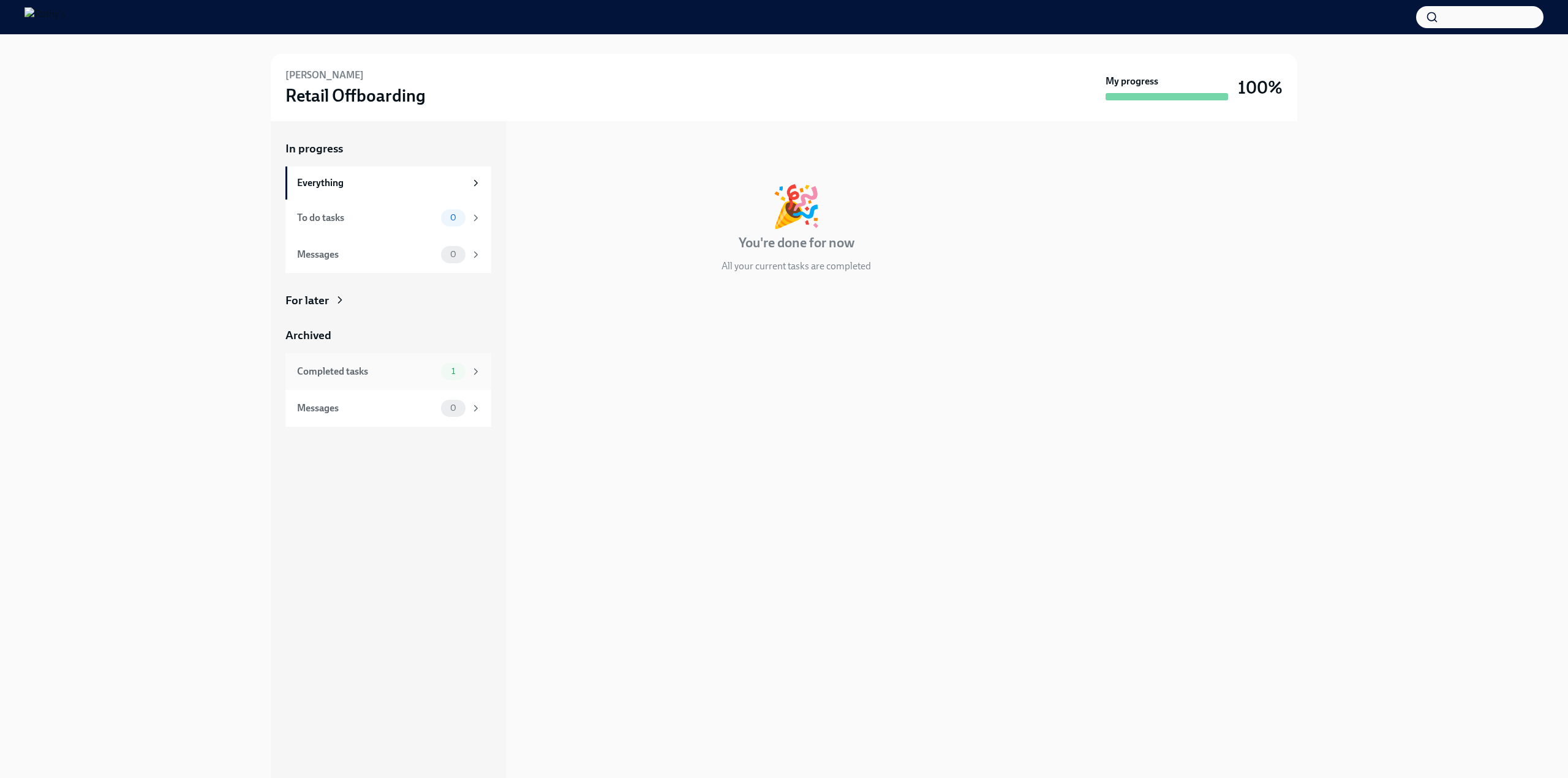
click at [423, 365] on div "Completed tasks" at bounding box center [366, 371] width 139 height 14
click at [636, 182] on h6 "Upload [PERSON_NAME] Resignation Notice" at bounding box center [779, 186] width 409 height 14
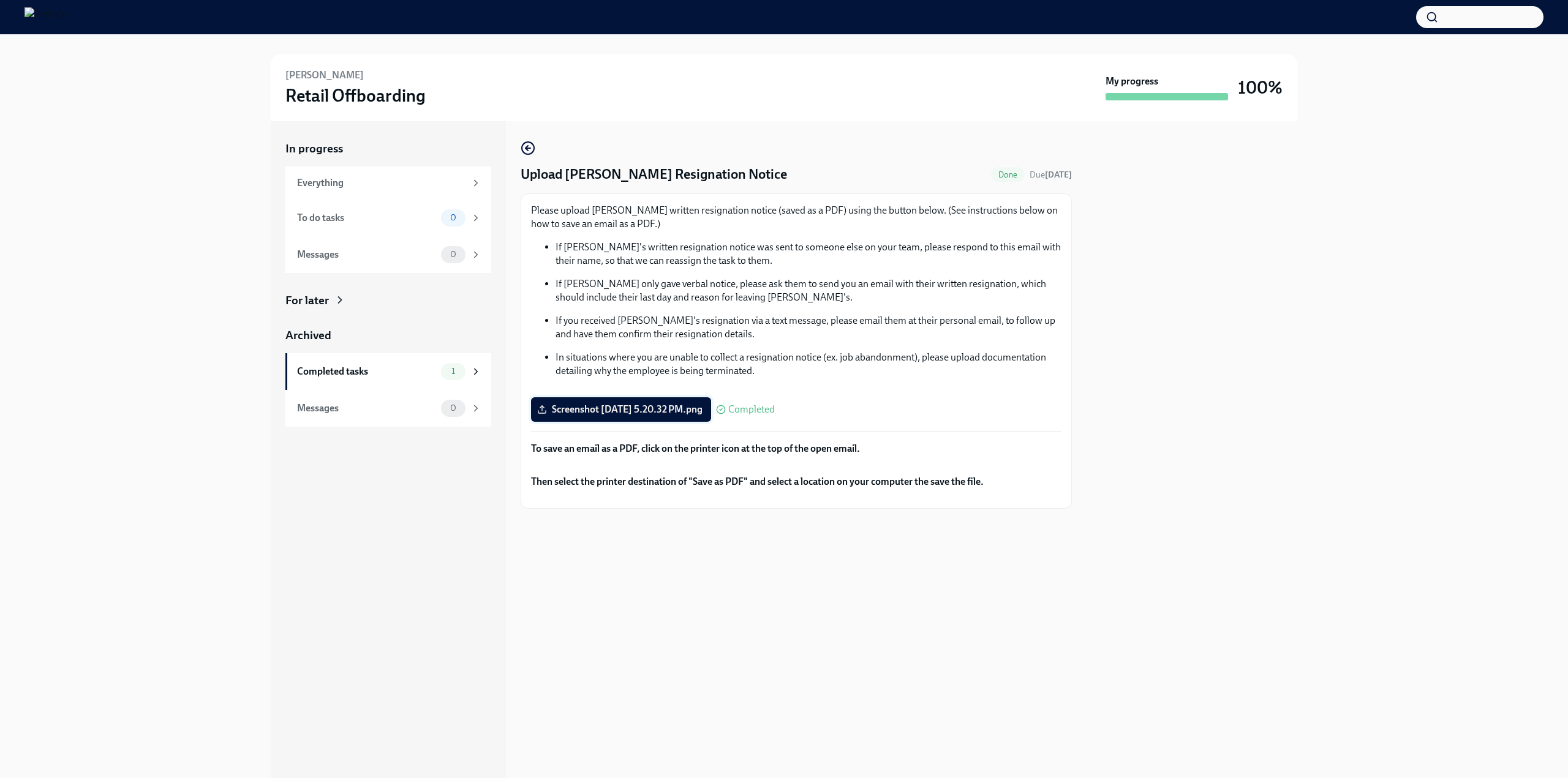
click at [680, 413] on span "Screenshot 2025-08-18 at 5.20.32 PM.png" at bounding box center [621, 409] width 163 height 12
click at [0, 0] on input "Screenshot 2025-08-18 at 5.20.32 PM.png" at bounding box center [0, 0] width 0 height 0
drag, startPoint x: 365, startPoint y: 74, endPoint x: 288, endPoint y: 72, distance: 77.0
click at [288, 72] on div "Natalie Dionisio Retail Offboarding" at bounding box center [693, 87] width 815 height 38
click at [279, 72] on div "Natalie Dionisio Retail Offboarding My progress 100%" at bounding box center [784, 88] width 1027 height 68
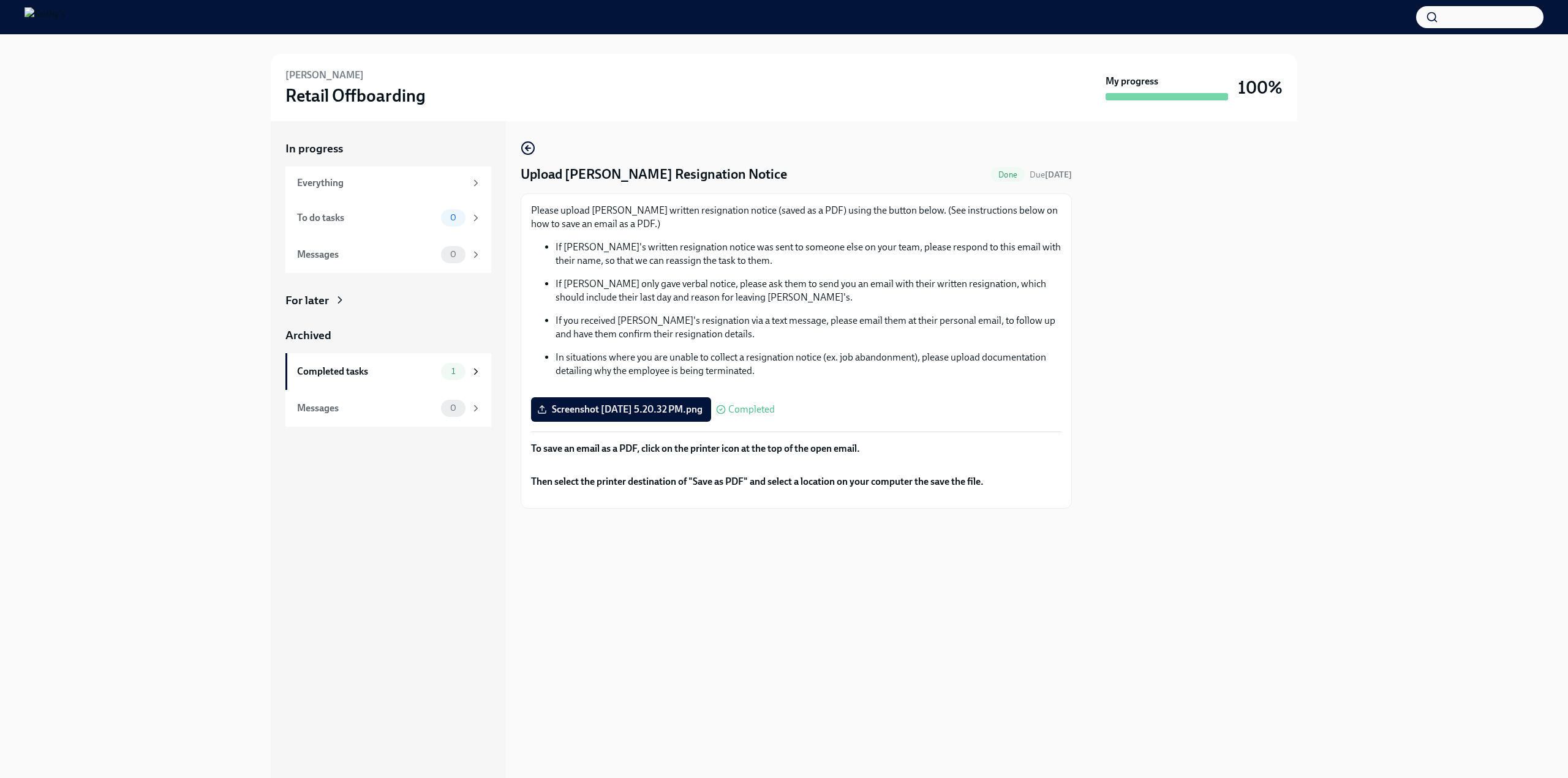
drag, startPoint x: 355, startPoint y: 74, endPoint x: 288, endPoint y: 71, distance: 67.1
click at [288, 71] on div "Natalie Dionisio Retail Offboarding" at bounding box center [693, 87] width 815 height 38
copy h6 "[PERSON_NAME]"
